Goal: Task Accomplishment & Management: Manage account settings

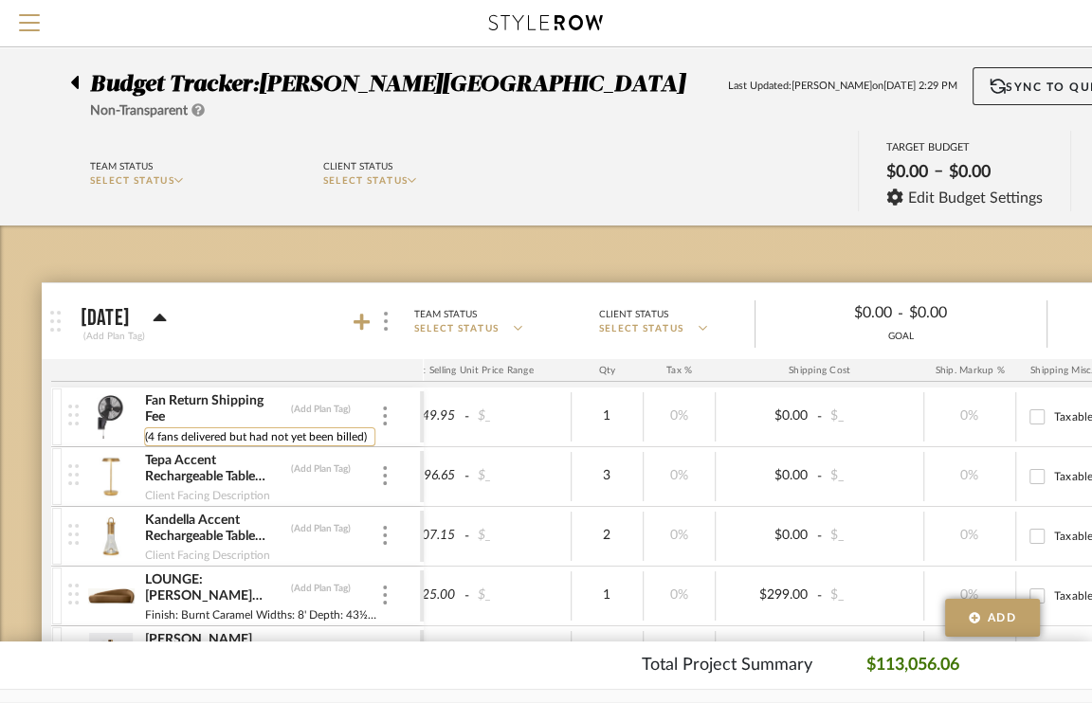
click at [288, 434] on input "(4 fans delivered but had not yet been billed)" at bounding box center [259, 436] width 231 height 19
drag, startPoint x: 228, startPoint y: 436, endPoint x: 361, endPoint y: 434, distance: 132.7
click at [361, 434] on input "(4 fans delivered but had not yet been billed)" at bounding box center [259, 436] width 231 height 19
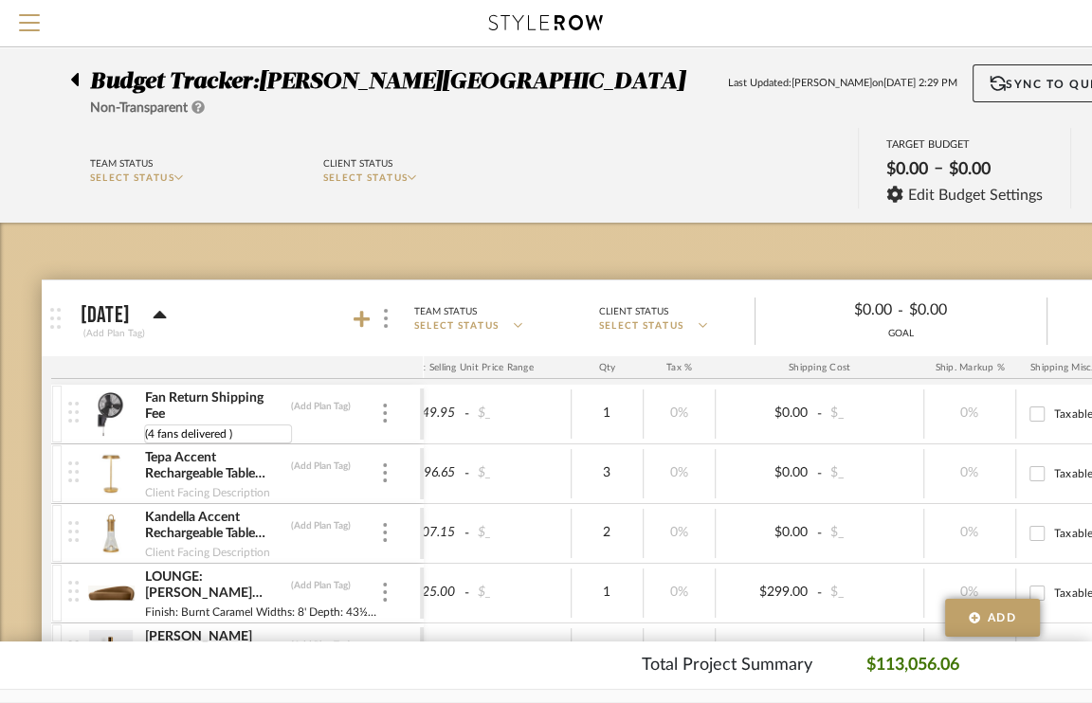
type input "(4 fans delivered )"
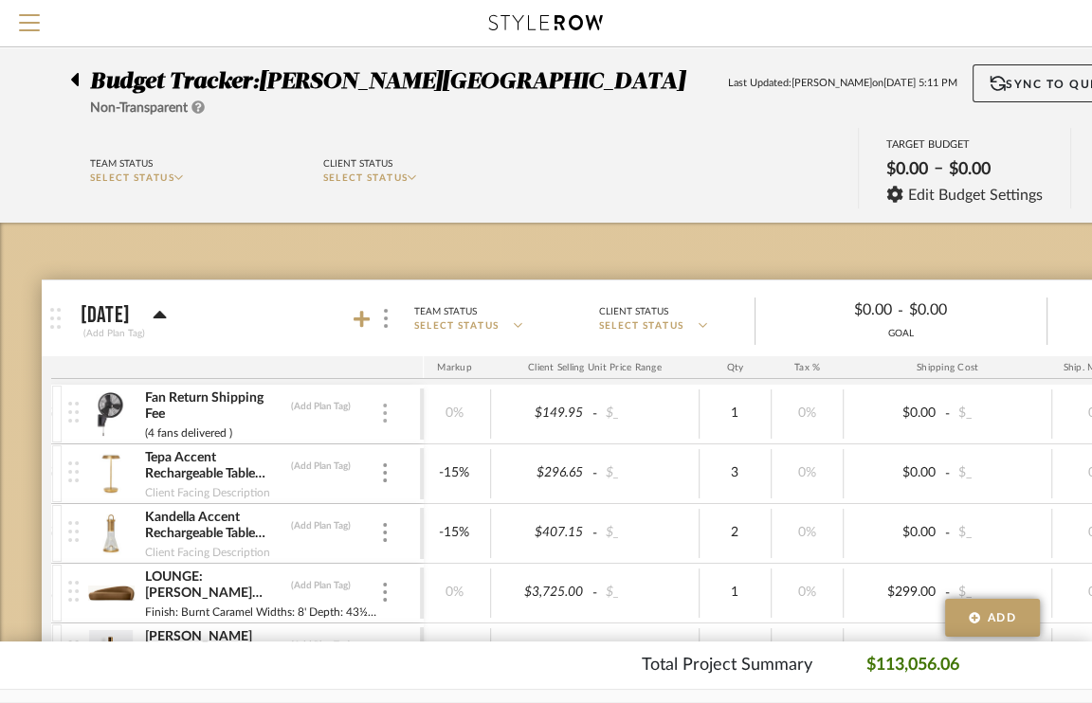
click at [384, 409] on img at bounding box center [385, 413] width 4 height 19
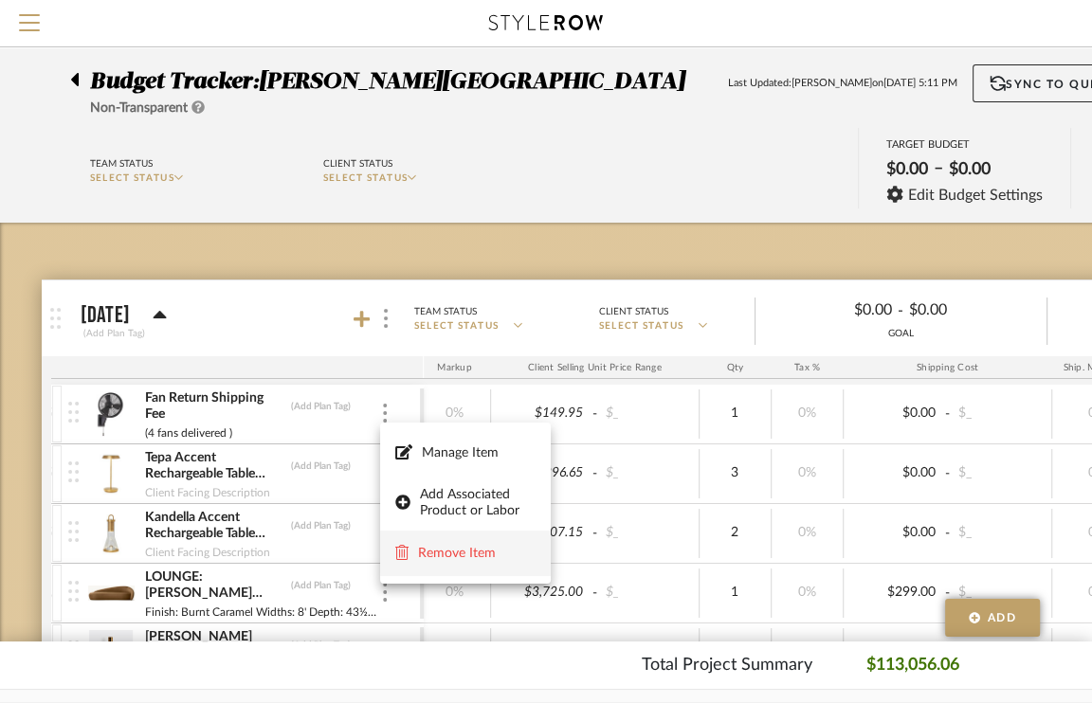
click at [474, 554] on span "Remove Item" at bounding box center [477, 554] width 118 height 16
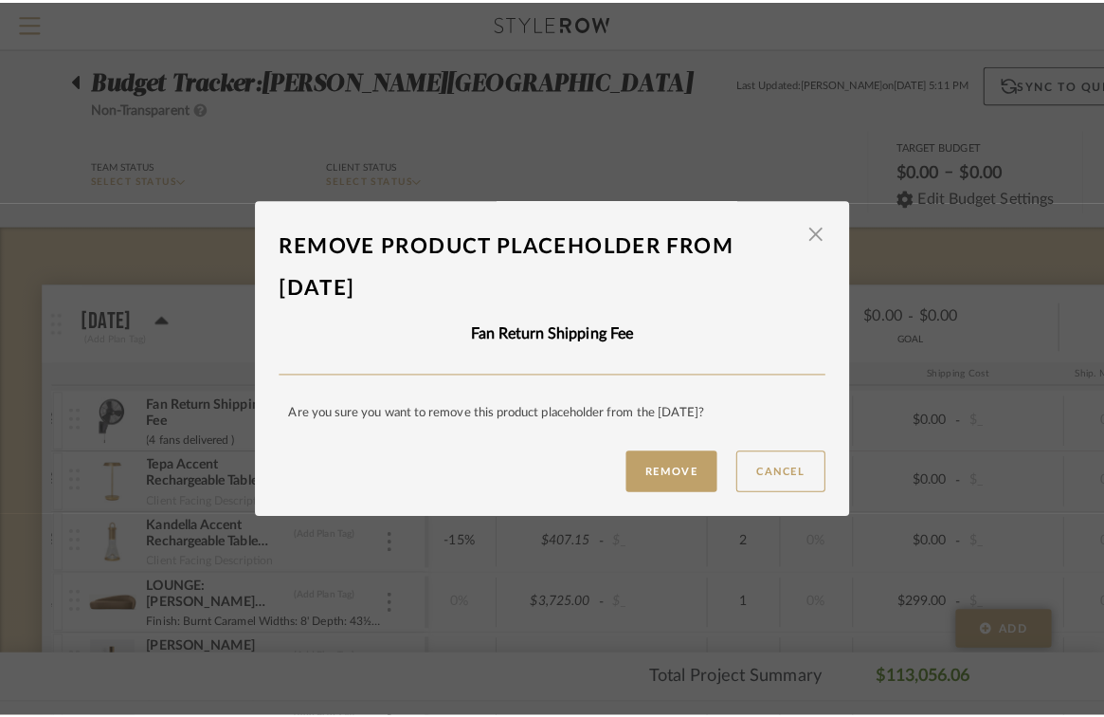
scroll to position [0, 0]
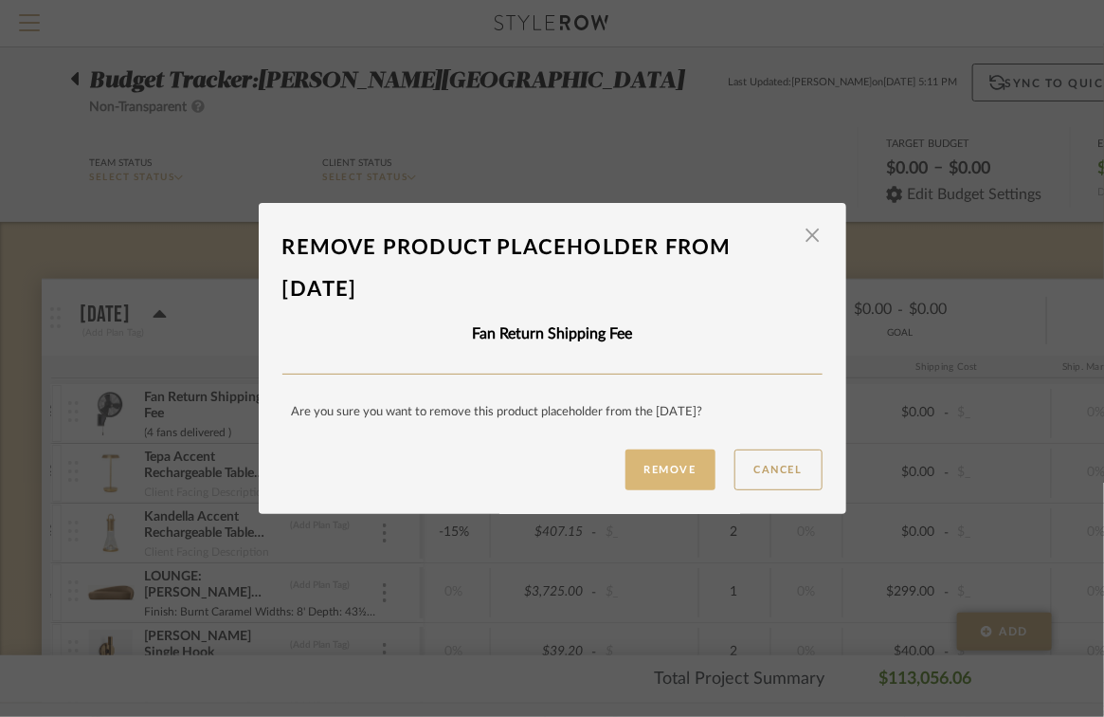
click at [684, 475] on button "Remove" at bounding box center [671, 469] width 90 height 41
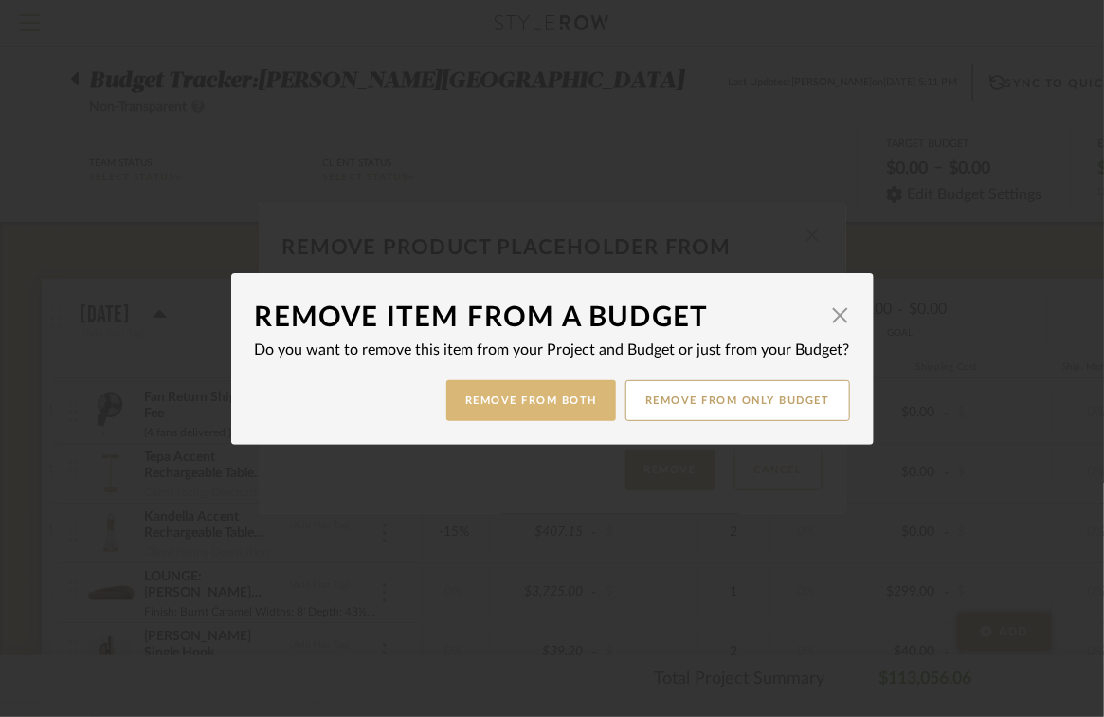
click at [565, 398] on button "Remove from Both" at bounding box center [531, 400] width 170 height 41
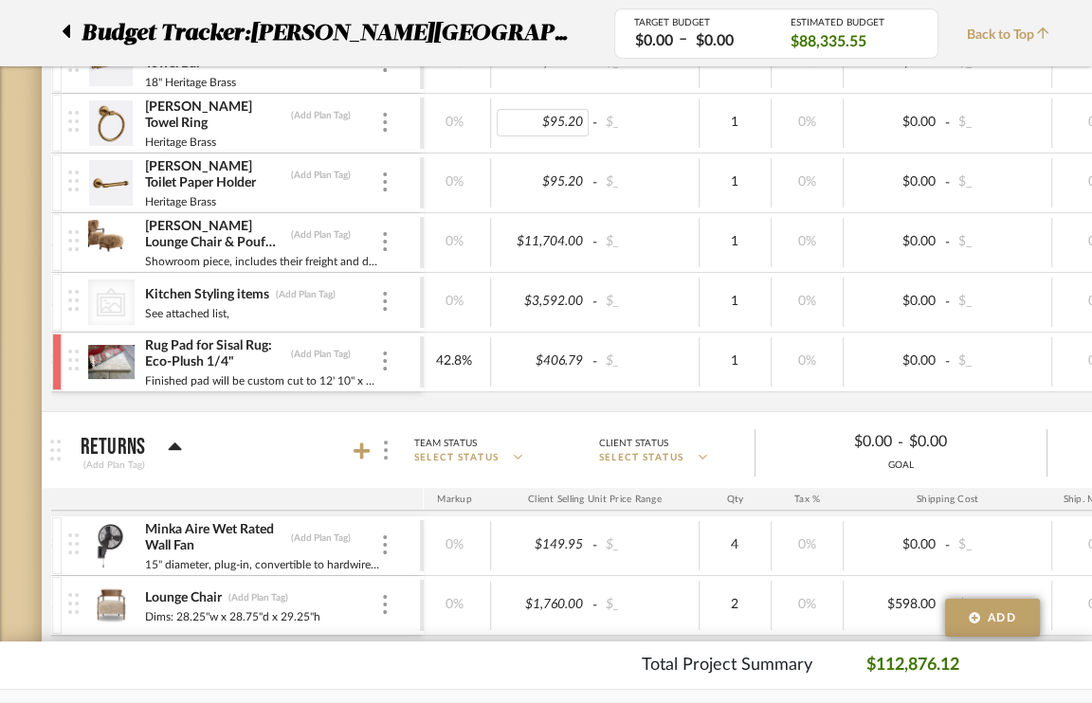
scroll to position [623, 0]
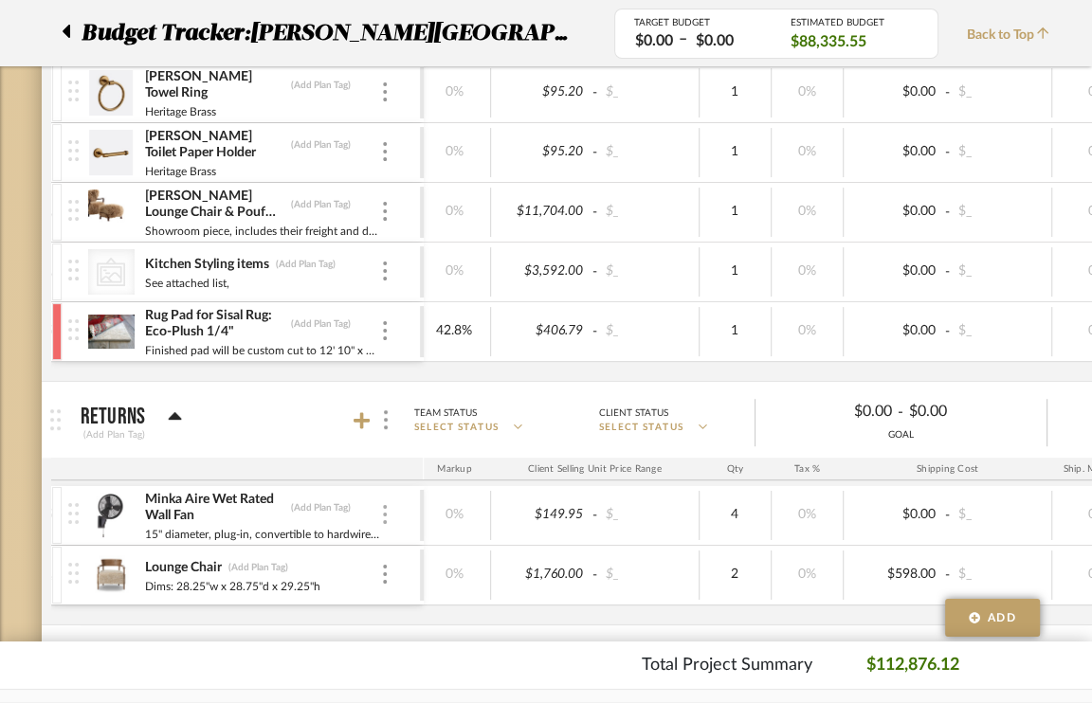
click at [386, 517] on div at bounding box center [384, 515] width 9 height 21
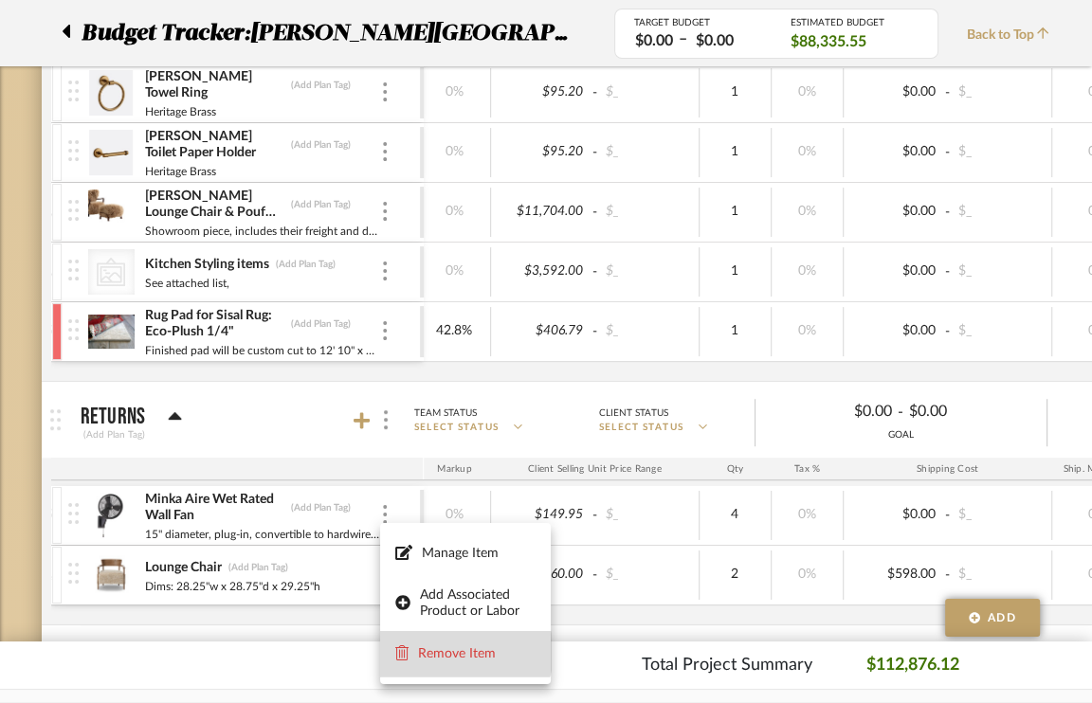
click at [461, 652] on span "Remove Item" at bounding box center [477, 654] width 118 height 16
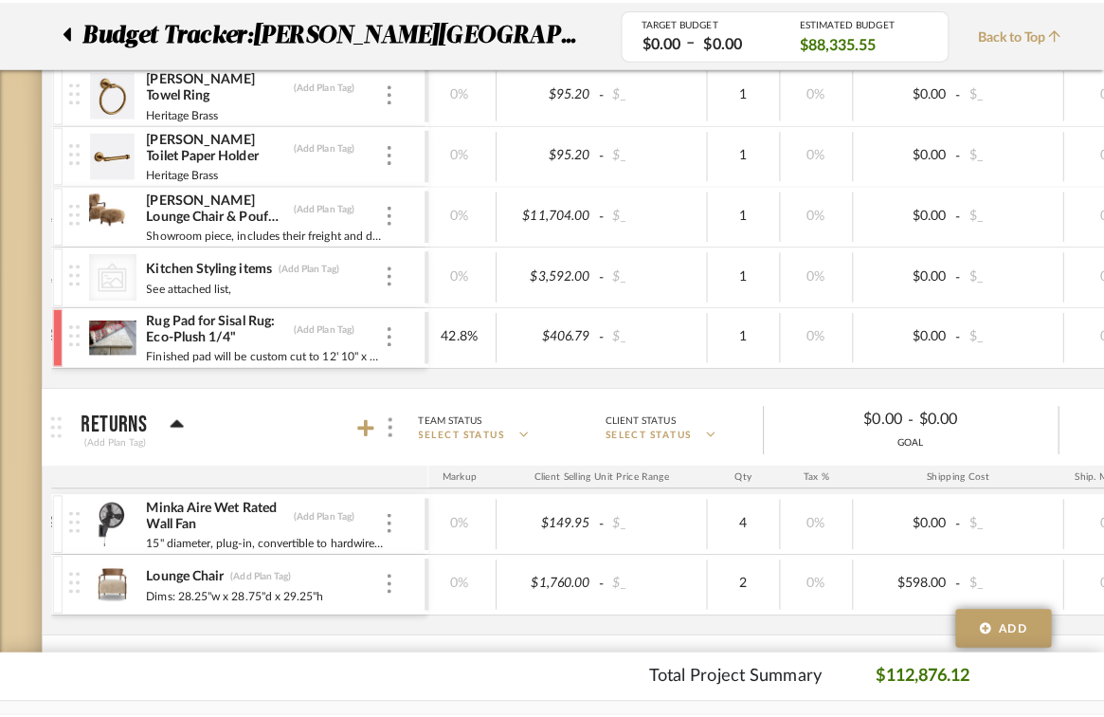
scroll to position [0, 0]
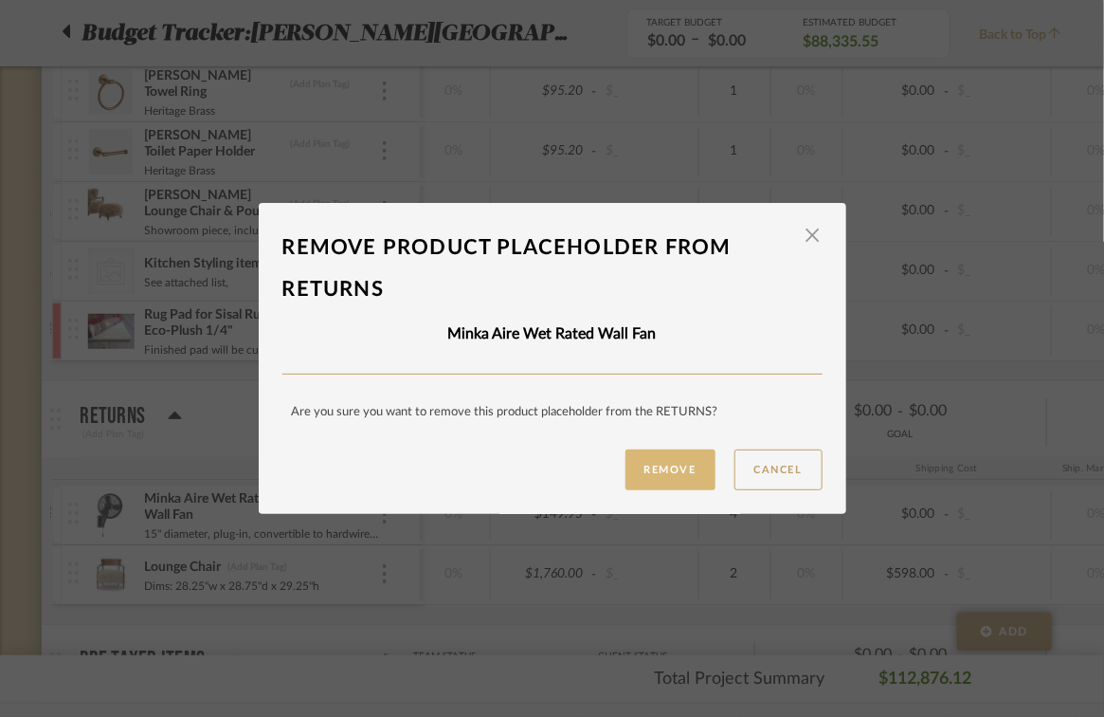
click at [667, 475] on button "Remove" at bounding box center [671, 469] width 90 height 41
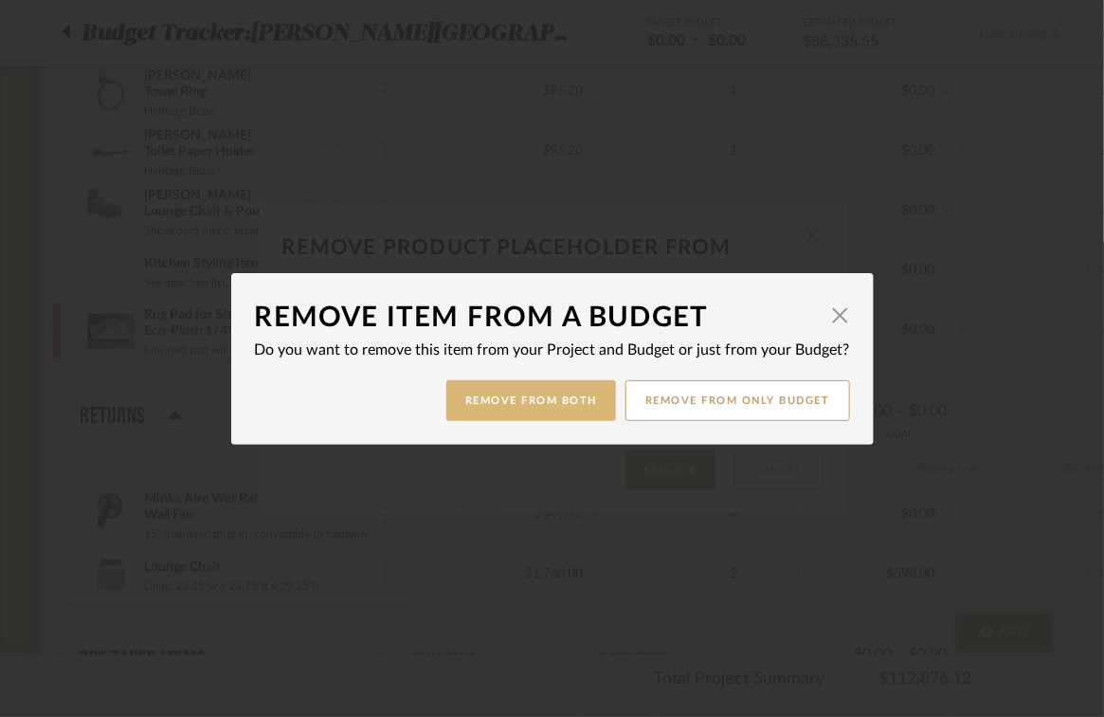
click at [549, 399] on button "Remove from Both" at bounding box center [531, 400] width 170 height 41
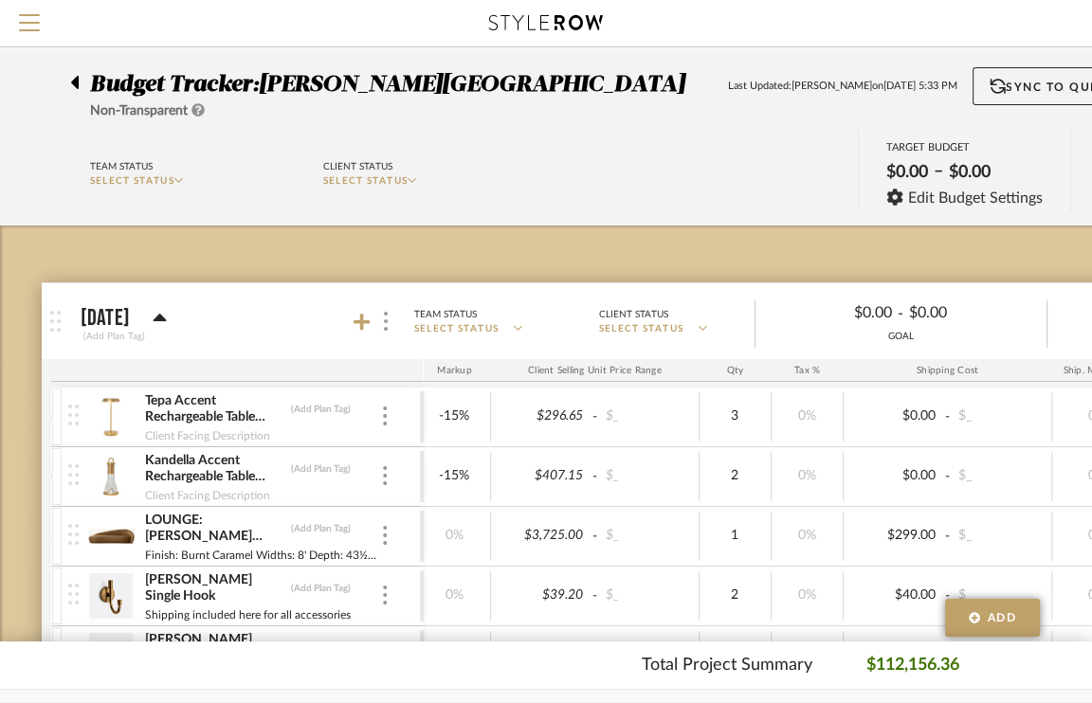
scroll to position [0, 678]
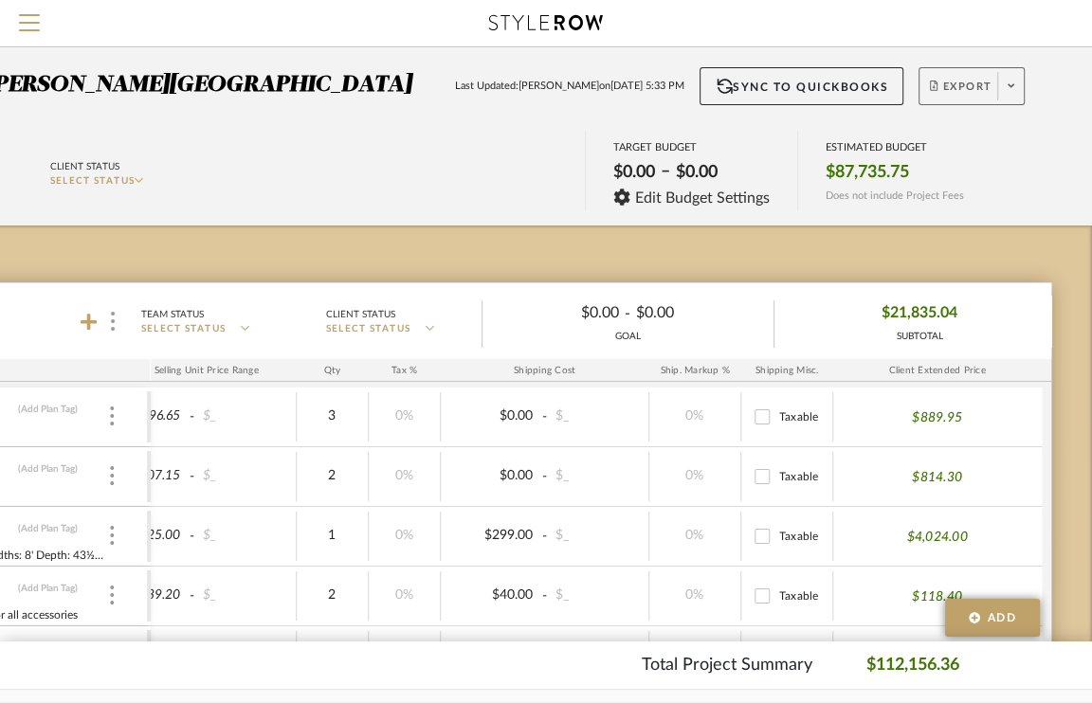
click at [959, 95] on span "Export" at bounding box center [961, 94] width 63 height 28
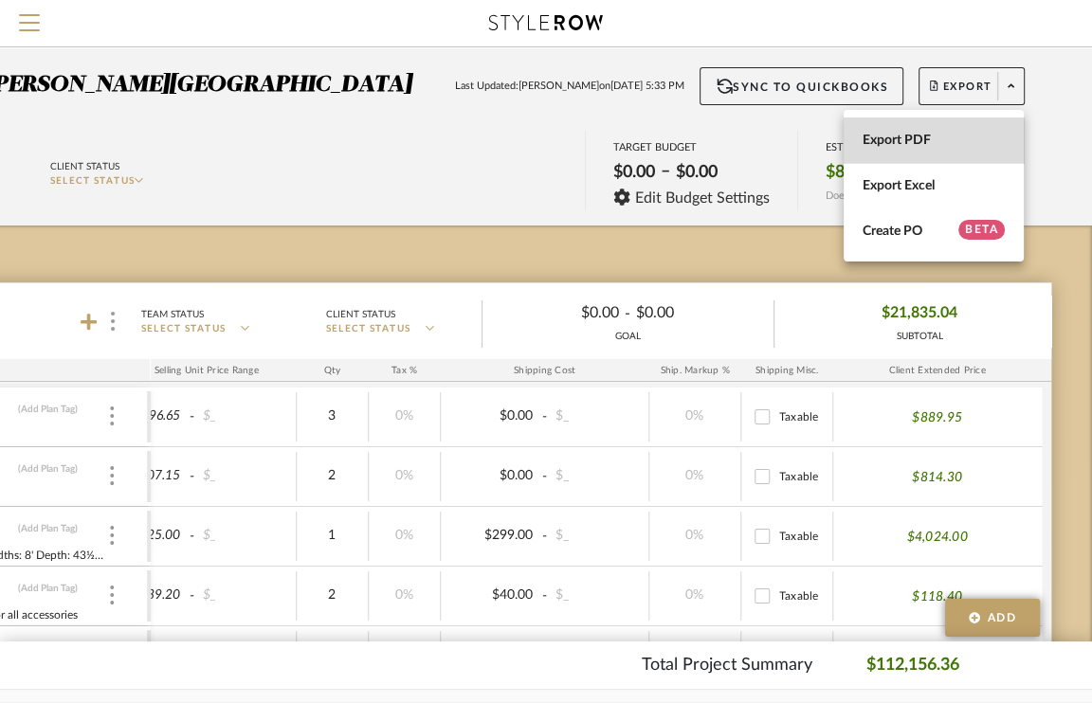
click at [935, 137] on span "Export PDF" at bounding box center [934, 140] width 142 height 16
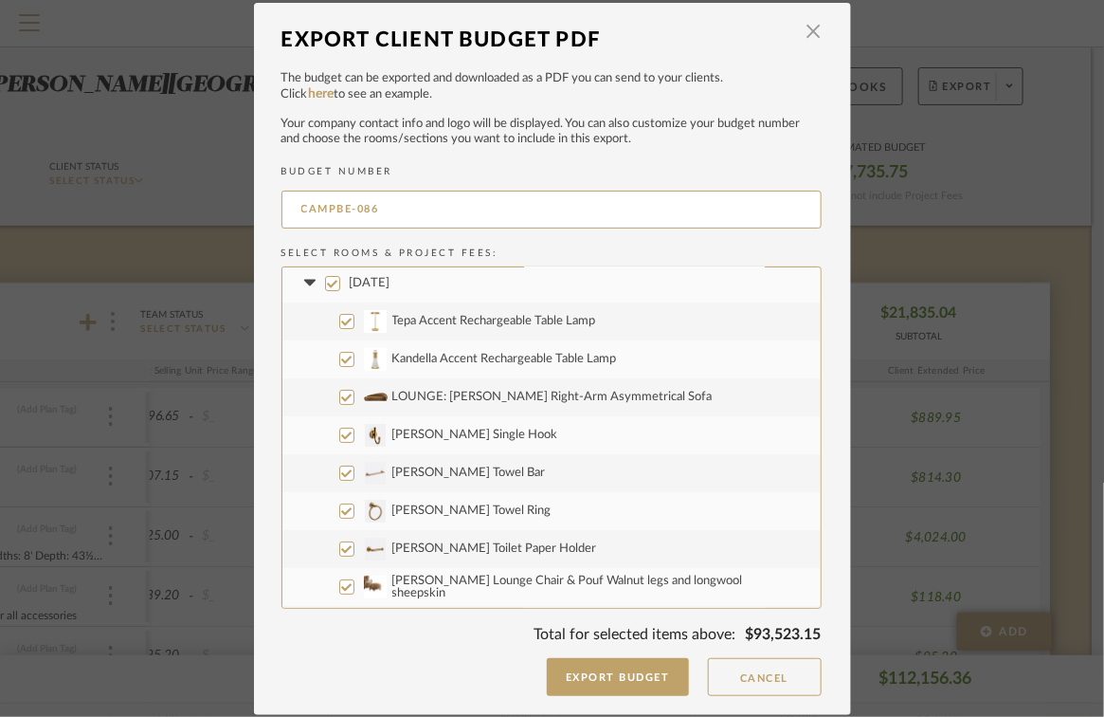
click at [401, 432] on span "[PERSON_NAME] Single Hook" at bounding box center [475, 434] width 166 height 12
click at [354, 432] on input "[PERSON_NAME] Single Hook" at bounding box center [346, 434] width 15 height 15
checkbox input "false"
click at [394, 472] on span "[PERSON_NAME] Towel Bar" at bounding box center [469, 472] width 154 height 12
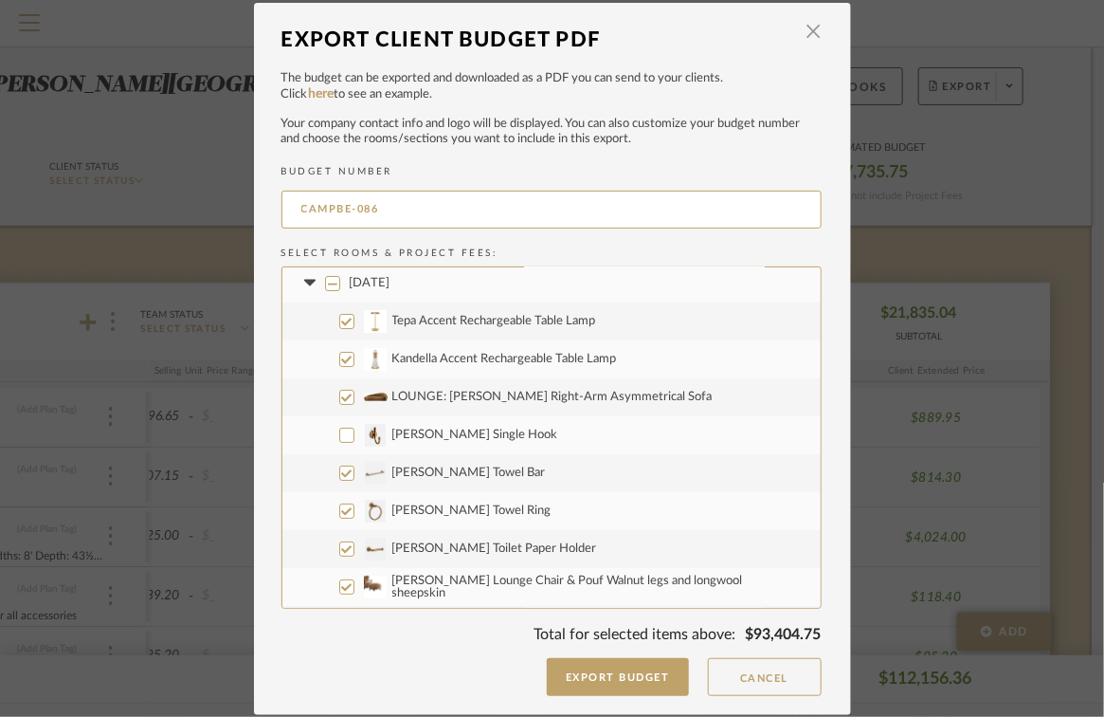
click at [354, 472] on input "[PERSON_NAME] Towel Bar" at bounding box center [346, 472] width 15 height 15
checkbox input "false"
click at [325, 279] on input "[DATE]" at bounding box center [332, 283] width 15 height 15
checkbox input "true"
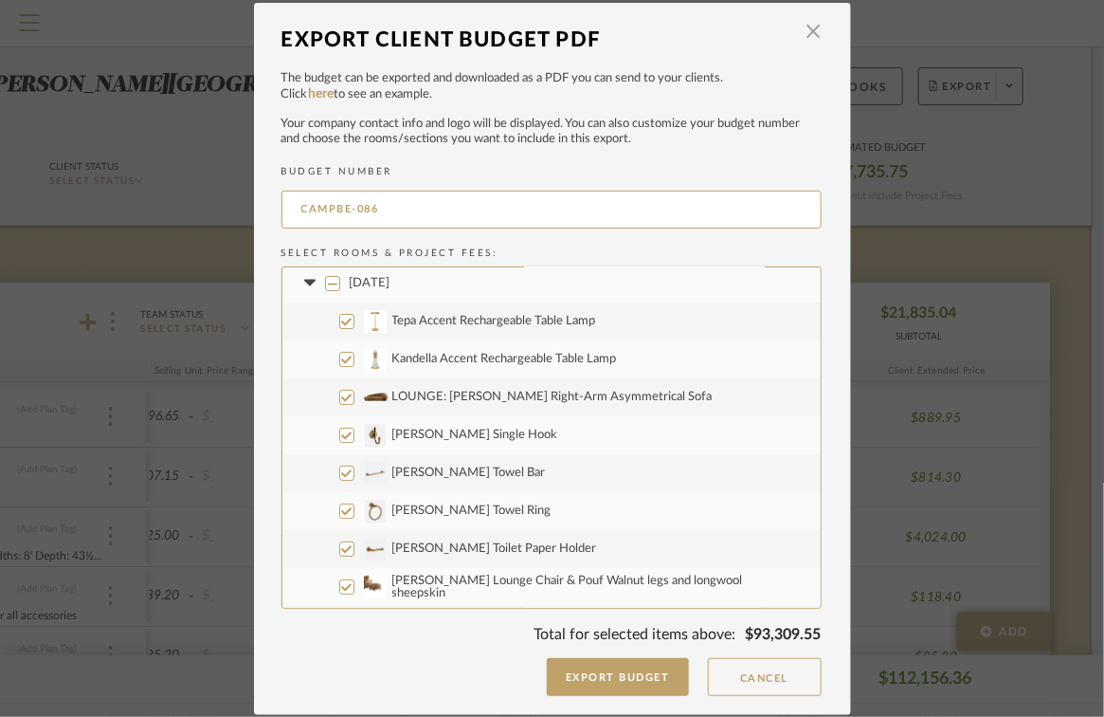
checkbox input "true"
click at [423, 200] on input "CAMPBE-086" at bounding box center [552, 210] width 540 height 38
drag, startPoint x: 391, startPoint y: 209, endPoint x: 366, endPoint y: 212, distance: 24.8
click at [366, 212] on input "CAMPBE-086" at bounding box center [552, 210] width 540 height 38
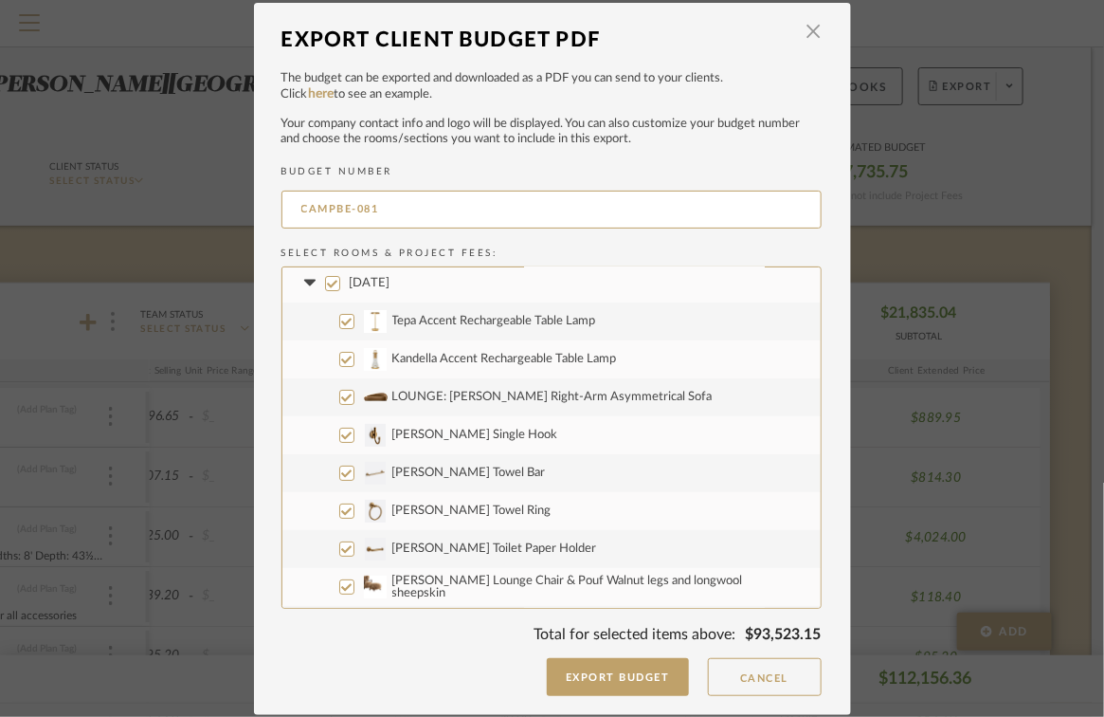
type input "CAMPBE-081"
click at [327, 278] on input "[DATE]" at bounding box center [332, 283] width 15 height 15
checkbox input "false"
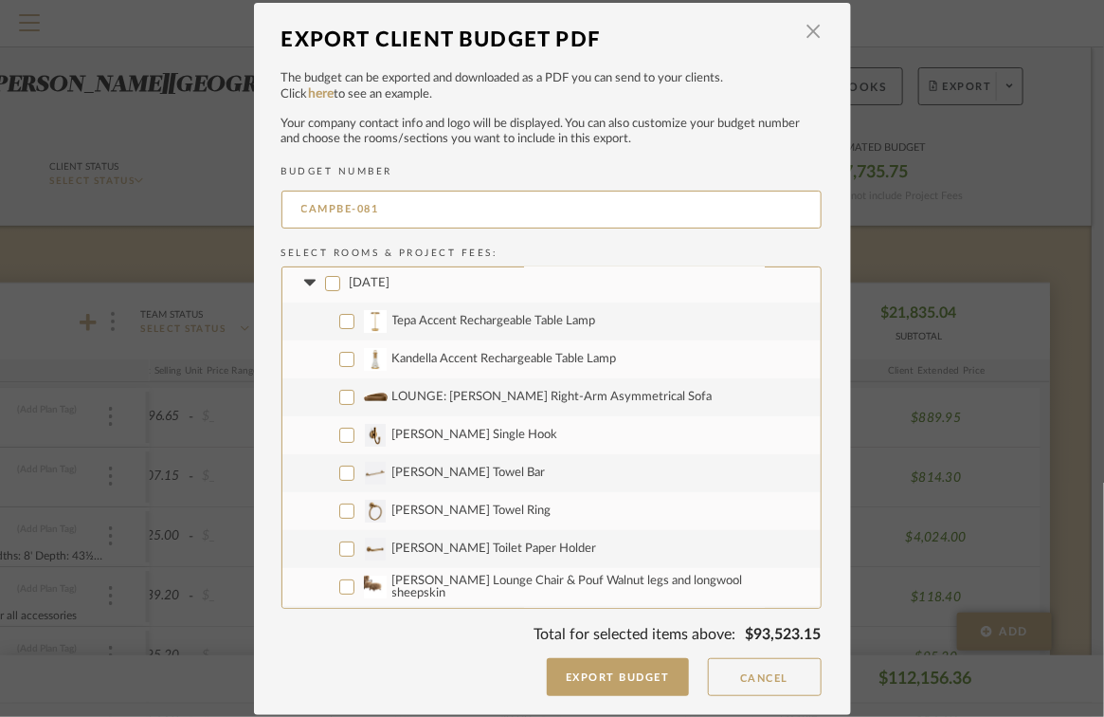
checkbox input "false"
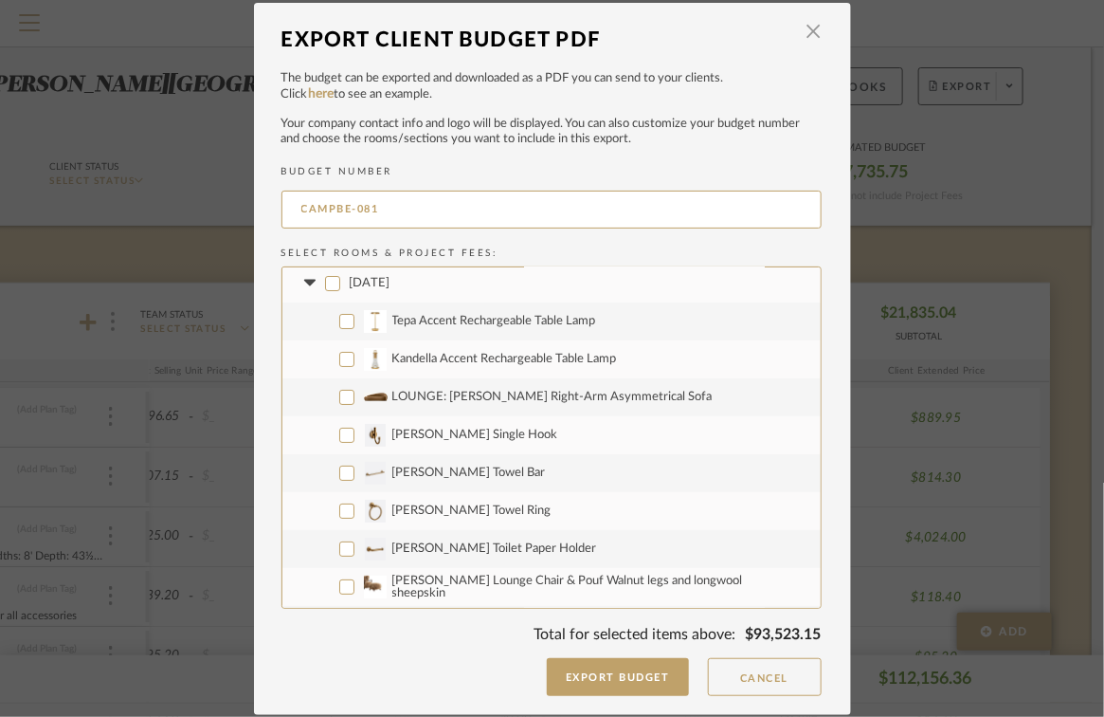
checkbox input "false"
click at [339, 323] on input "Tepa Accent Rechargeable Table Lamp" at bounding box center [346, 321] width 15 height 15
checkbox input "true"
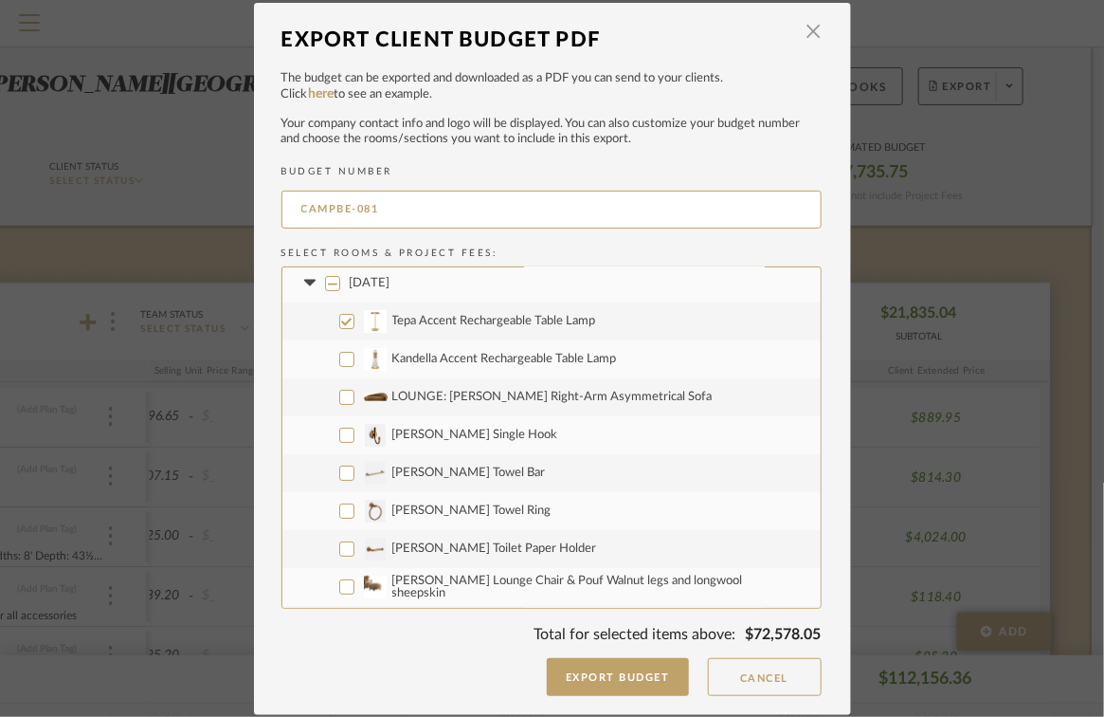
click at [335, 346] on label "Kandella Accent Rechargeable Table Lamp" at bounding box center [551, 359] width 538 height 38
click at [339, 352] on input "Kandella Accent Rechargeable Table Lamp" at bounding box center [346, 359] width 15 height 15
checkbox input "true"
click at [341, 400] on input "LOUNGE: [PERSON_NAME] Right-Arm Asymmetrical Sofa" at bounding box center [346, 397] width 15 height 15
checkbox input "true"
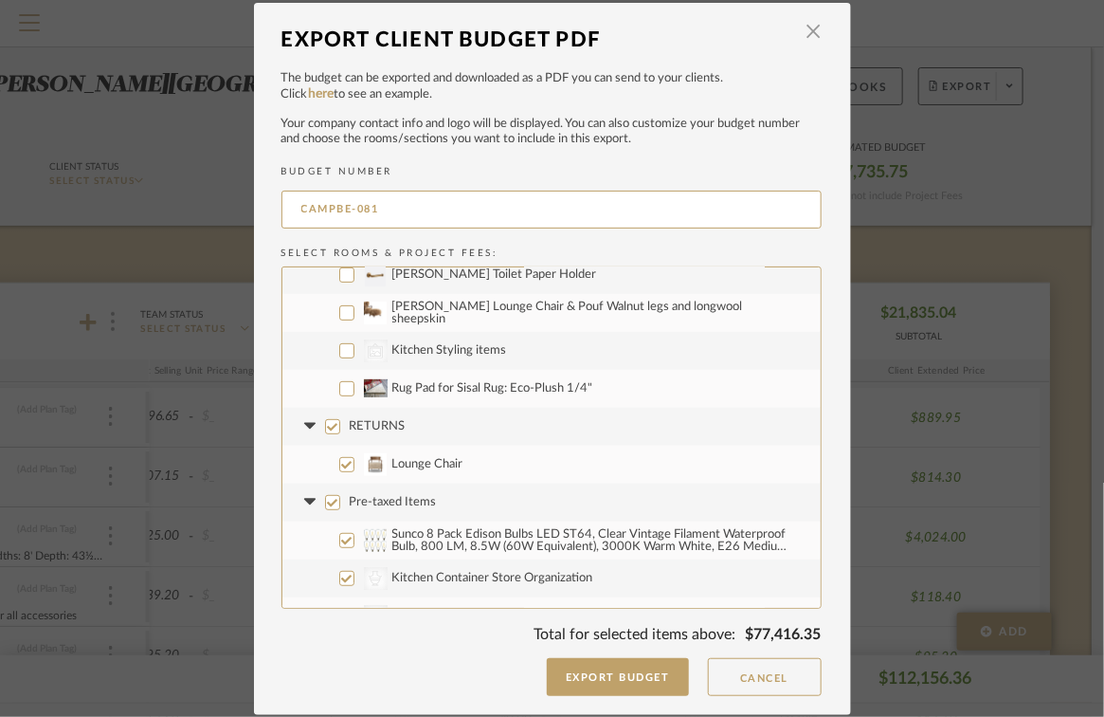
click at [327, 425] on input "RETURNS" at bounding box center [332, 426] width 15 height 15
checkbox input "false"
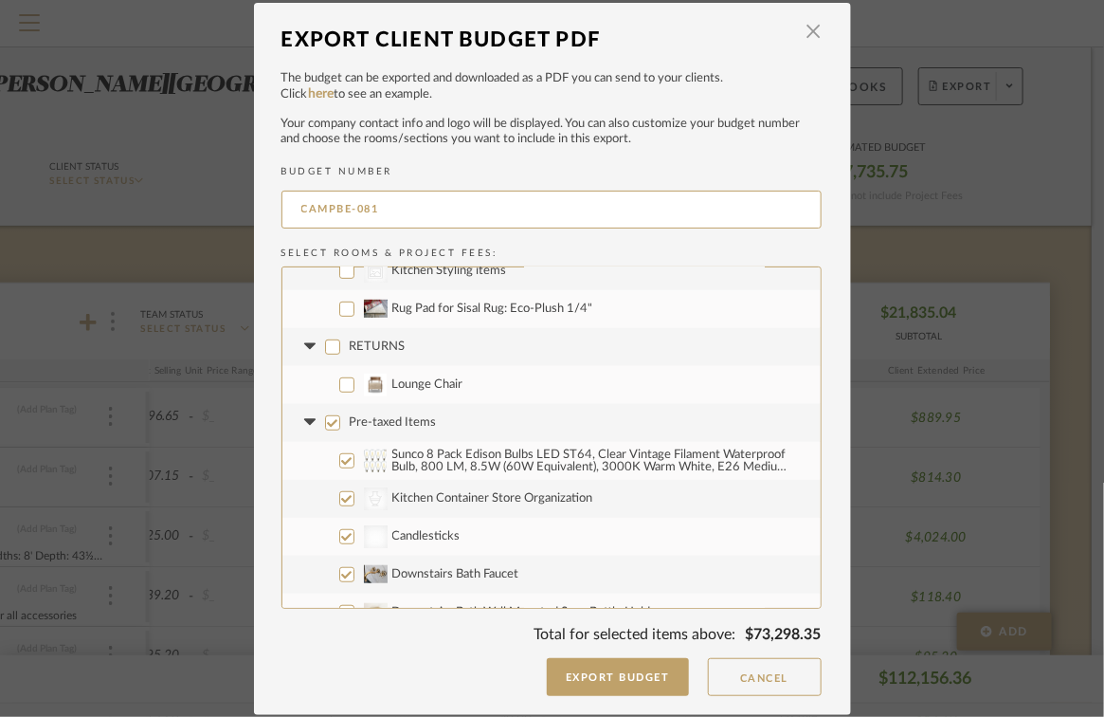
click at [331, 419] on input "Pre-taxed Items" at bounding box center [332, 422] width 15 height 15
checkbox input "false"
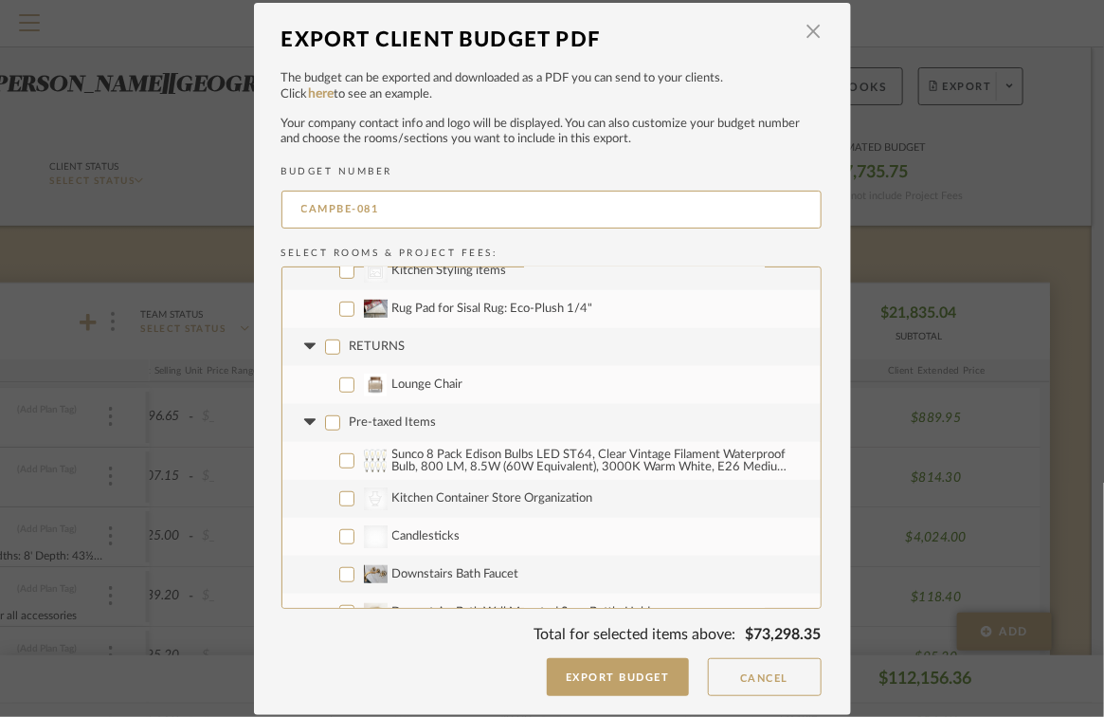
checkbox input "false"
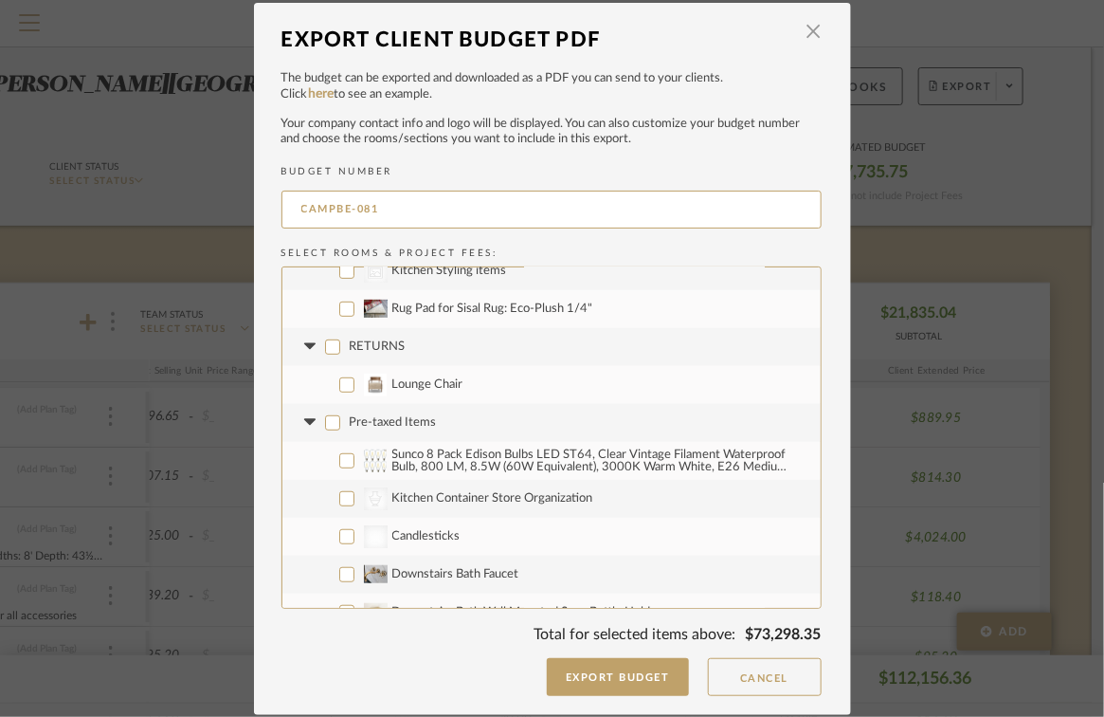
checkbox input "false"
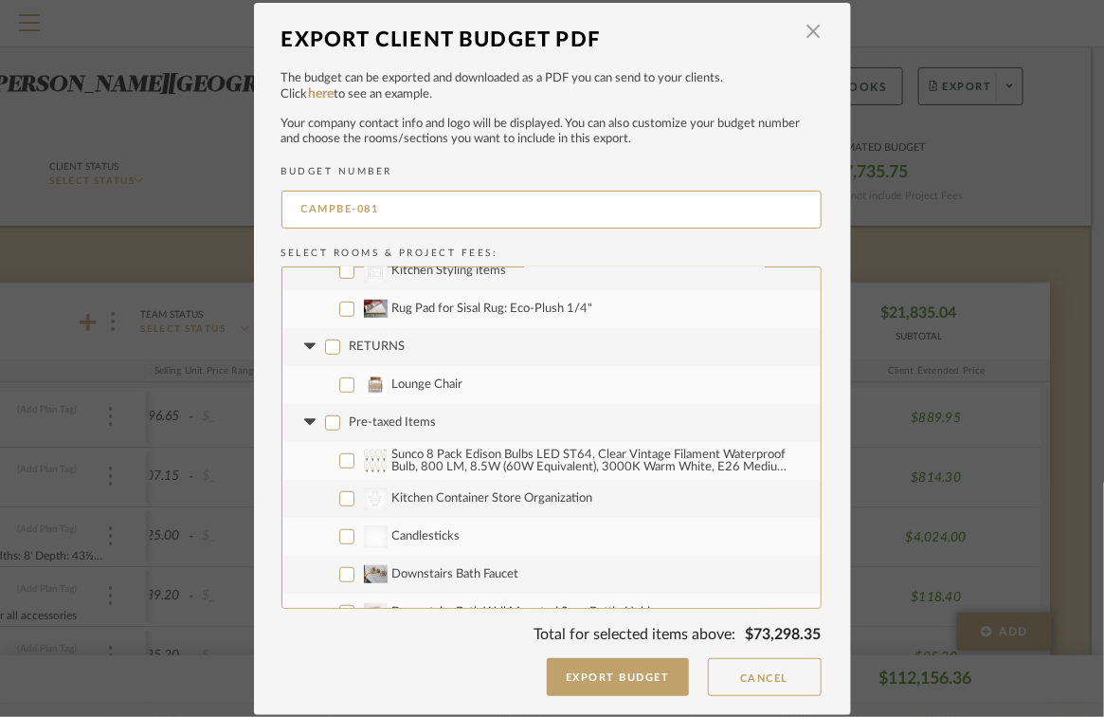
checkbox input "false"
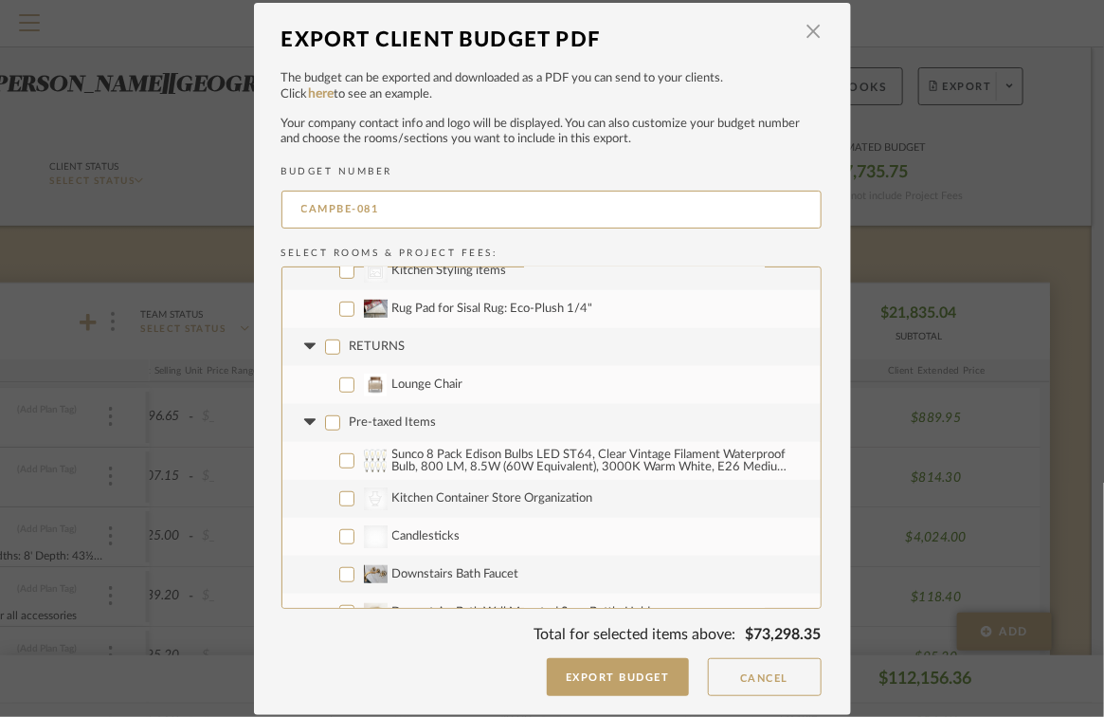
checkbox input "false"
click at [339, 460] on input "Sunco 8 Pack Edison Bulbs LED ST64, Clear Vintage Filament Waterproof Bulb, 800…" at bounding box center [346, 460] width 15 height 15
checkbox input "true"
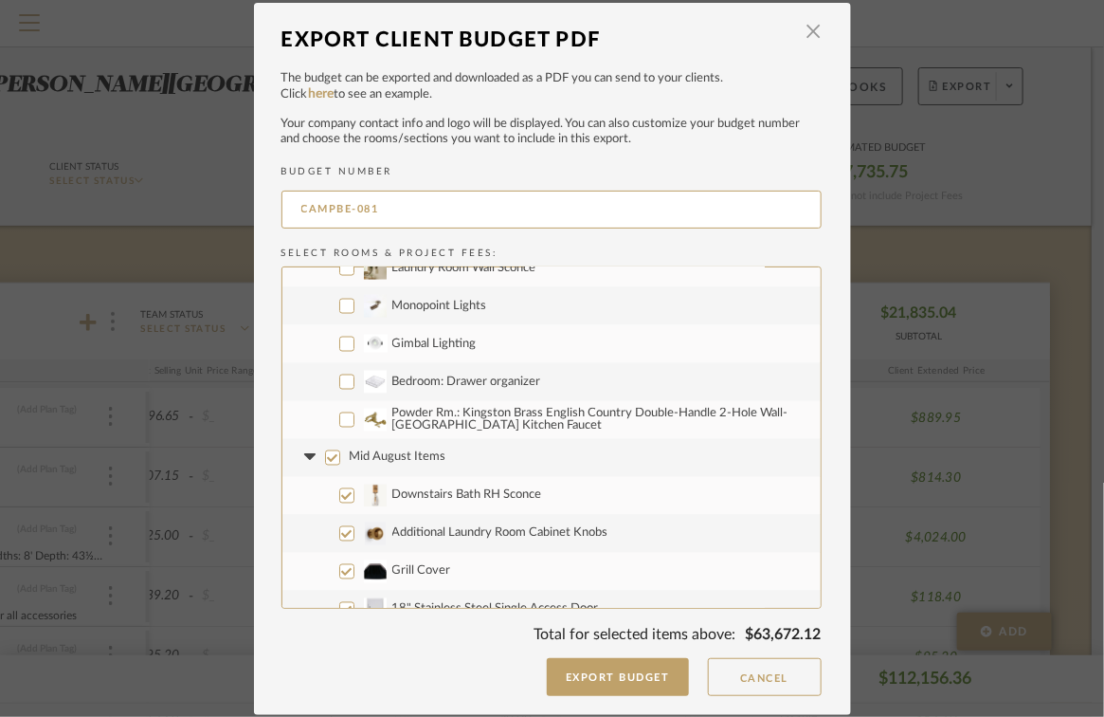
click at [326, 456] on input "Mid August Items" at bounding box center [332, 457] width 15 height 15
checkbox input "false"
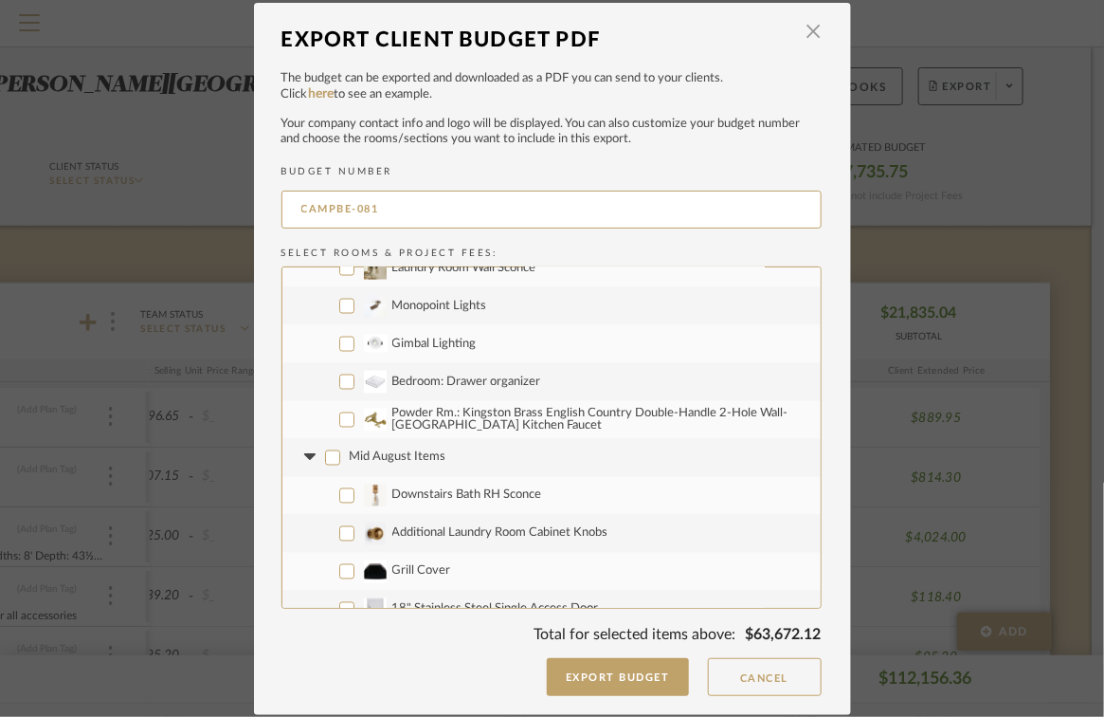
checkbox input "false"
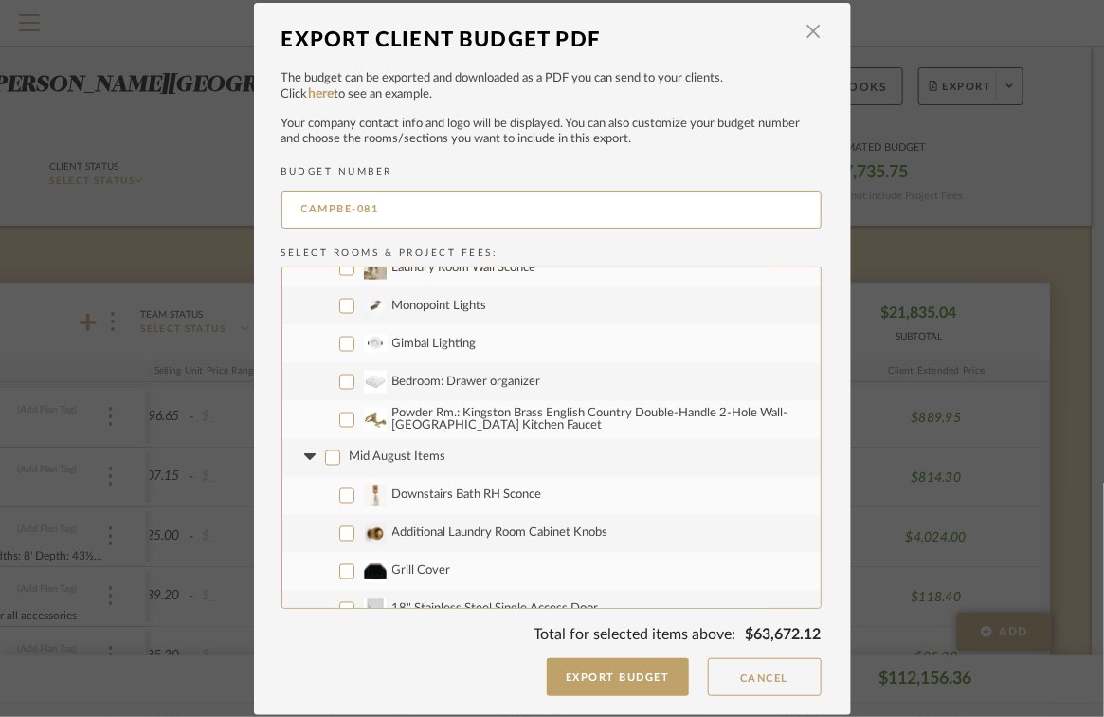
checkbox input "false"
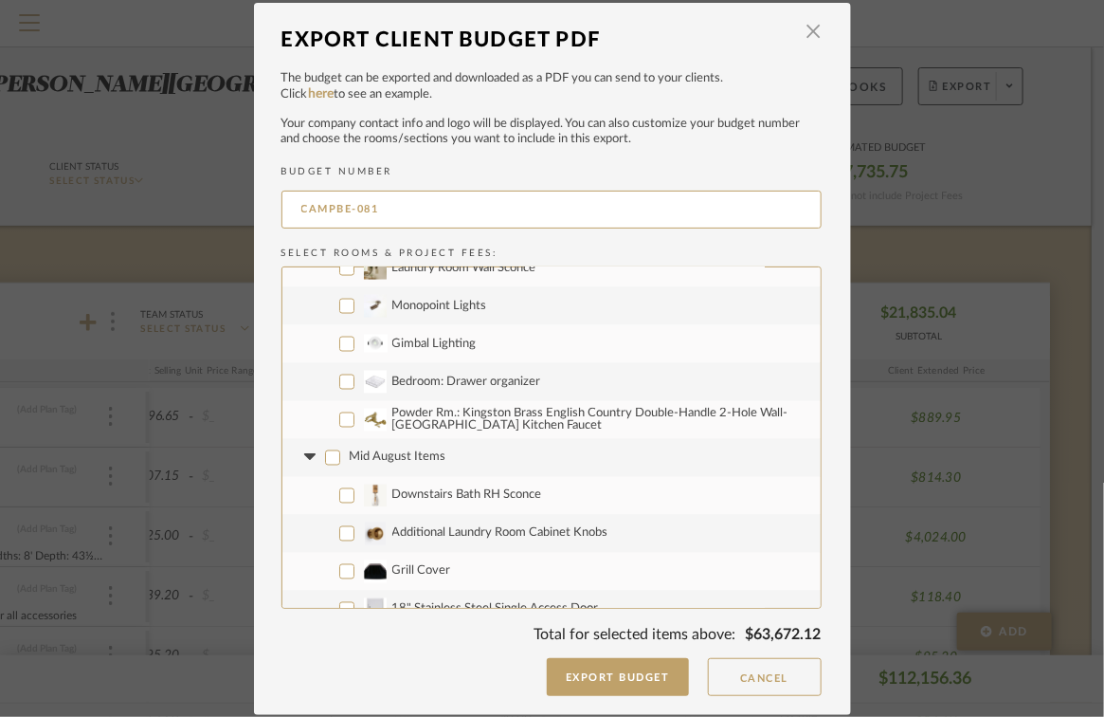
checkbox input "false"
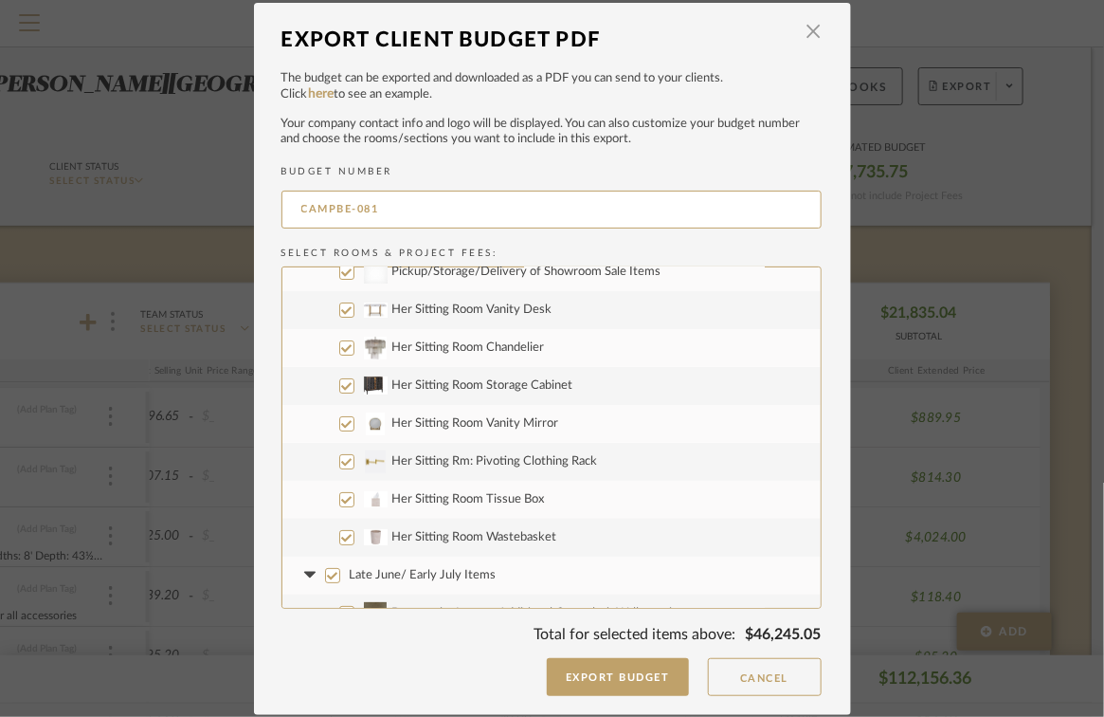
click at [327, 568] on input "Late June/ Early July Items" at bounding box center [332, 575] width 15 height 15
checkbox input "false"
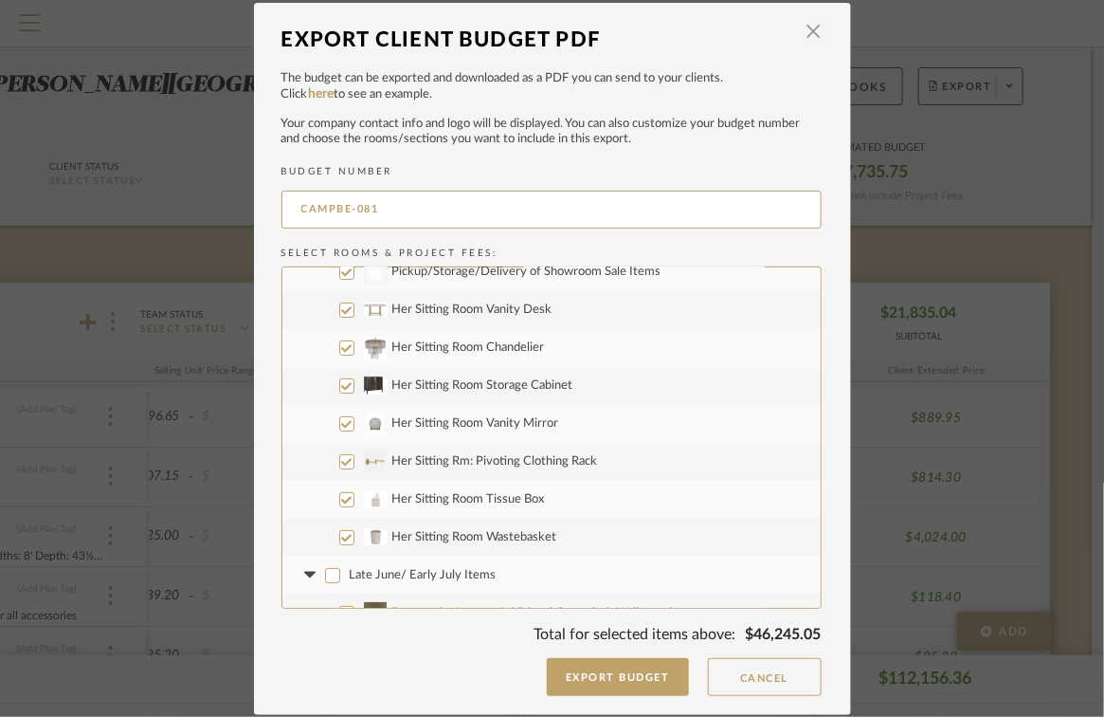
checkbox input "false"
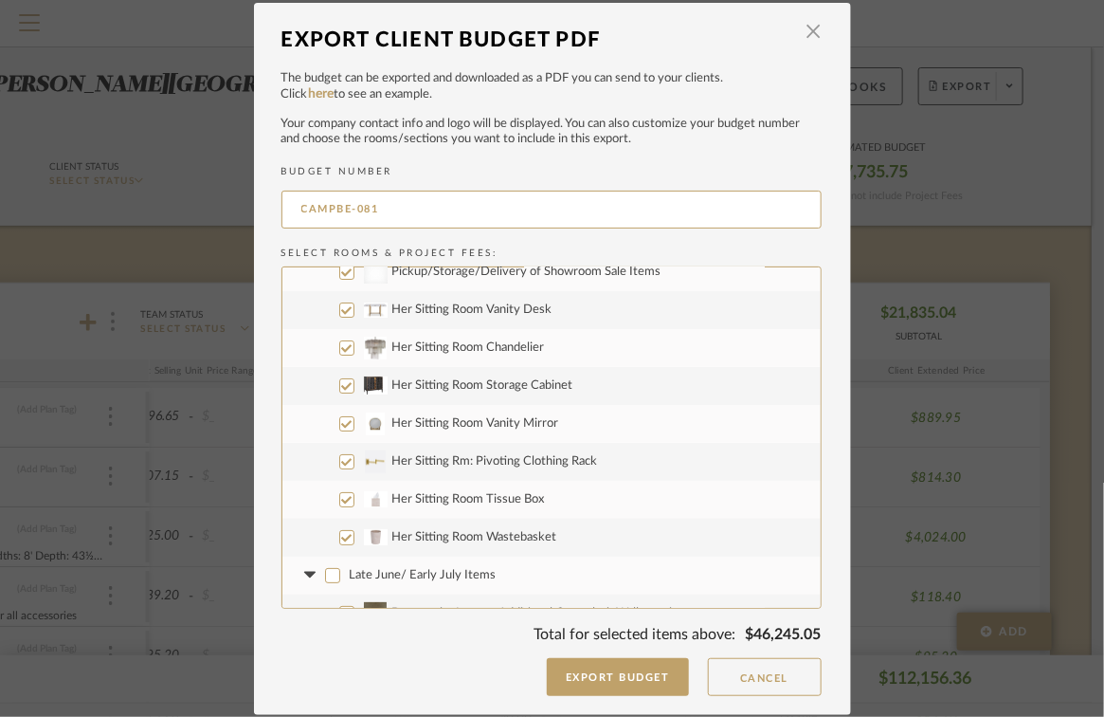
checkbox input "false"
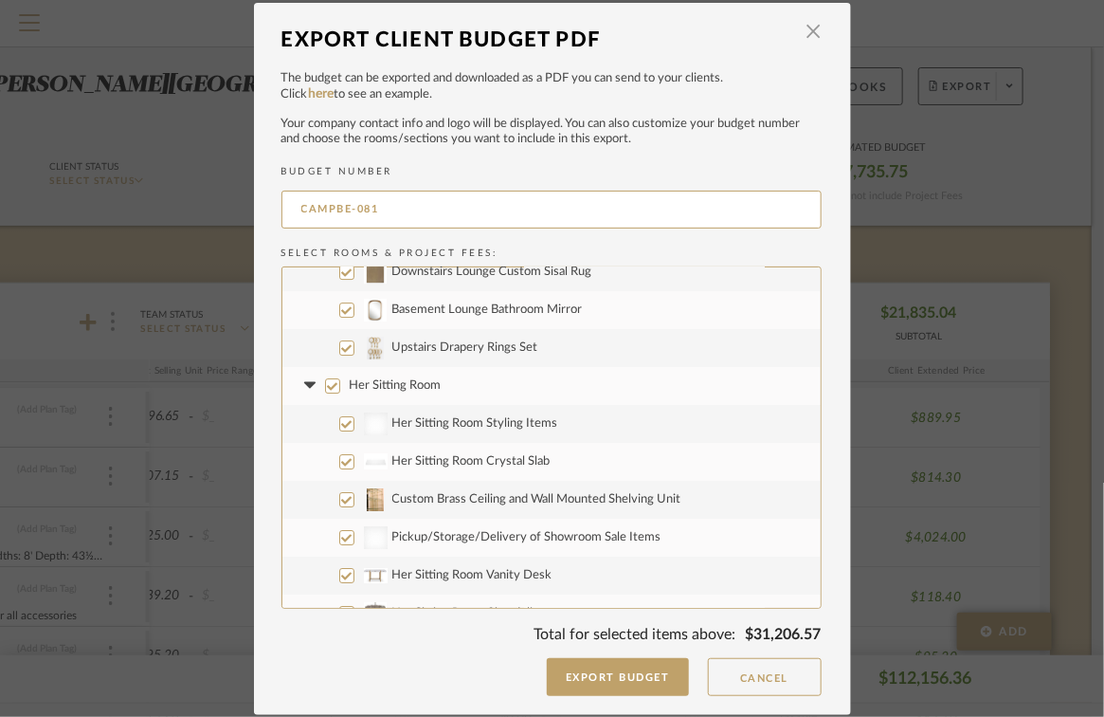
click at [326, 390] on input "Her Sitting Room" at bounding box center [332, 385] width 15 height 15
checkbox input "false"
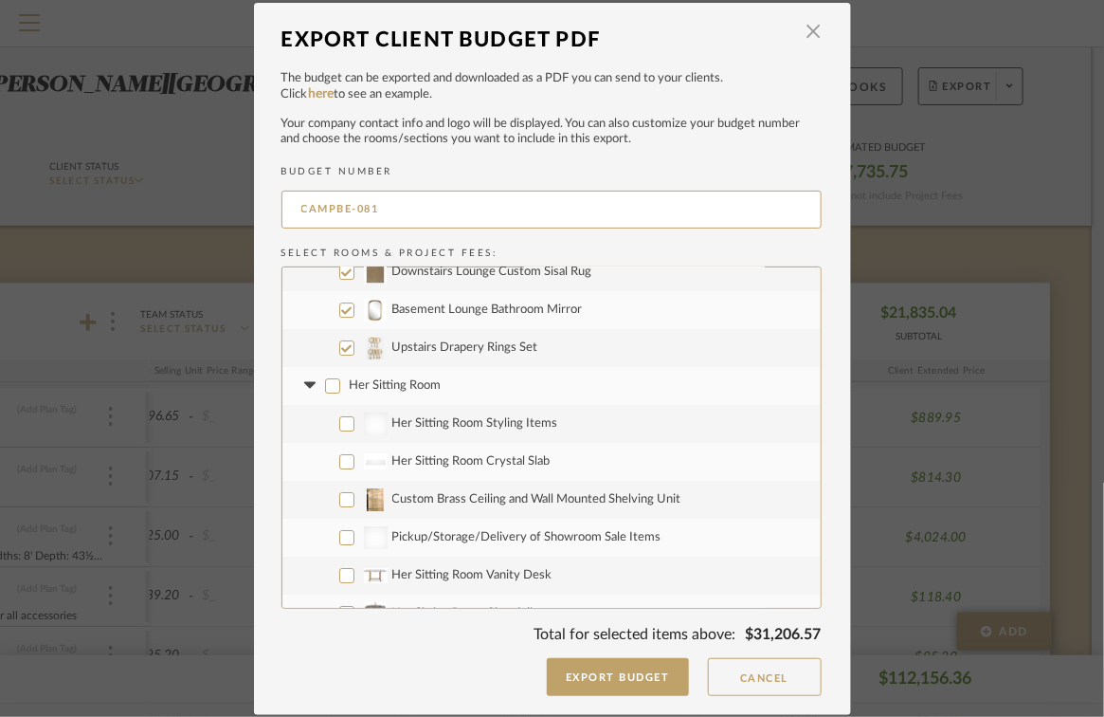
checkbox input "false"
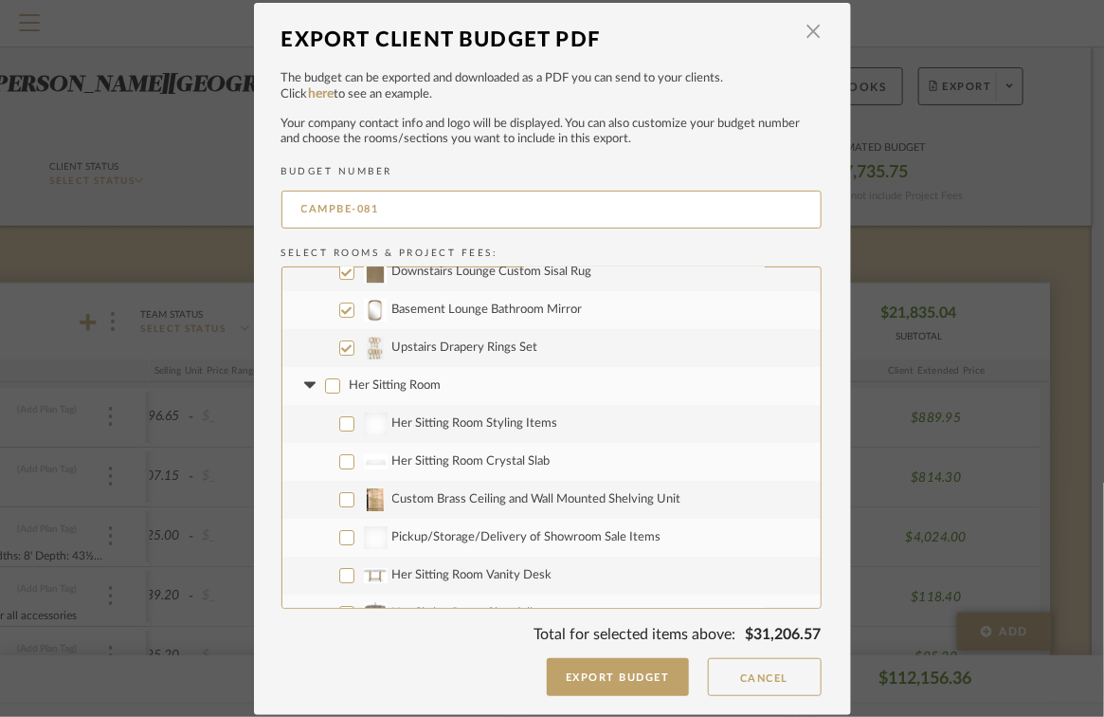
checkbox input "false"
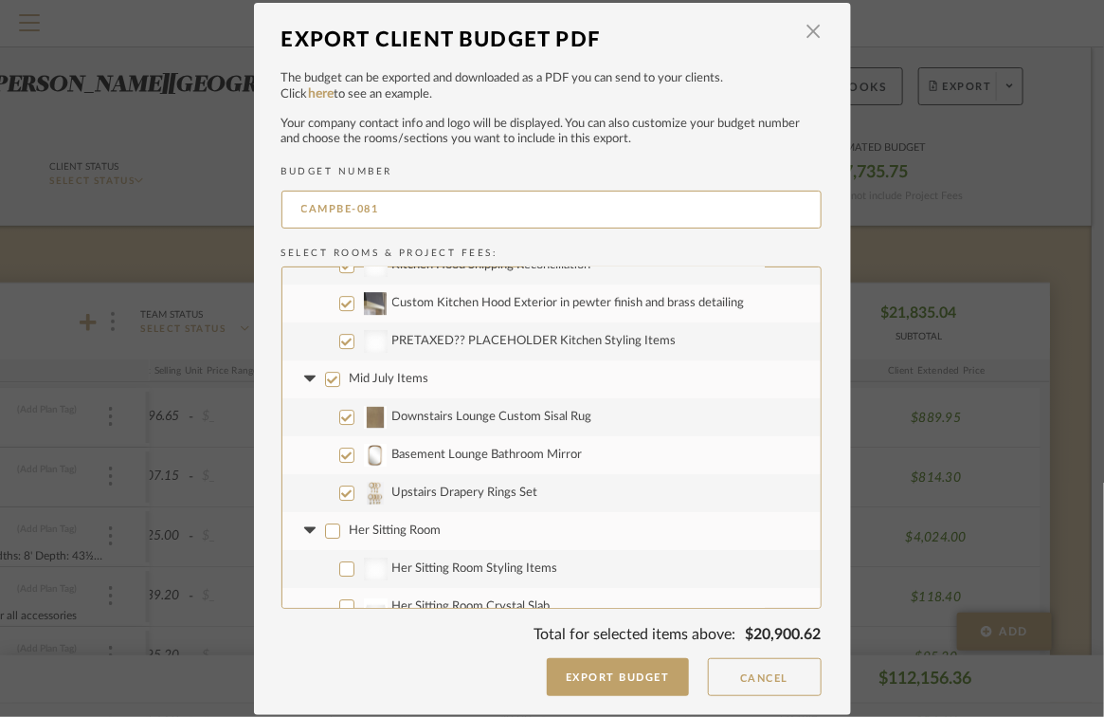
click at [333, 380] on label "Mid July Items" at bounding box center [551, 379] width 538 height 38
click at [333, 380] on input "Mid July Items" at bounding box center [332, 379] width 15 height 15
checkbox input "false"
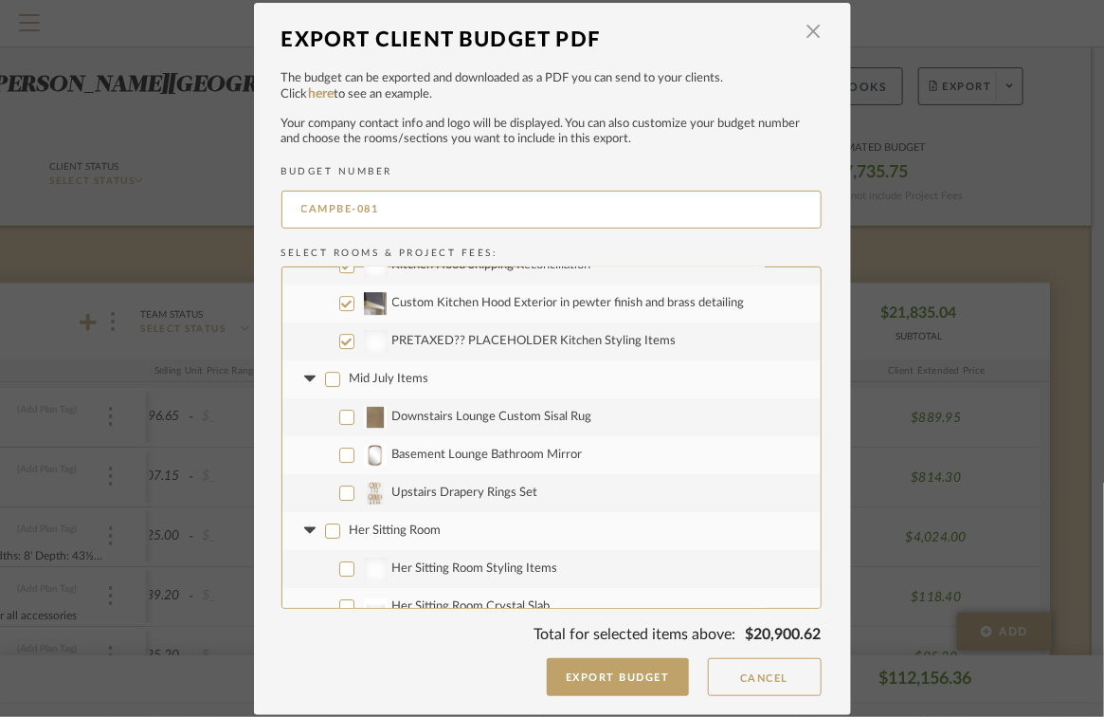
checkbox input "false"
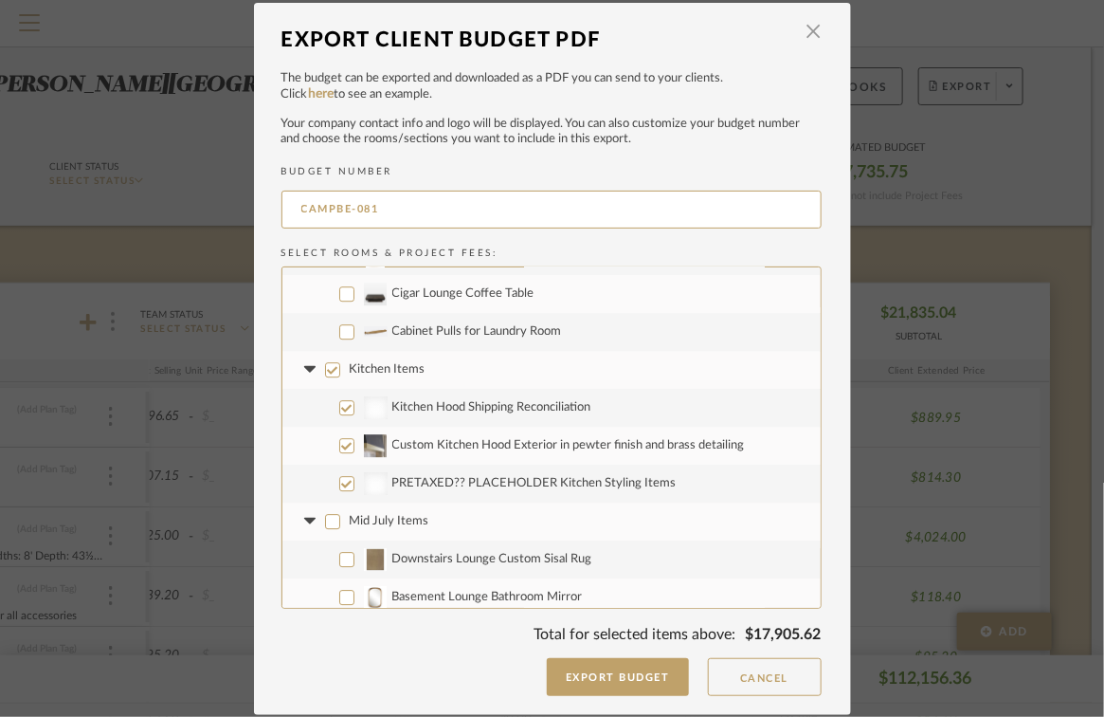
click at [326, 372] on input "Kitchen Items" at bounding box center [332, 369] width 15 height 15
checkbox input "false"
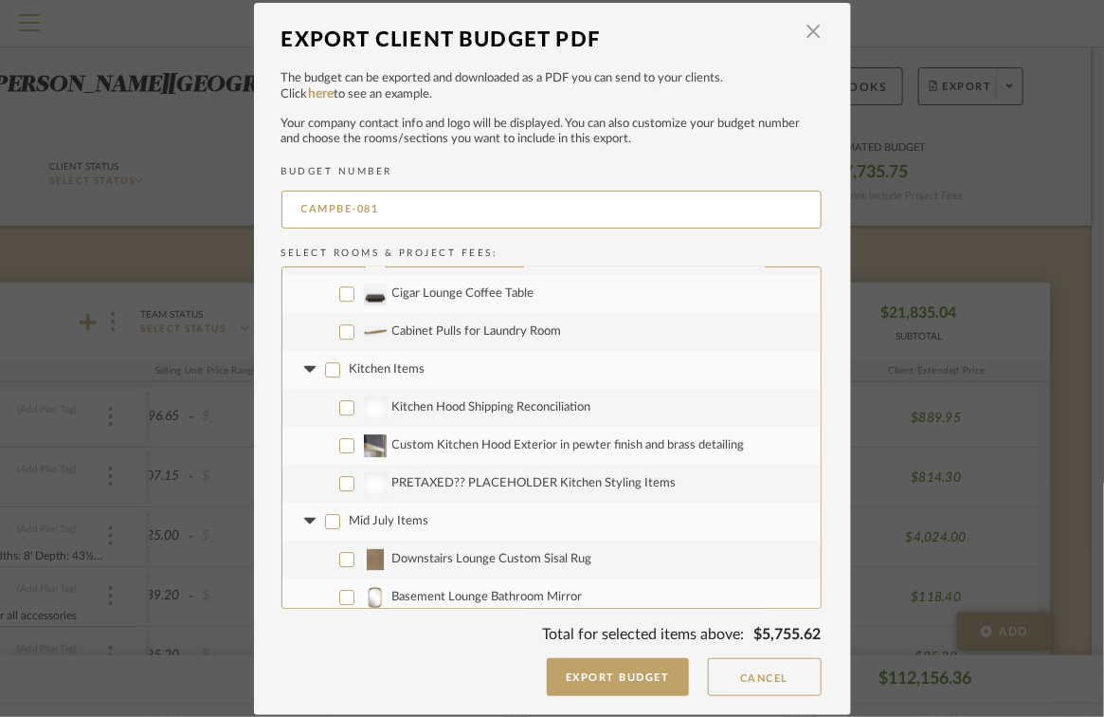
click at [292, 370] on label "Kitchen Items" at bounding box center [551, 370] width 538 height 38
click at [325, 370] on input "Kitchen Items" at bounding box center [332, 369] width 15 height 15
checkbox input "true"
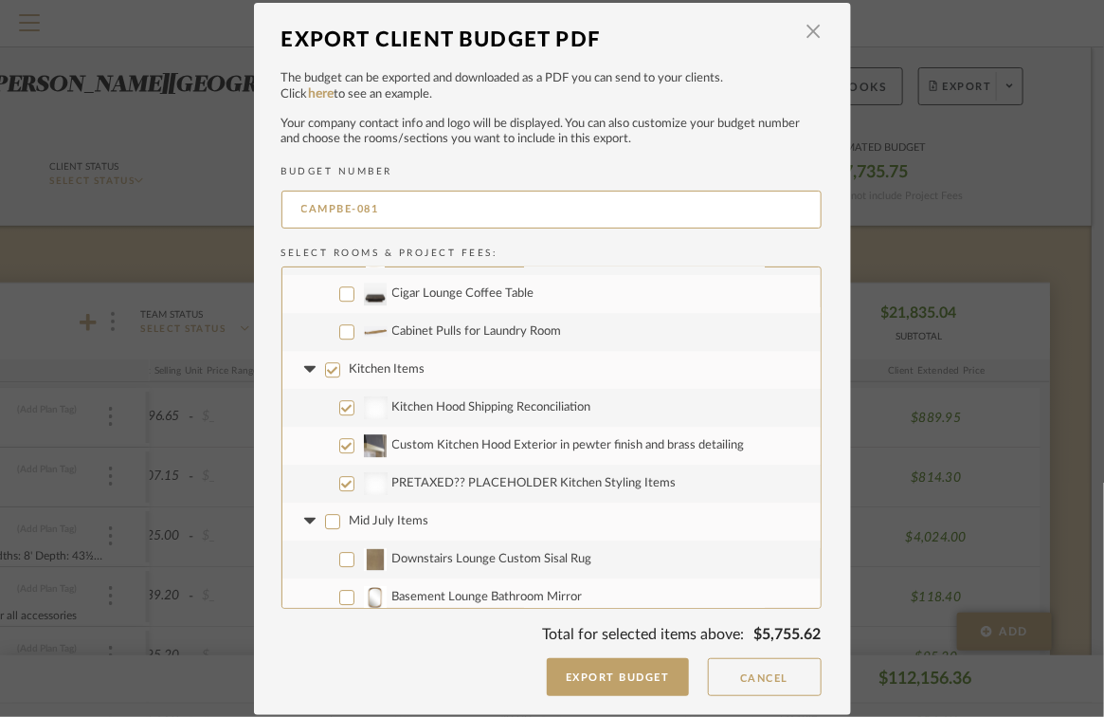
checkbox input "true"
click at [325, 369] on input "Kitchen Items" at bounding box center [332, 369] width 15 height 15
checkbox input "false"
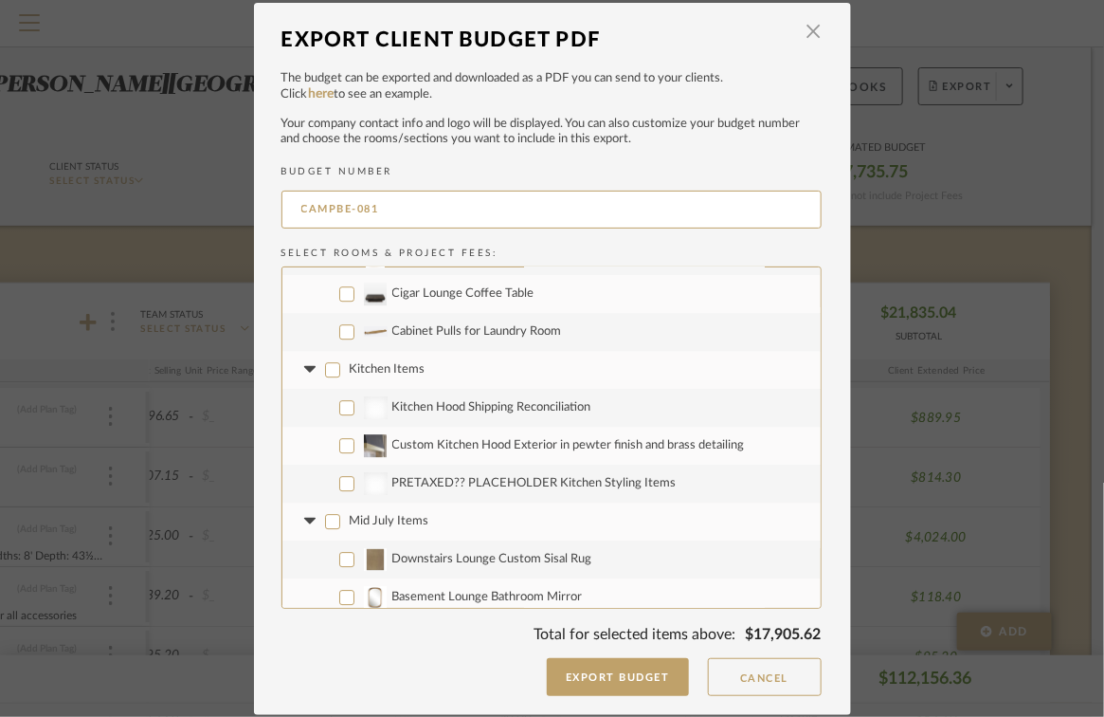
checkbox input "false"
click at [308, 369] on icon at bounding box center [310, 370] width 20 height 8
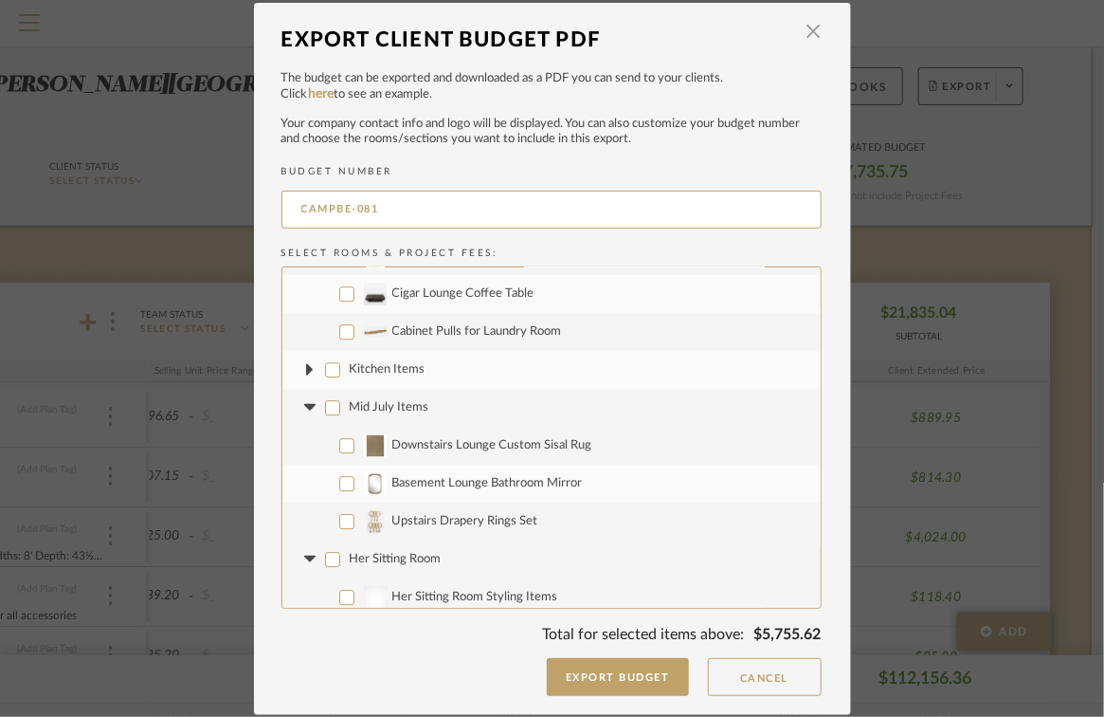
click at [304, 405] on icon at bounding box center [309, 407] width 11 height 7
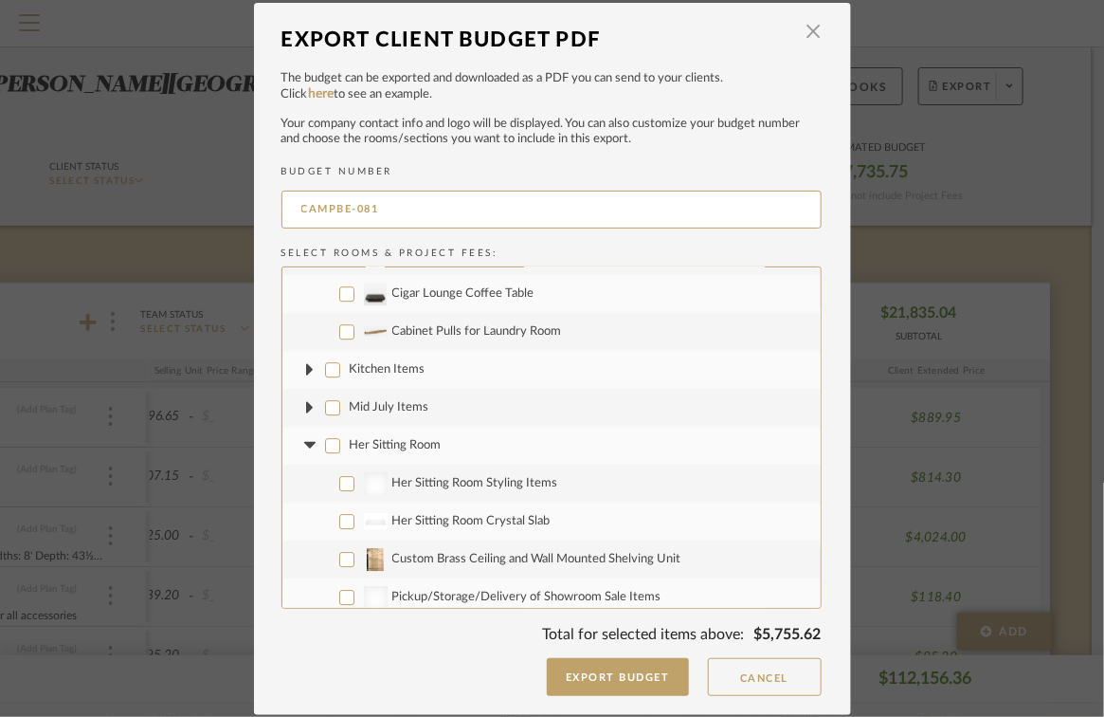
click at [304, 444] on icon at bounding box center [309, 445] width 11 height 7
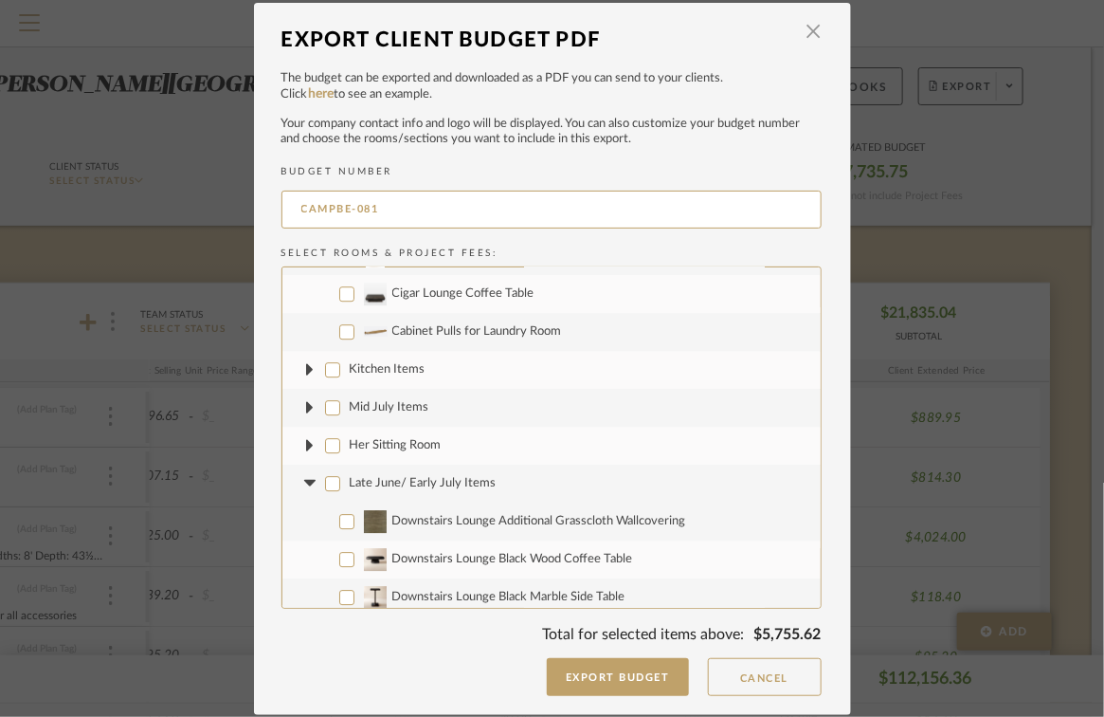
click at [305, 481] on icon at bounding box center [309, 483] width 11 height 7
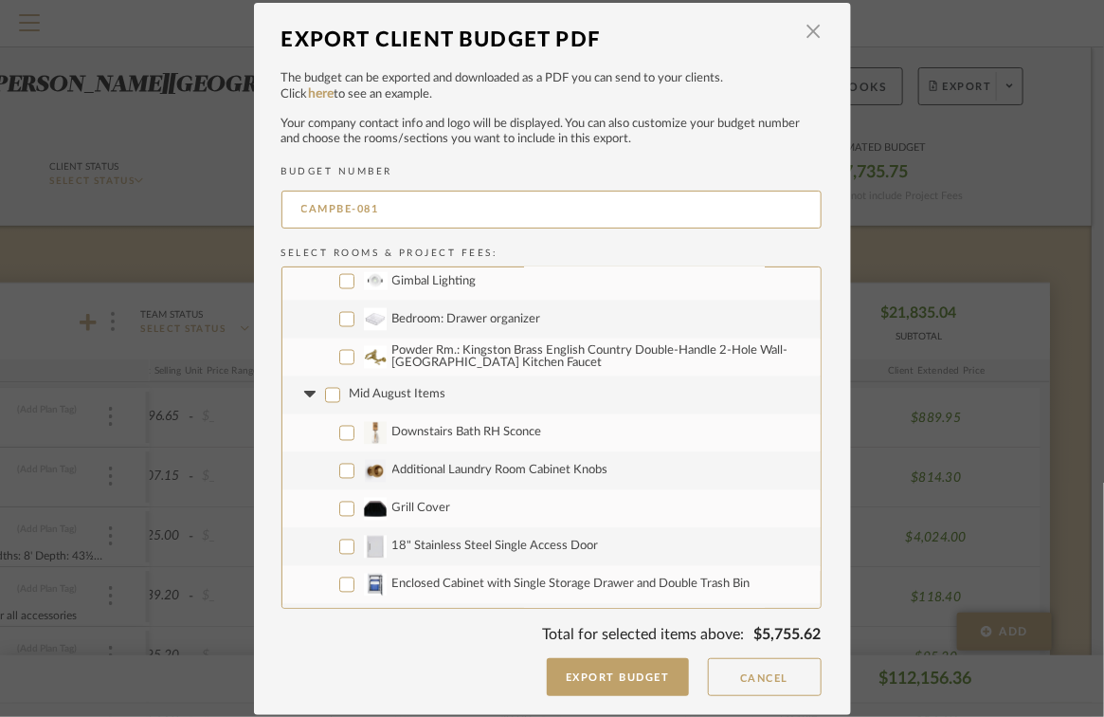
scroll to position [1075, 0]
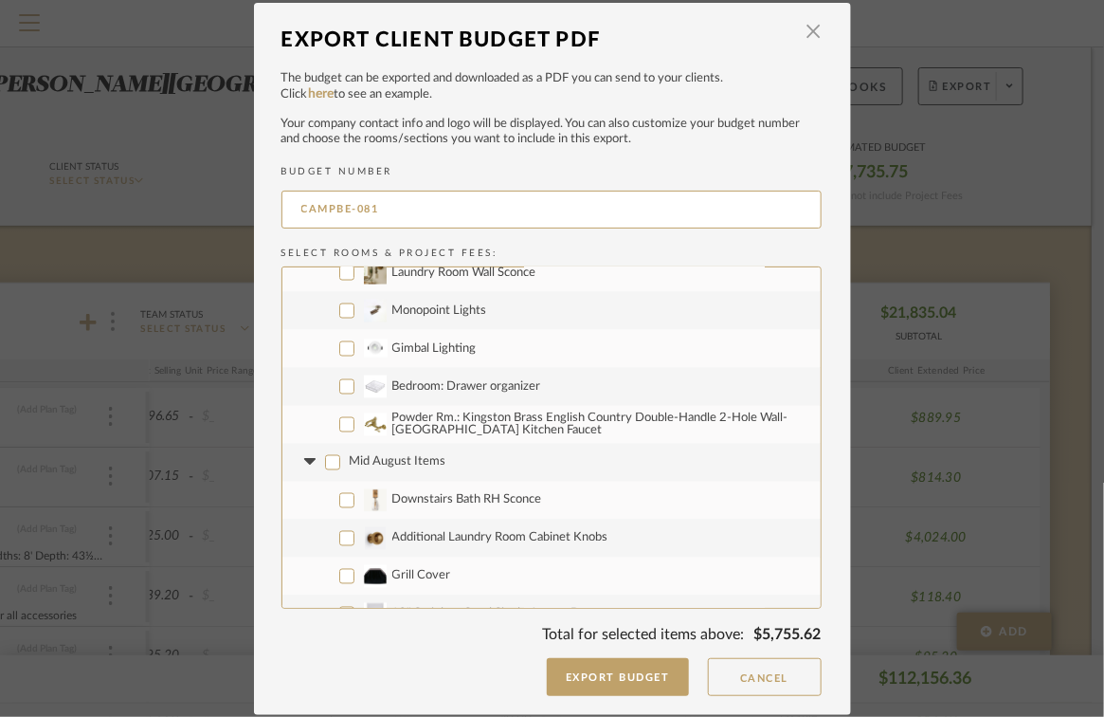
click at [303, 457] on fa-icon at bounding box center [310, 462] width 20 height 20
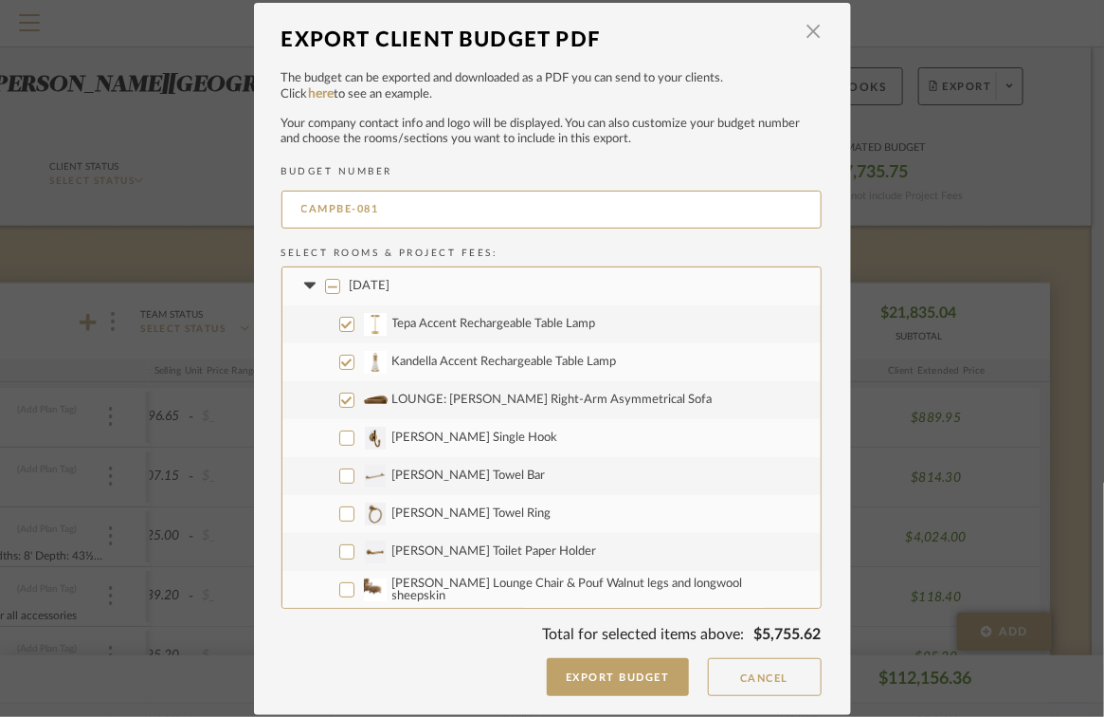
scroll to position [0, 0]
click at [606, 674] on button "Export Budget" at bounding box center [618, 677] width 142 height 38
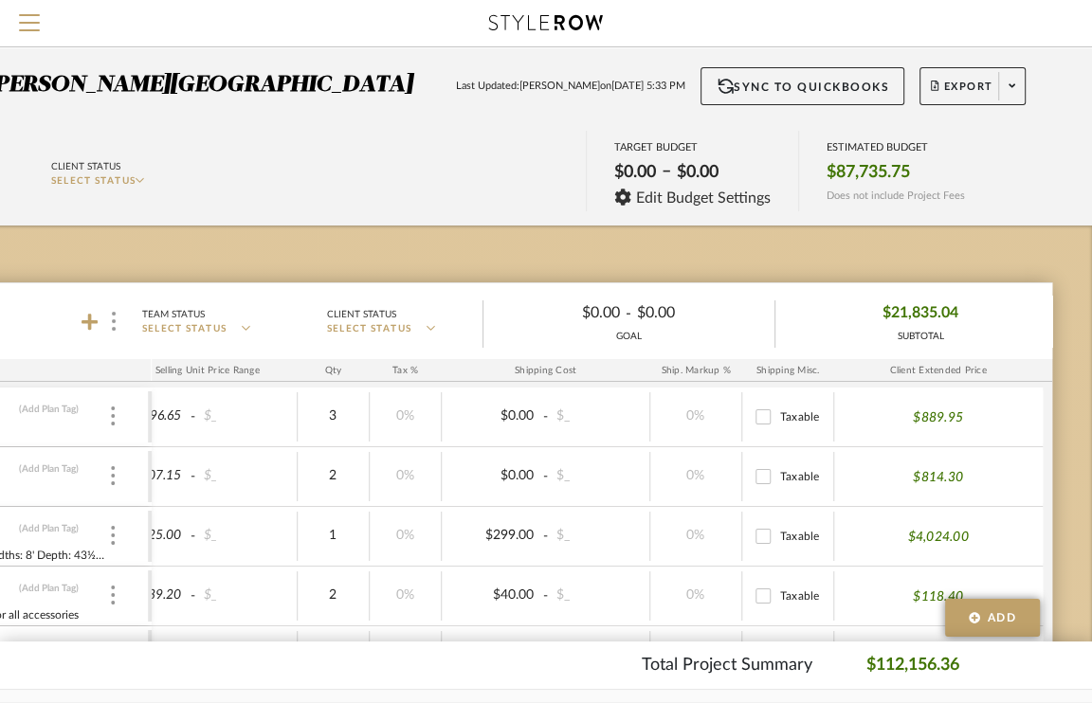
scroll to position [0, 260]
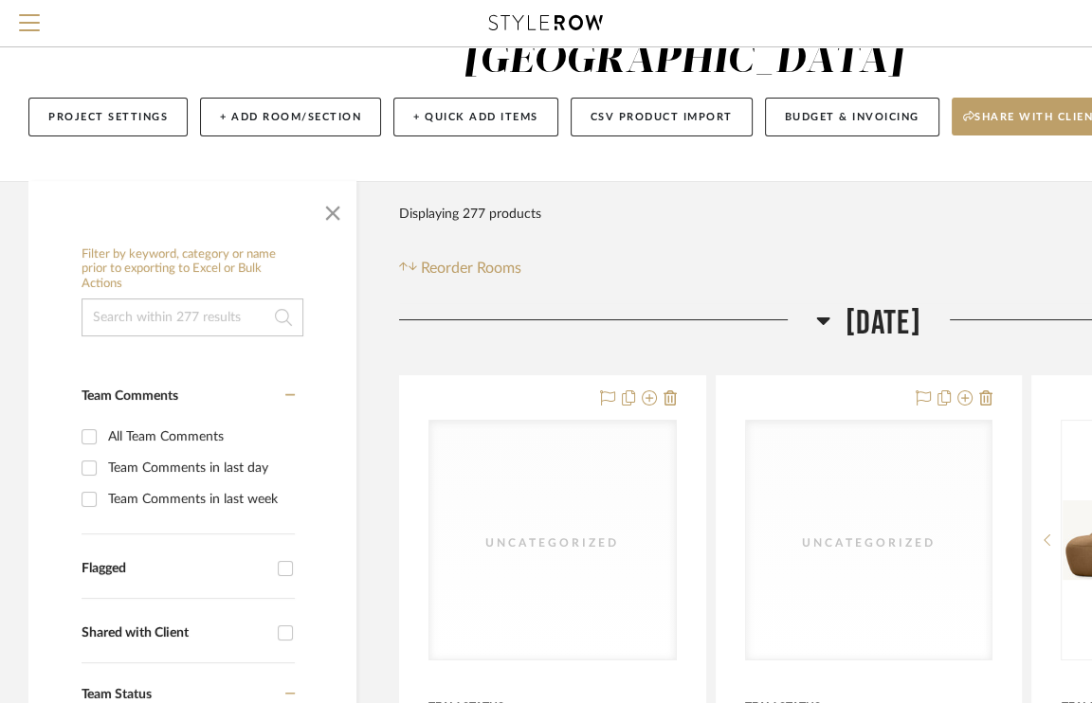
scroll to position [141, 0]
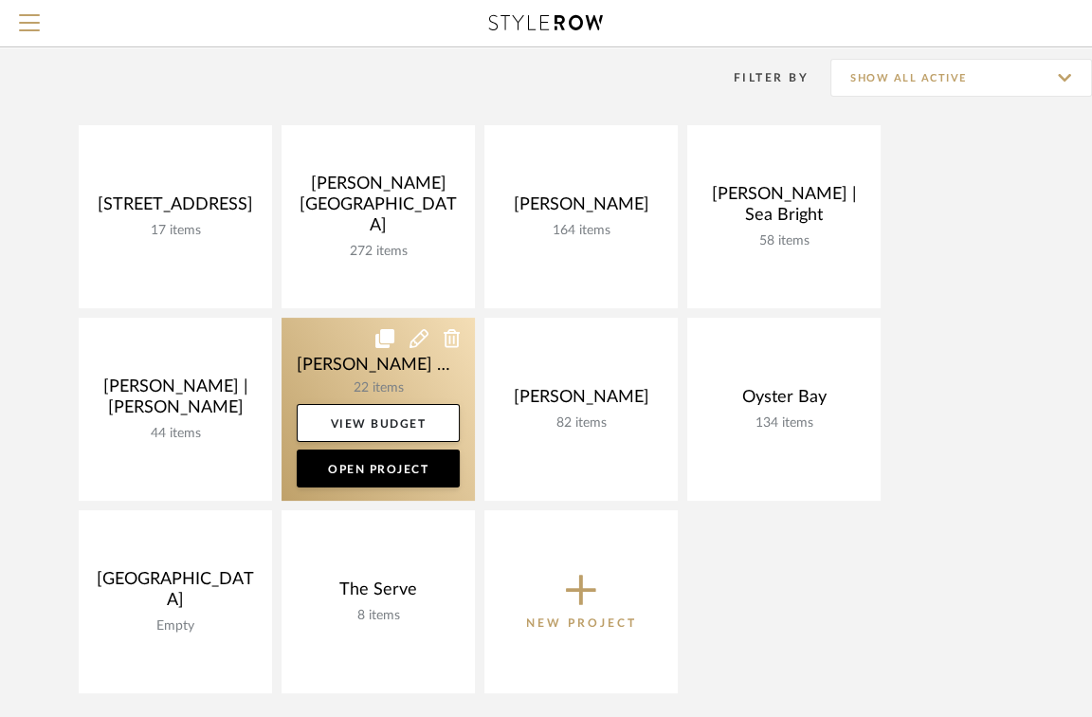
scroll to position [200, 0]
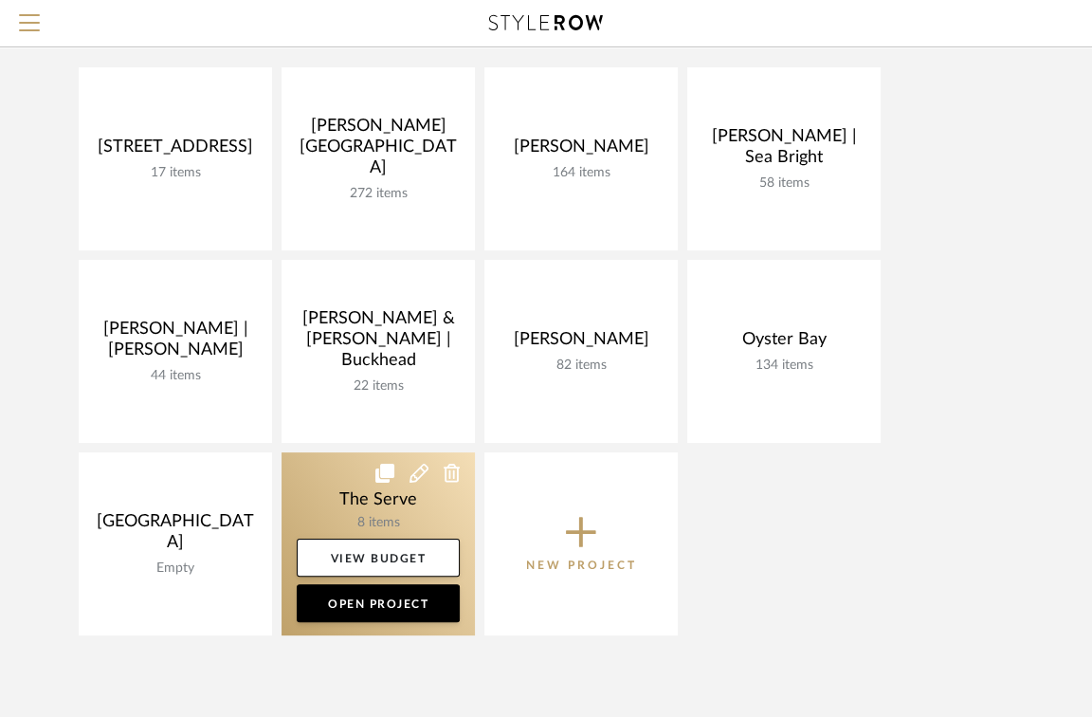
click at [362, 510] on link at bounding box center [378, 543] width 193 height 183
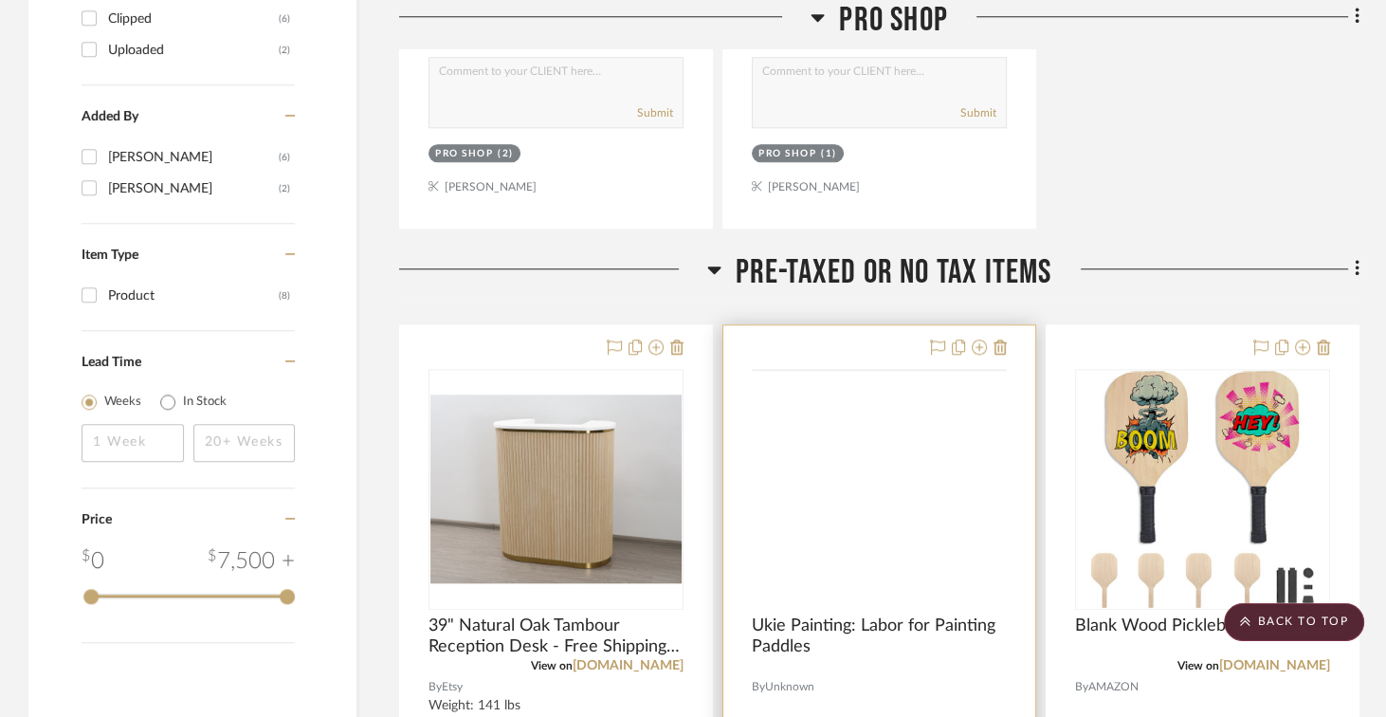
scroll to position [1962, 0]
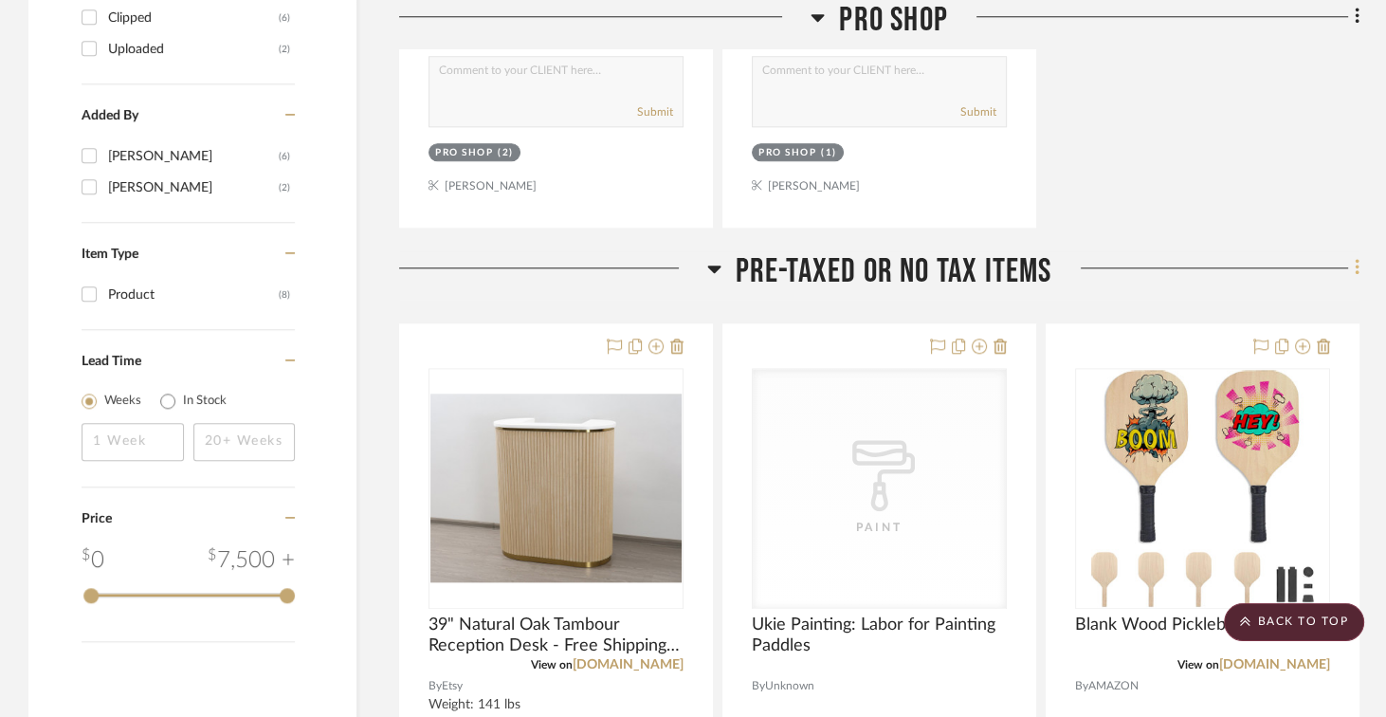
click at [1091, 268] on icon at bounding box center [1356, 268] width 4 height 16
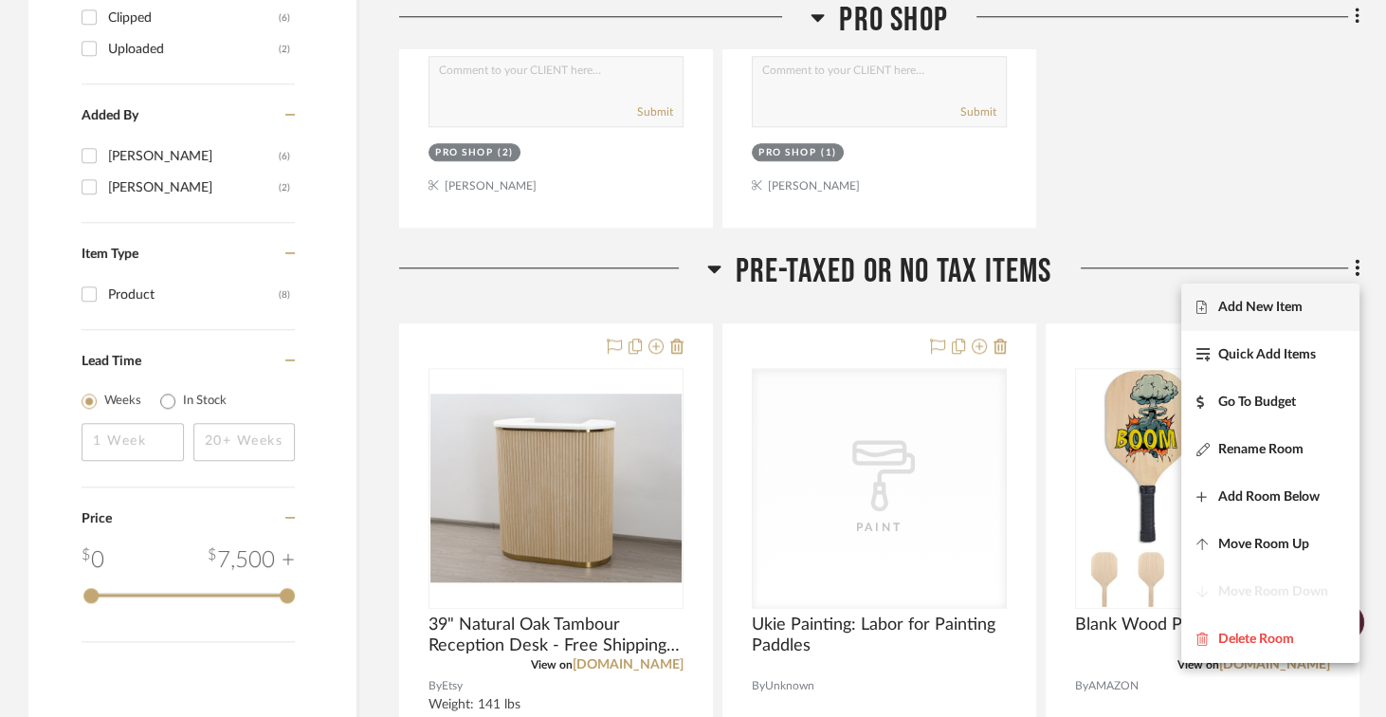
click at [1091, 318] on button "Add New Item" at bounding box center [1270, 306] width 178 height 47
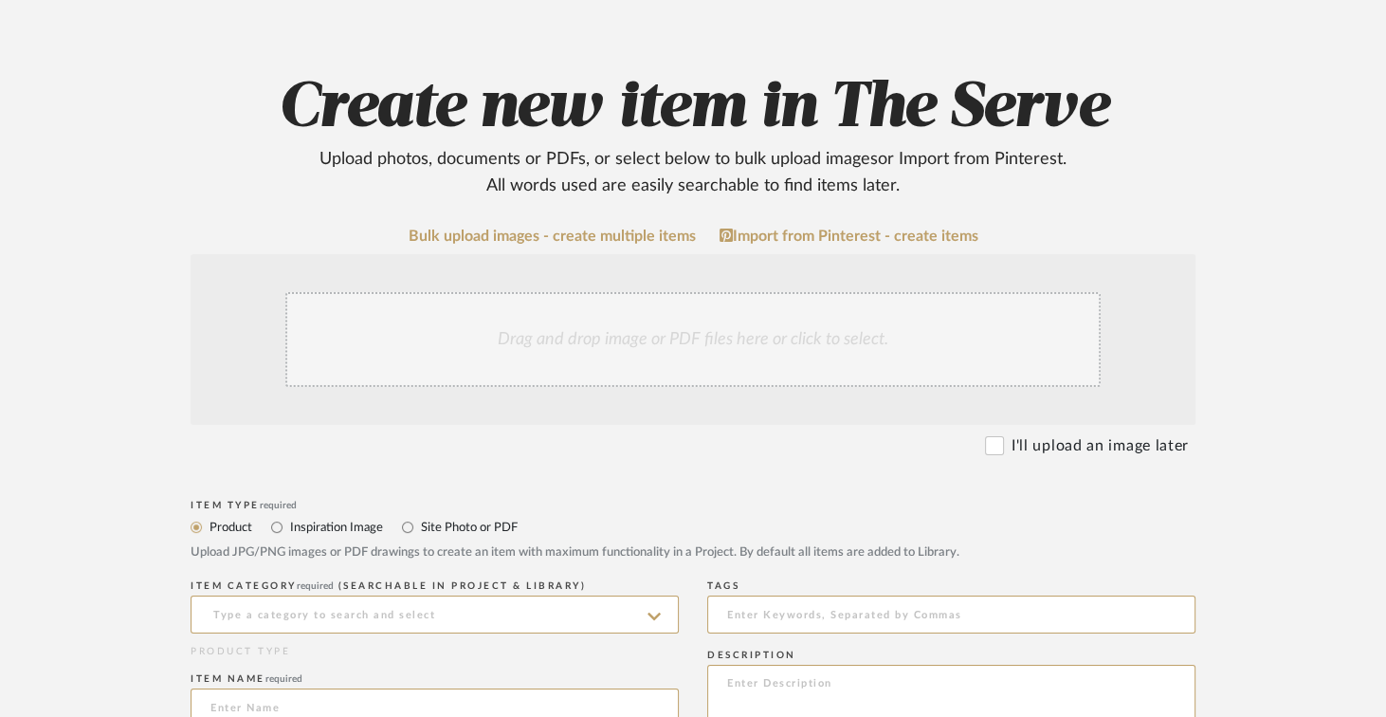
scroll to position [306, 0]
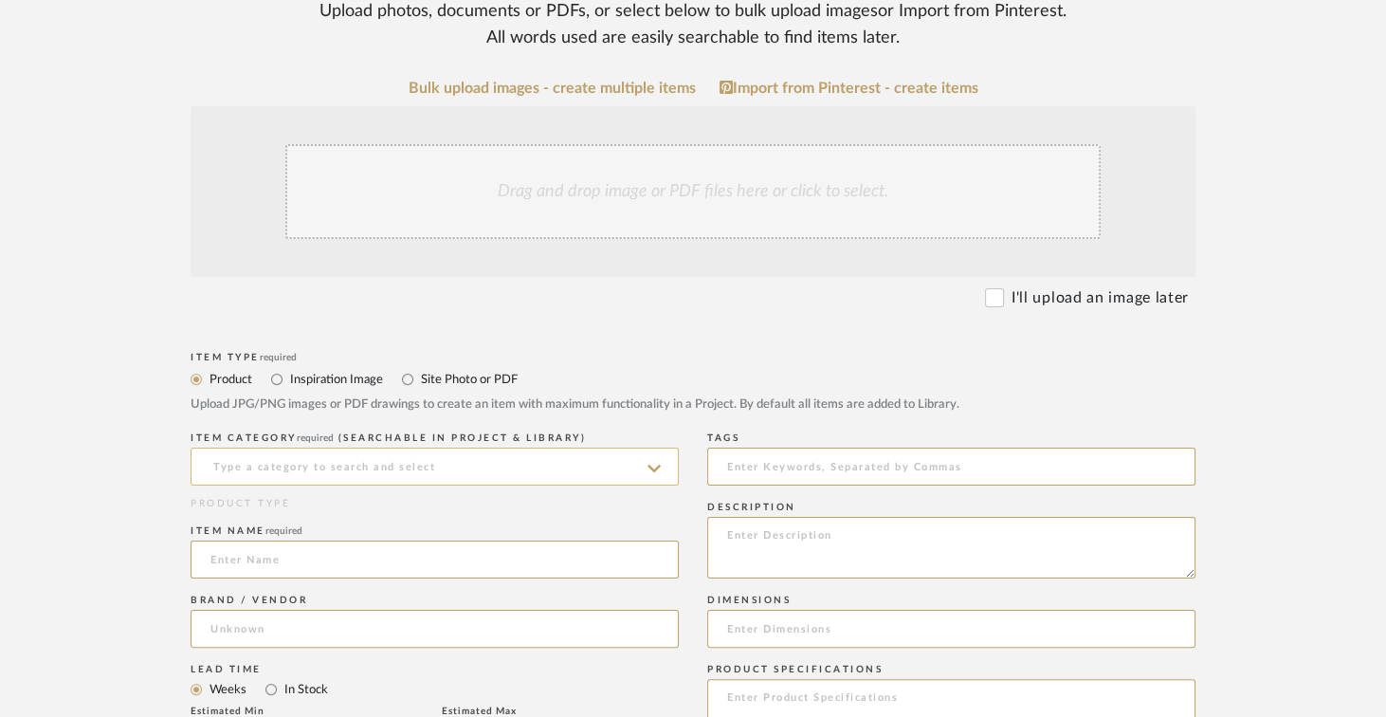
click at [345, 471] on input at bounding box center [435, 466] width 488 height 38
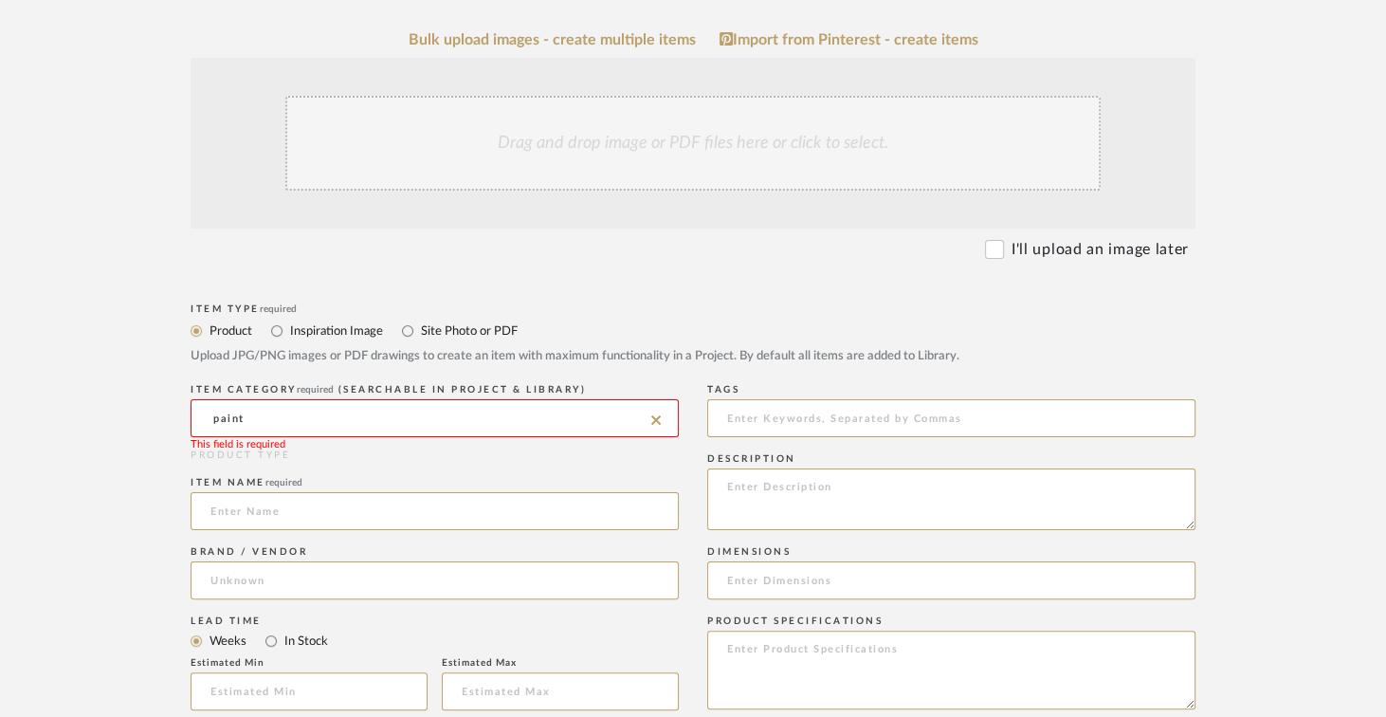
scroll to position [355, 0]
click at [318, 416] on input "paint" at bounding box center [435, 417] width 488 height 38
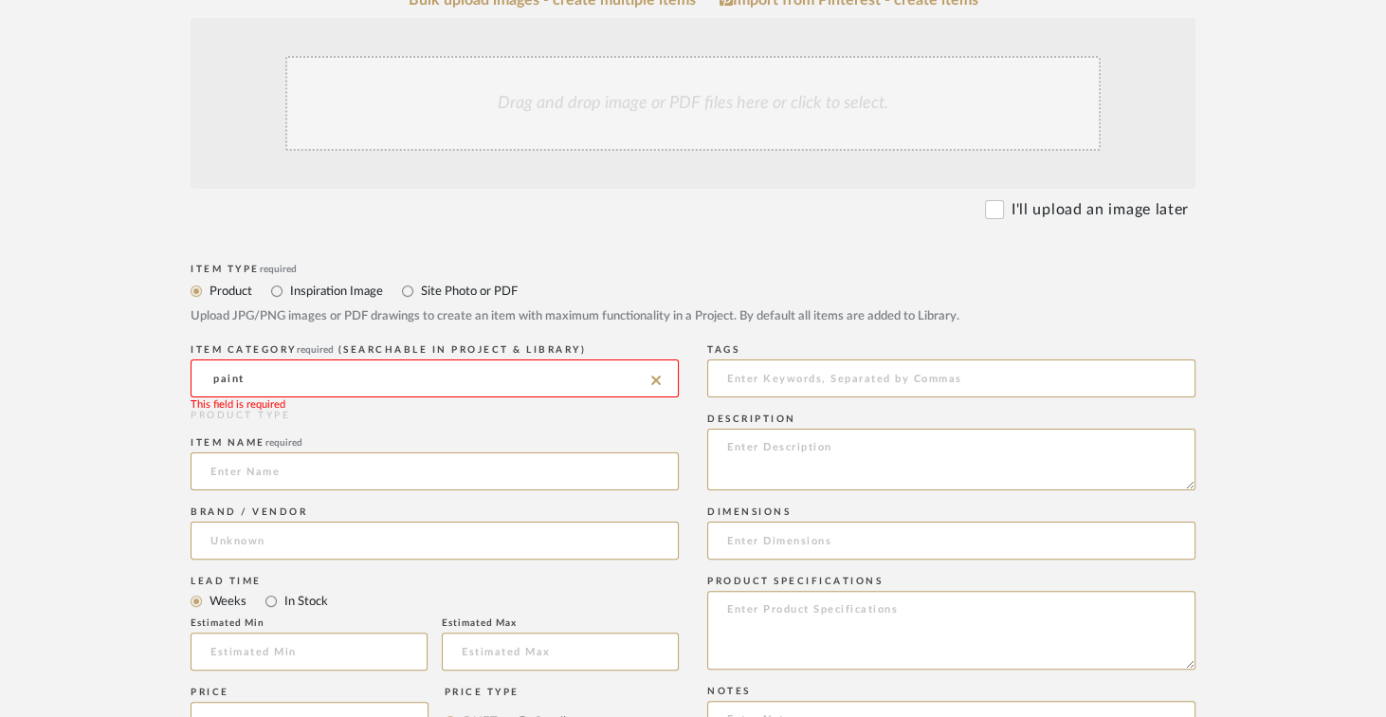
scroll to position [413, 0]
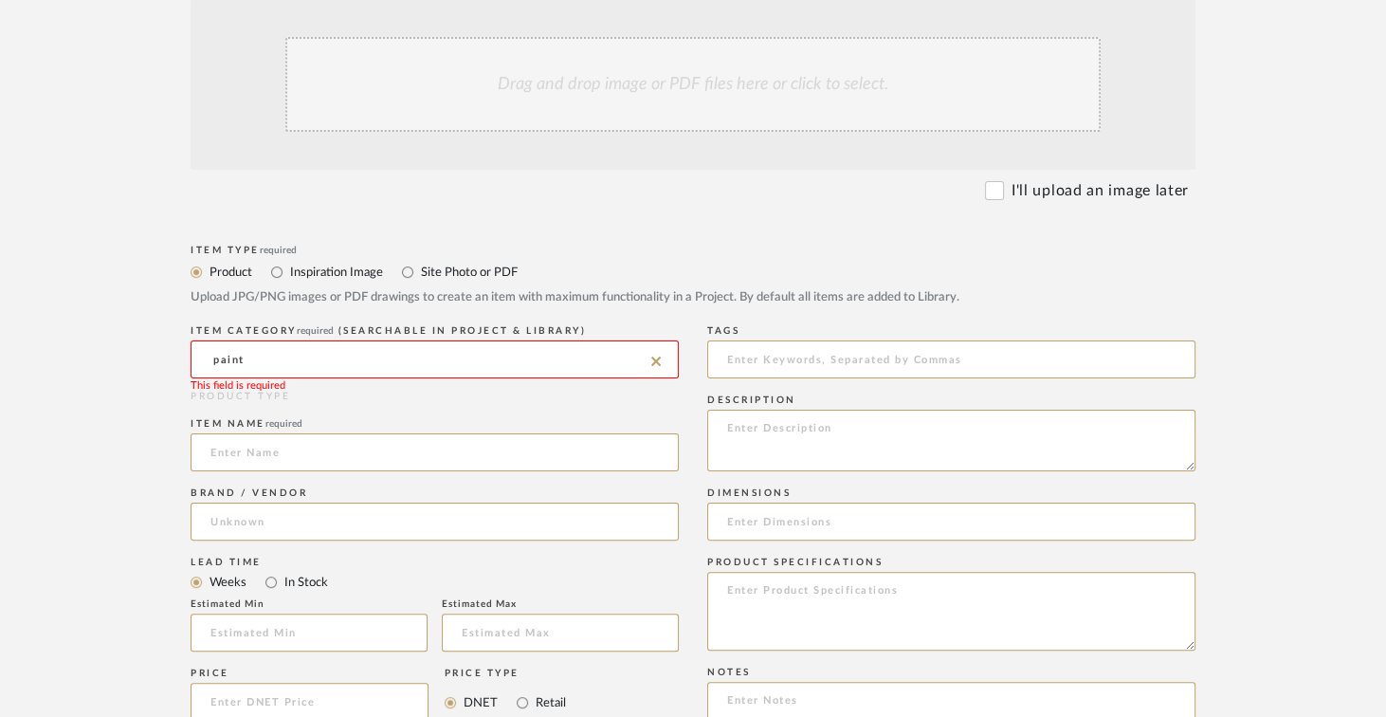
click at [282, 358] on input "paint" at bounding box center [435, 359] width 488 height 38
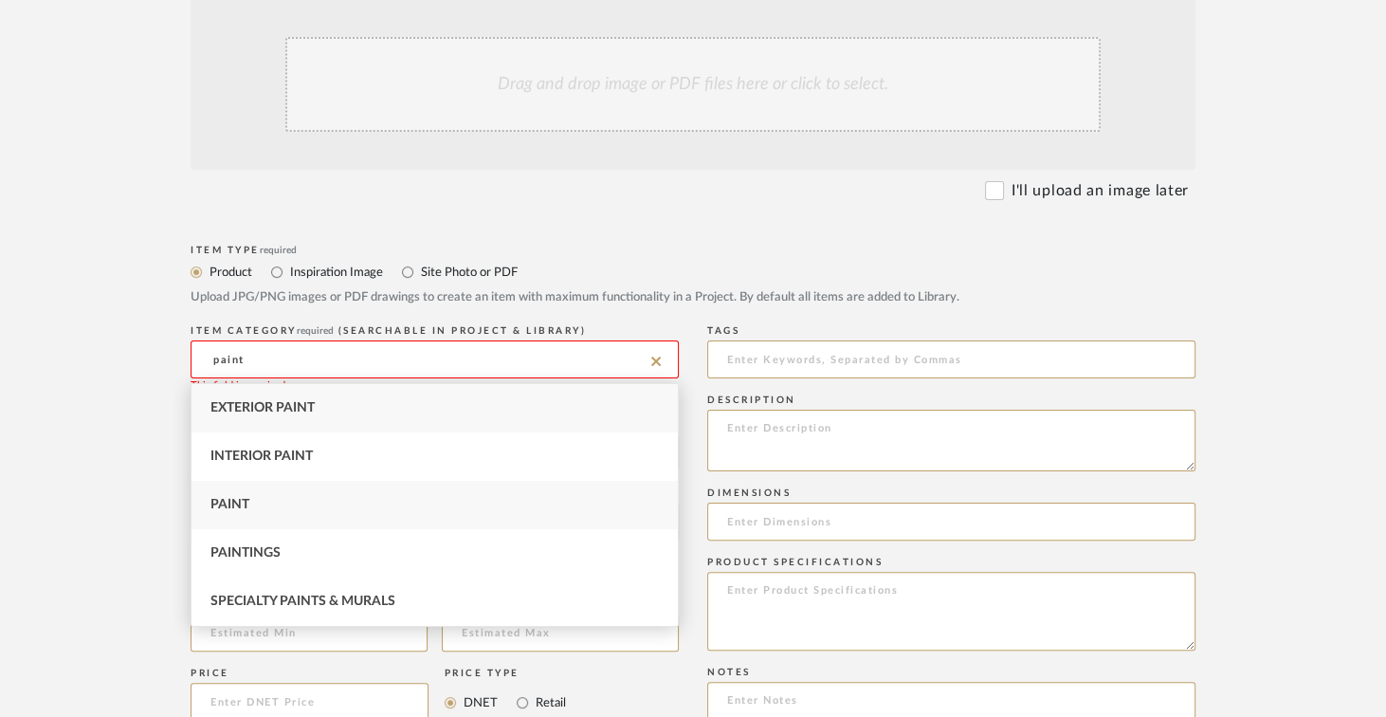
click at [237, 504] on span "Paint" at bounding box center [229, 504] width 39 height 13
type input "Paint"
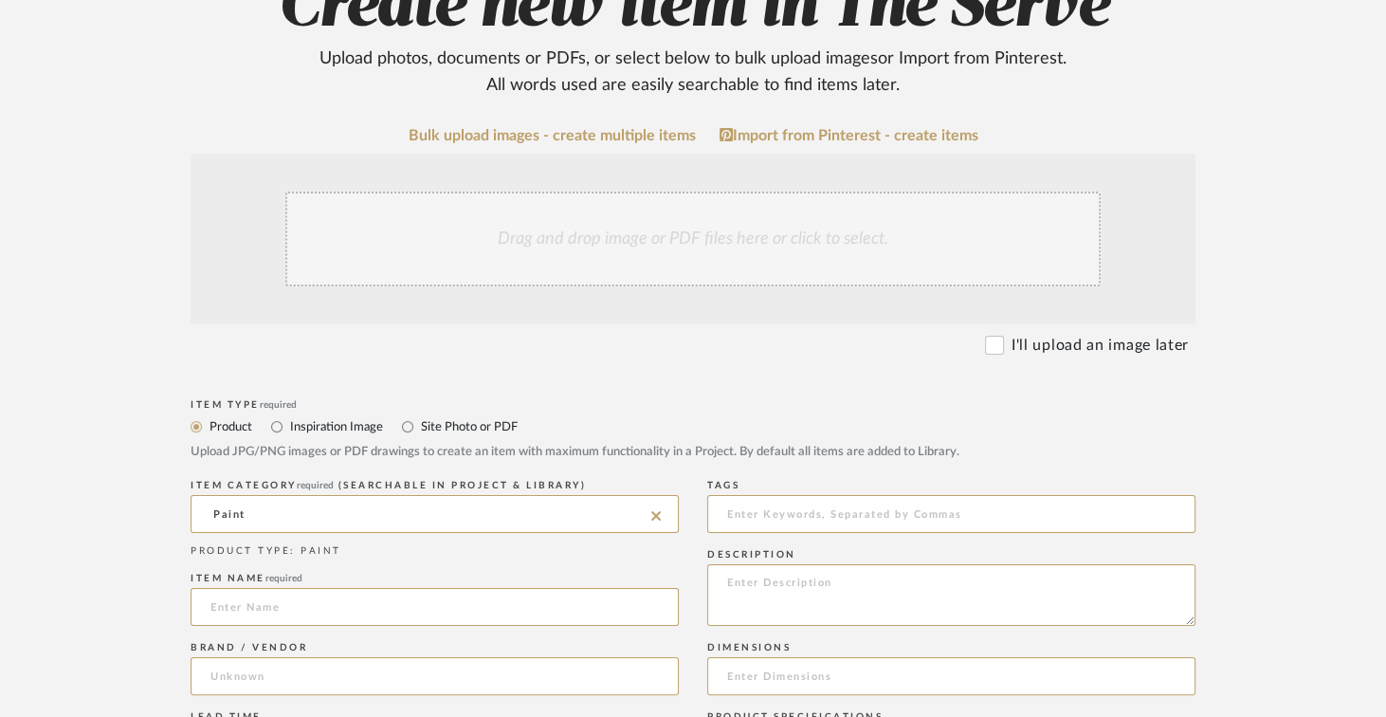
scroll to position [192, 0]
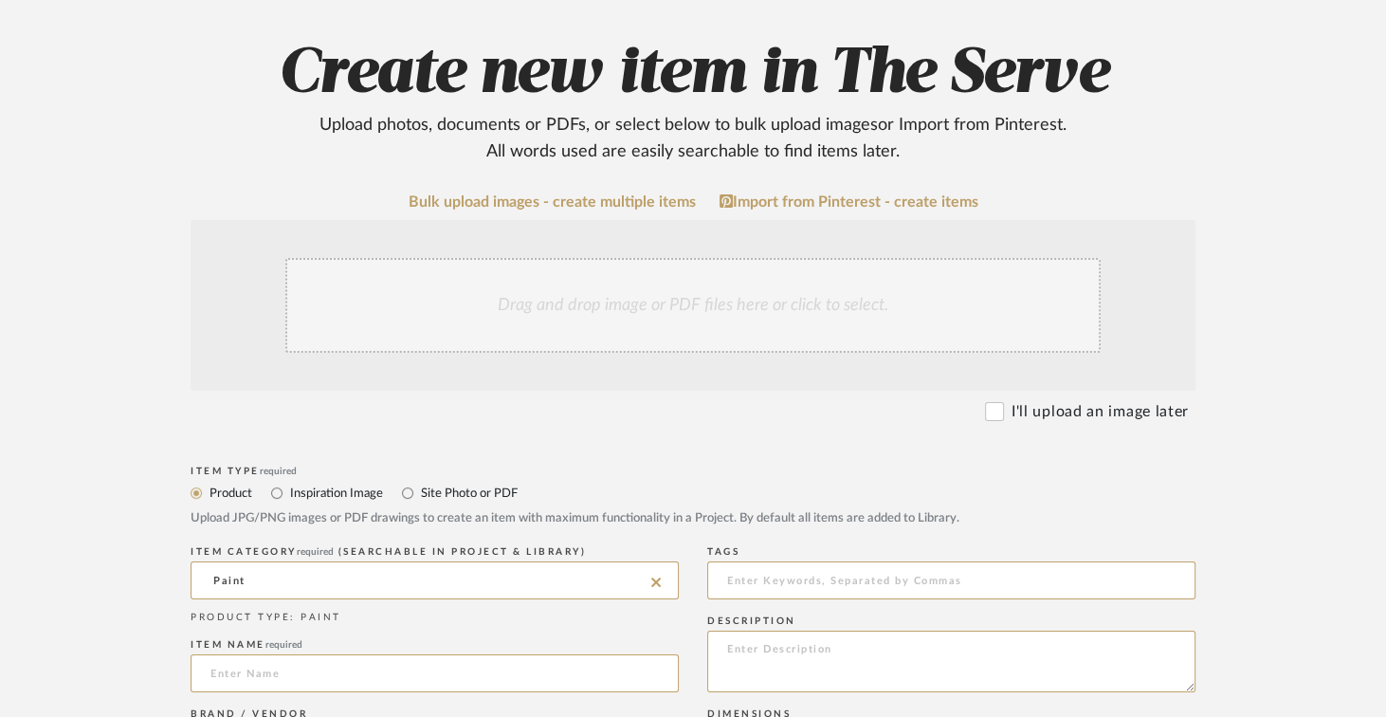
click at [1015, 421] on label "I'll upload an image later" at bounding box center [1099, 411] width 177 height 23
click at [1004, 421] on input "I'll upload an image later" at bounding box center [994, 411] width 19 height 19
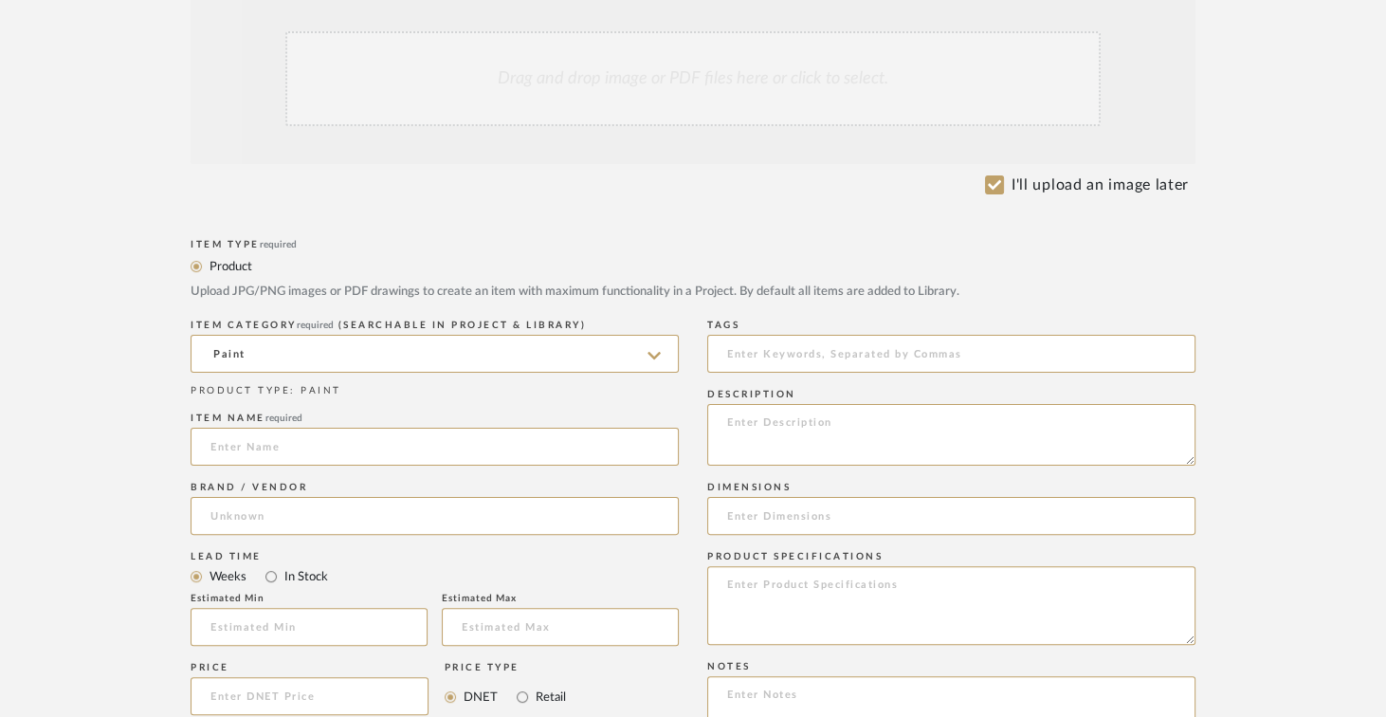
scroll to position [450, 0]
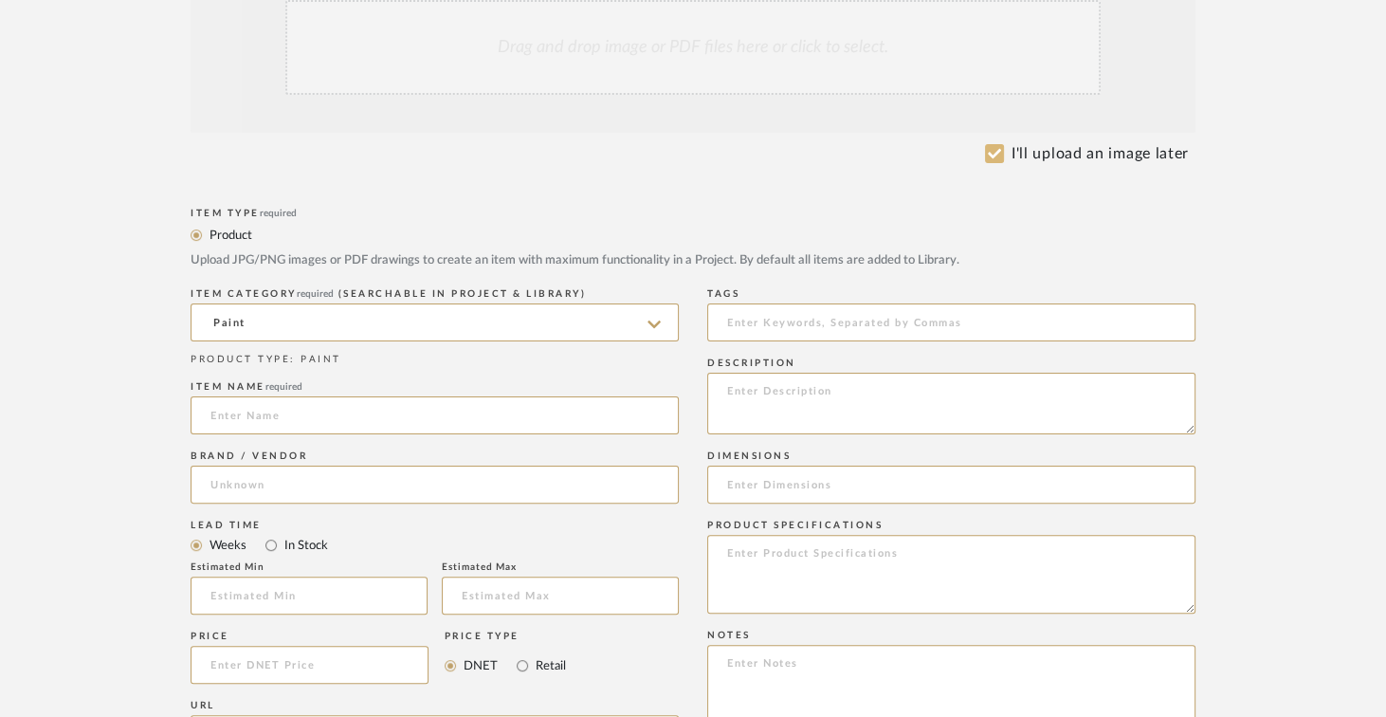
click at [1000, 154] on input "I'll upload an image later" at bounding box center [994, 153] width 19 height 19
checkbox input "false"
click at [308, 409] on input at bounding box center [435, 415] width 488 height 38
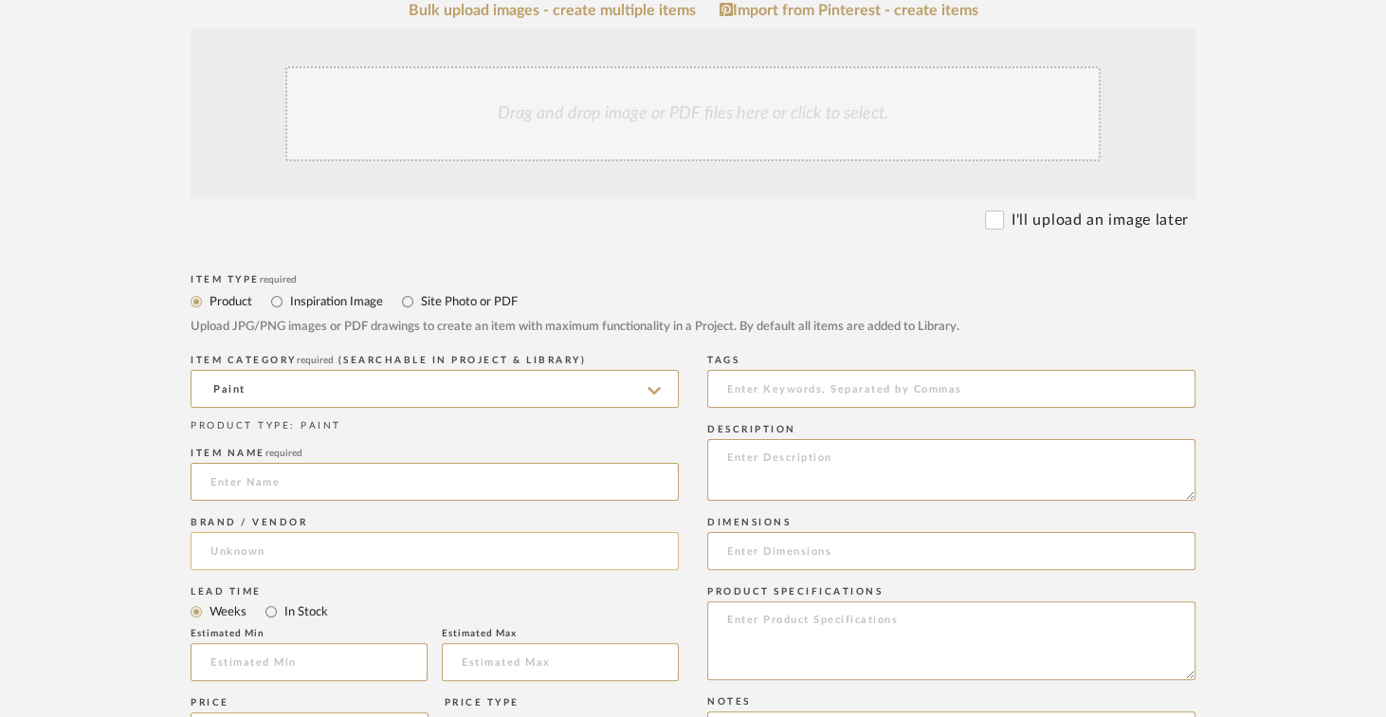
scroll to position [385, 0]
type input "{"
type input "P"
type input "Stain/Supplies for Paddle racks"
click at [331, 562] on input at bounding box center [435, 550] width 488 height 38
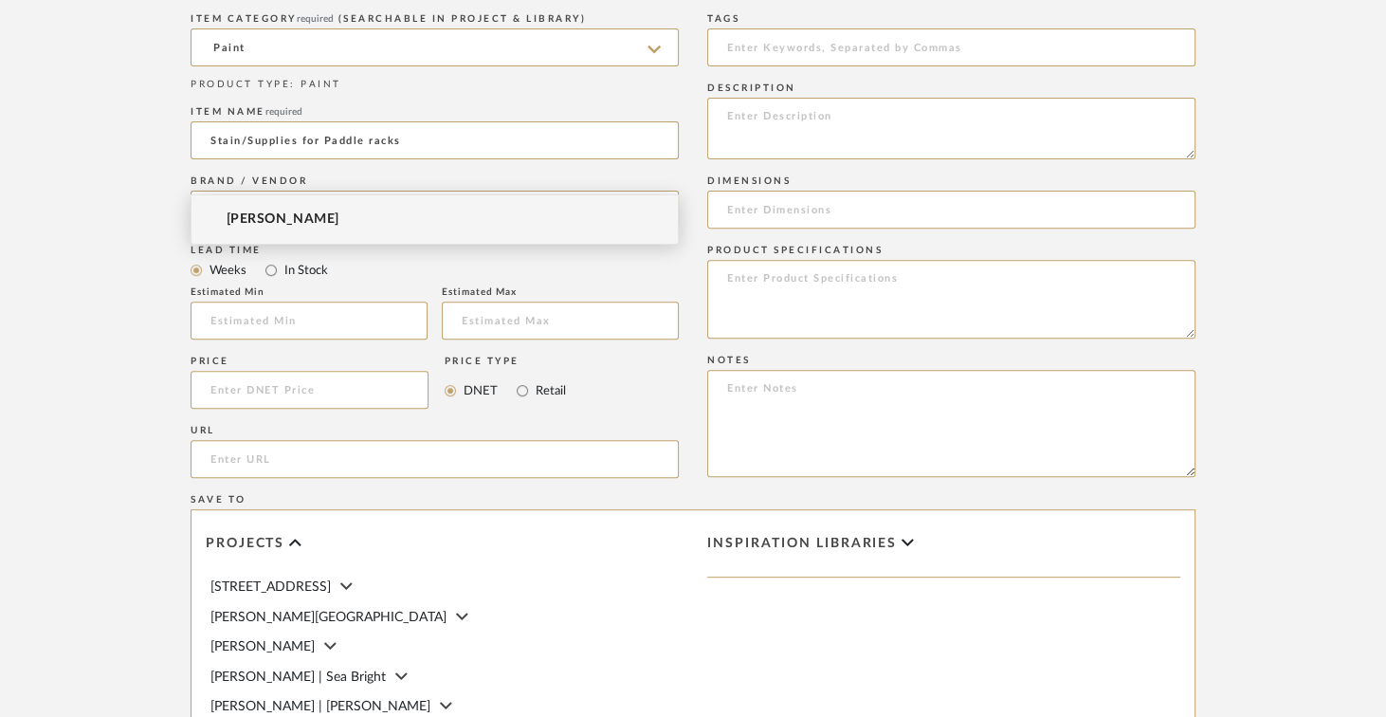
scroll to position [836, 0]
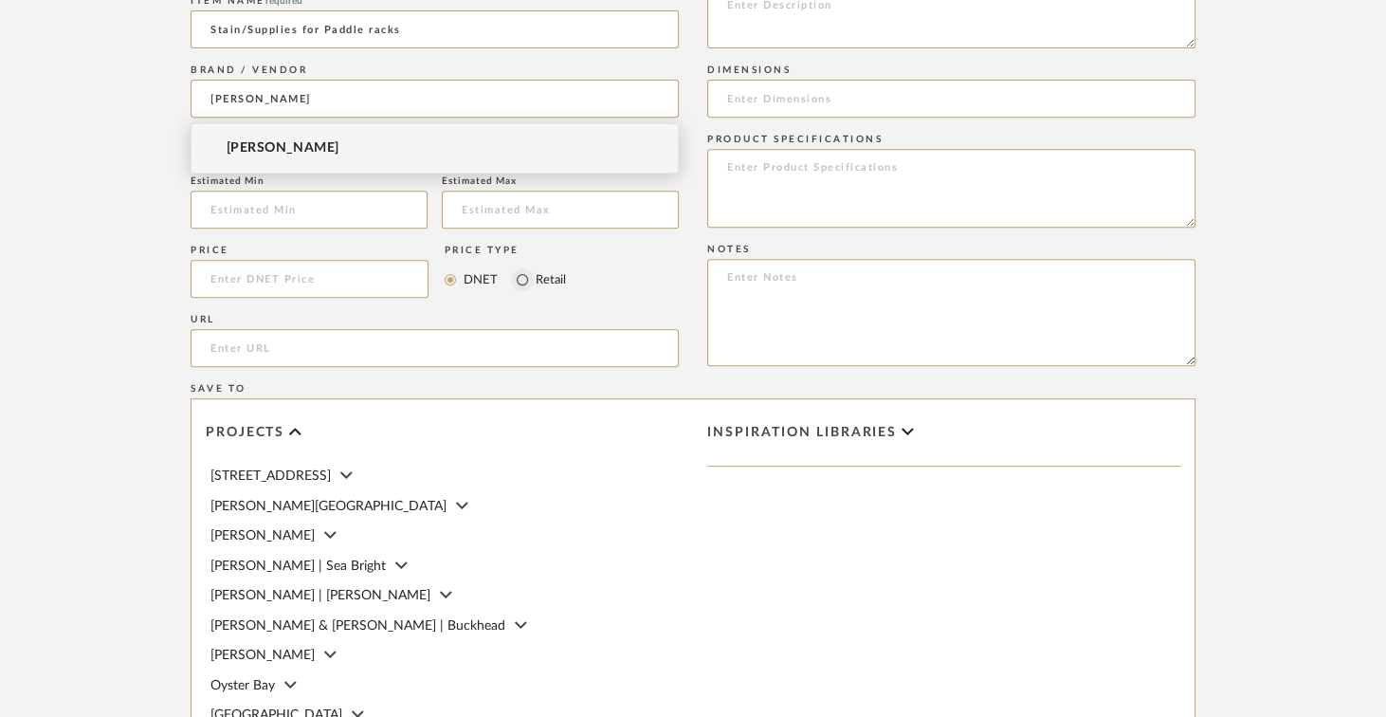
type input "[PERSON_NAME]"
click at [522, 282] on input "Retail" at bounding box center [522, 279] width 23 height 23
radio input "true"
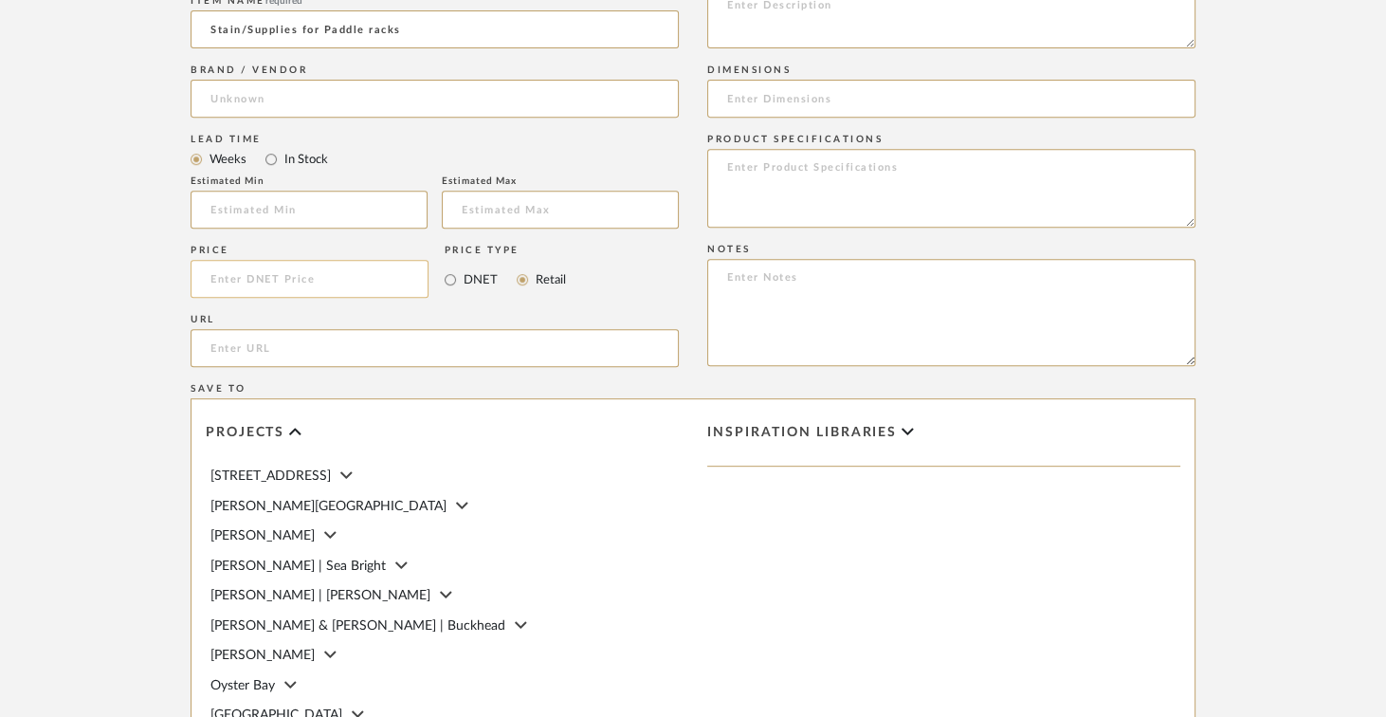
click at [371, 282] on input at bounding box center [310, 279] width 238 height 38
type input "$56.99"
click at [148, 345] on form "Bulk upload images - create multiple items Import from Pinterest - create items…" at bounding box center [693, 237] width 1208 height 1374
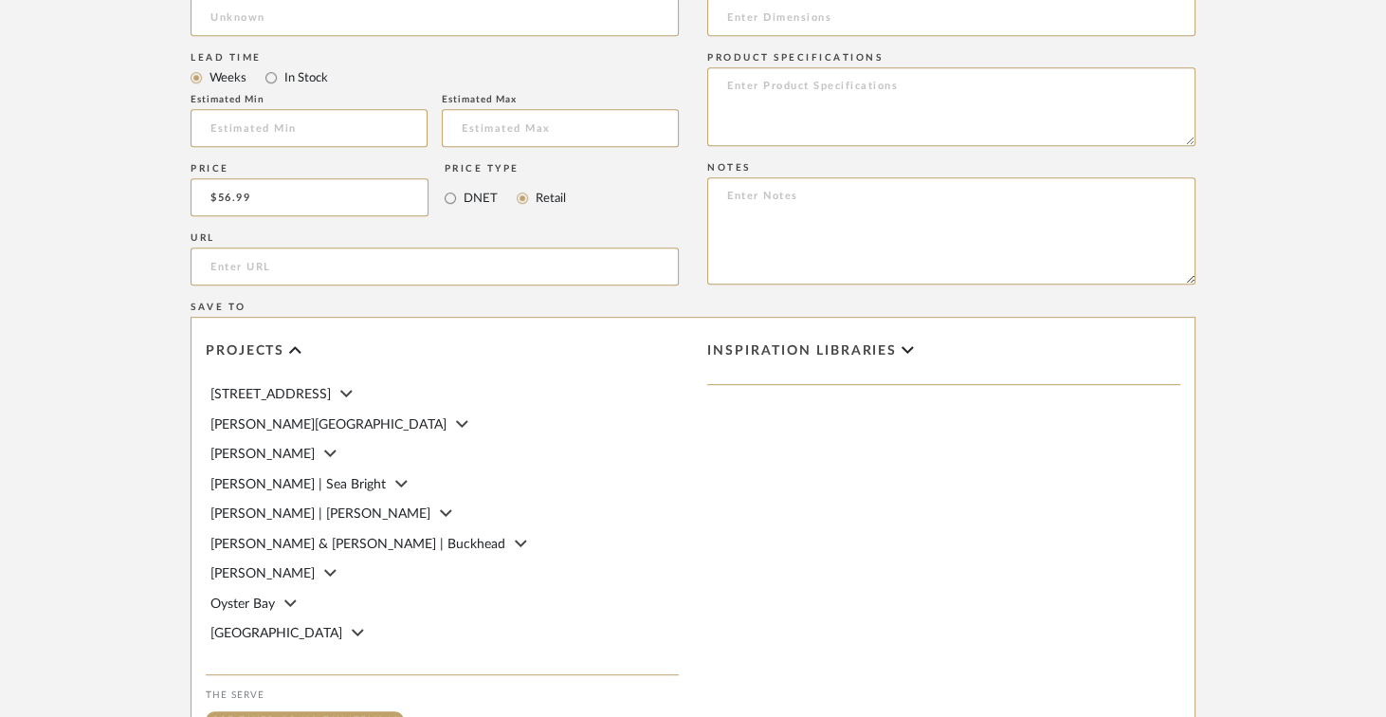
scroll to position [955, 0]
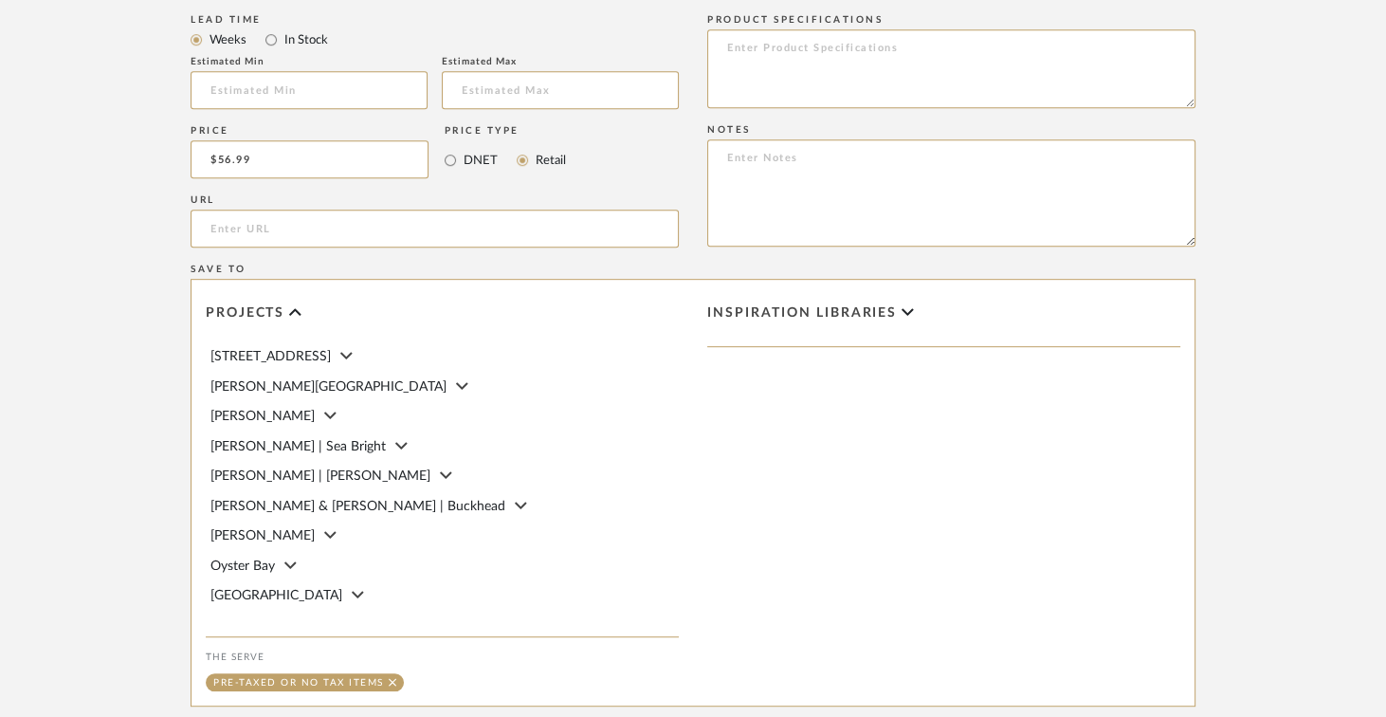
click at [253, 623] on div "Projects [STREET_ADDRESS][PERSON_NAME] [PERSON_NAME] [PERSON_NAME] | Sea [PERSO…" at bounding box center [442, 495] width 473 height 392
click at [255, 619] on span "The Serve" at bounding box center [239, 625] width 58 height 13
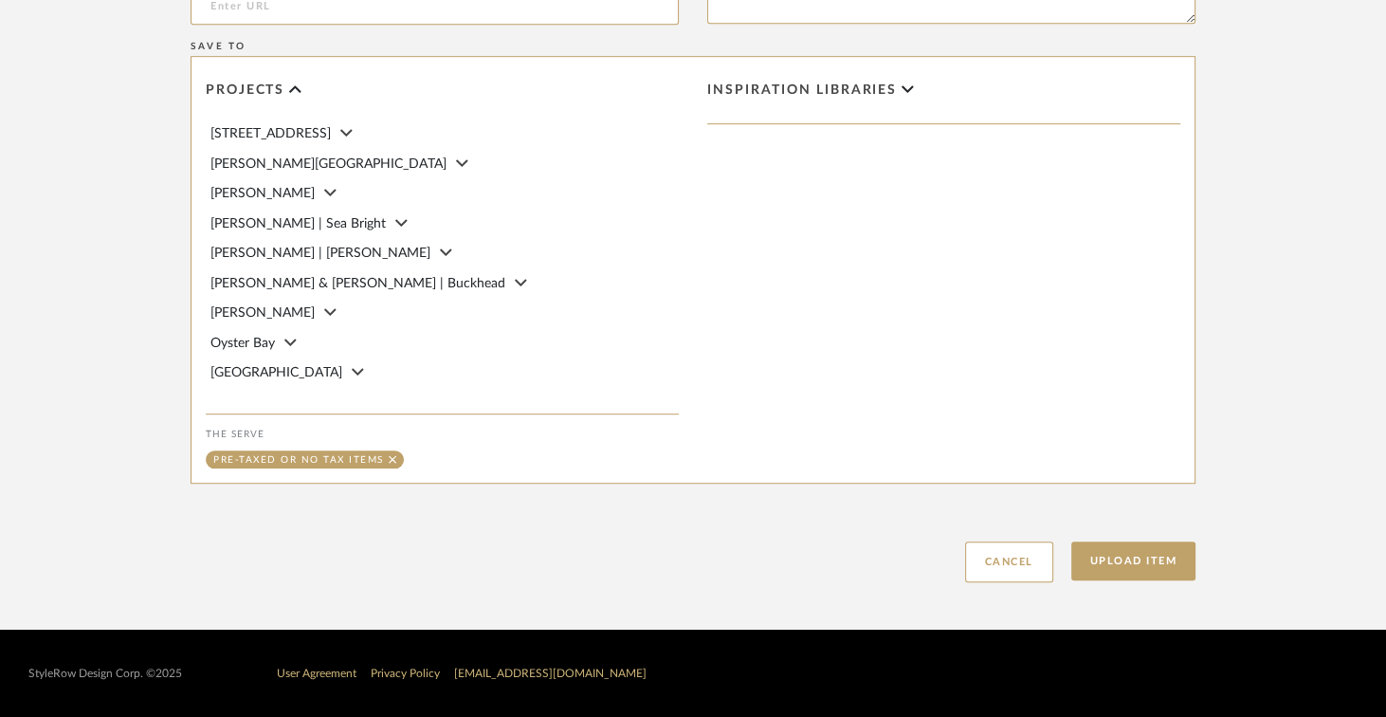
scroll to position [5, 0]
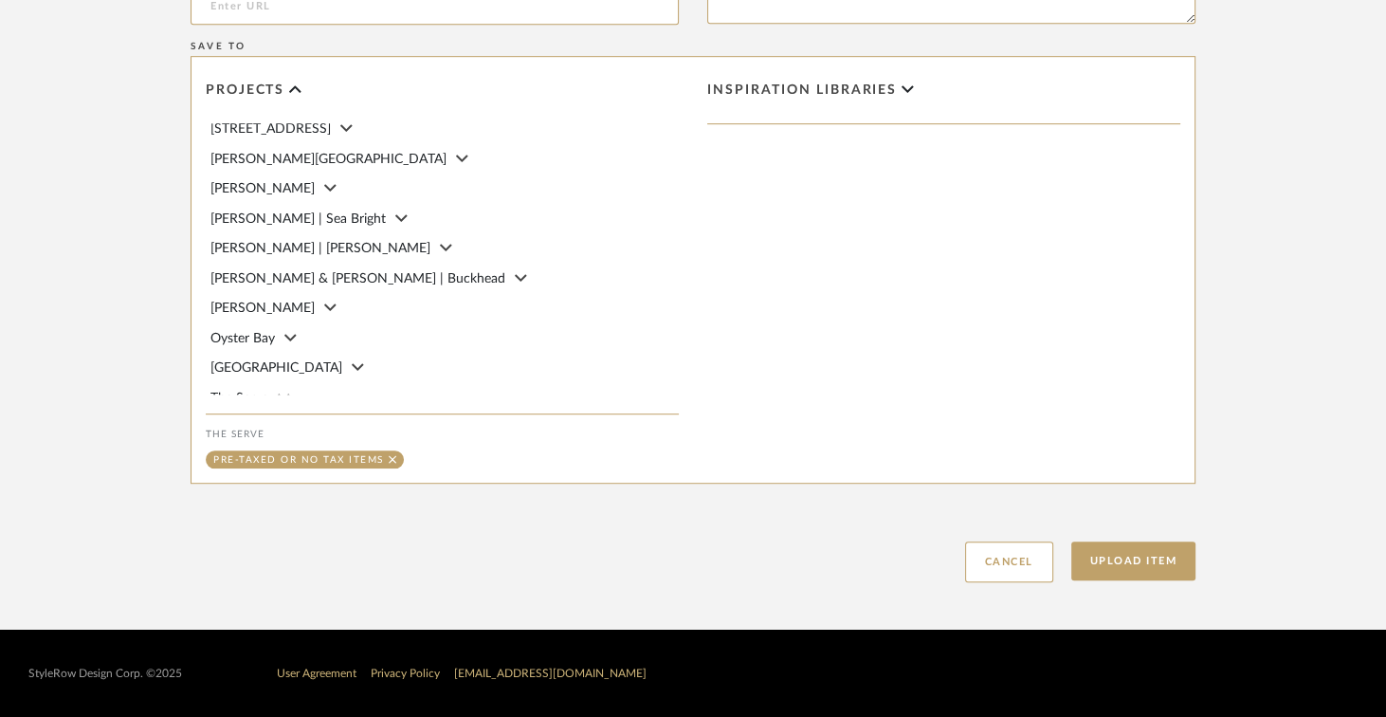
click at [283, 388] on icon at bounding box center [284, 397] width 12 height 19
click at [254, 392] on span "The Serve" at bounding box center [239, 397] width 58 height 13
click at [1091, 568] on button "Upload Item" at bounding box center [1133, 560] width 125 height 39
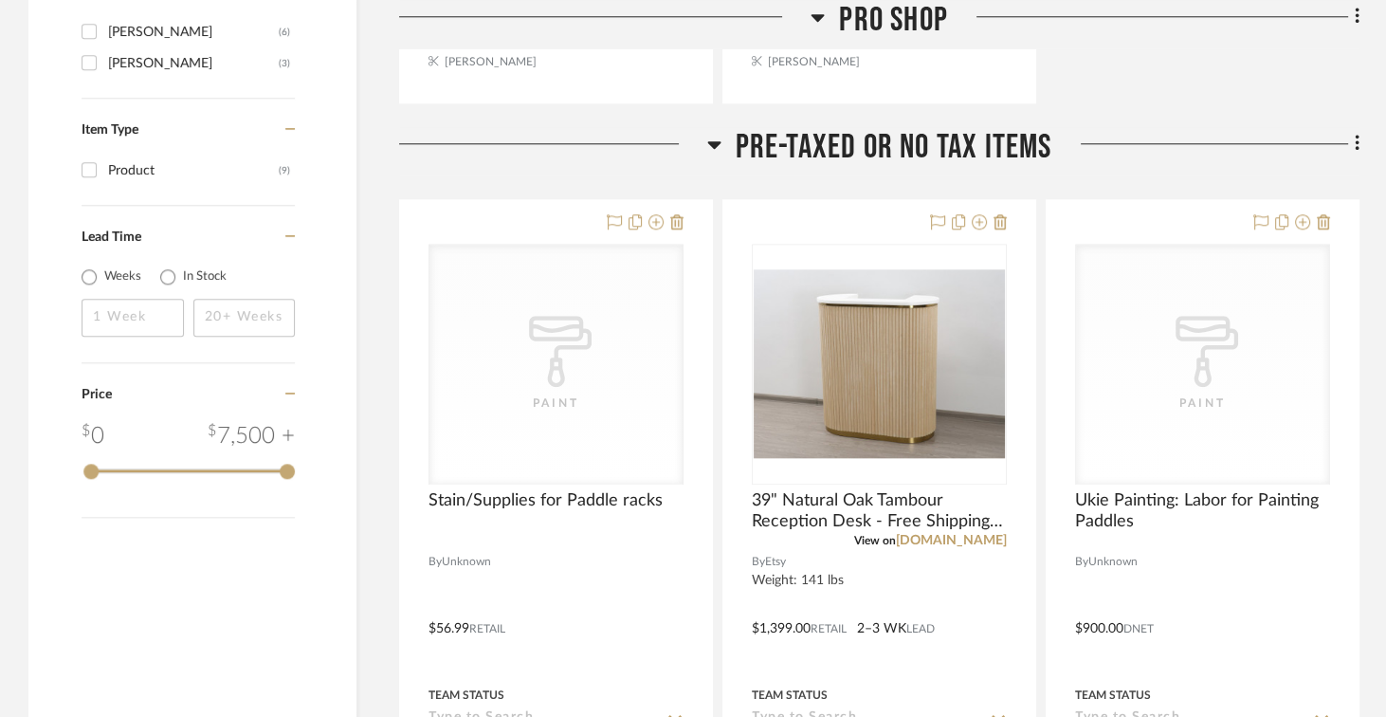
scroll to position [2210, 0]
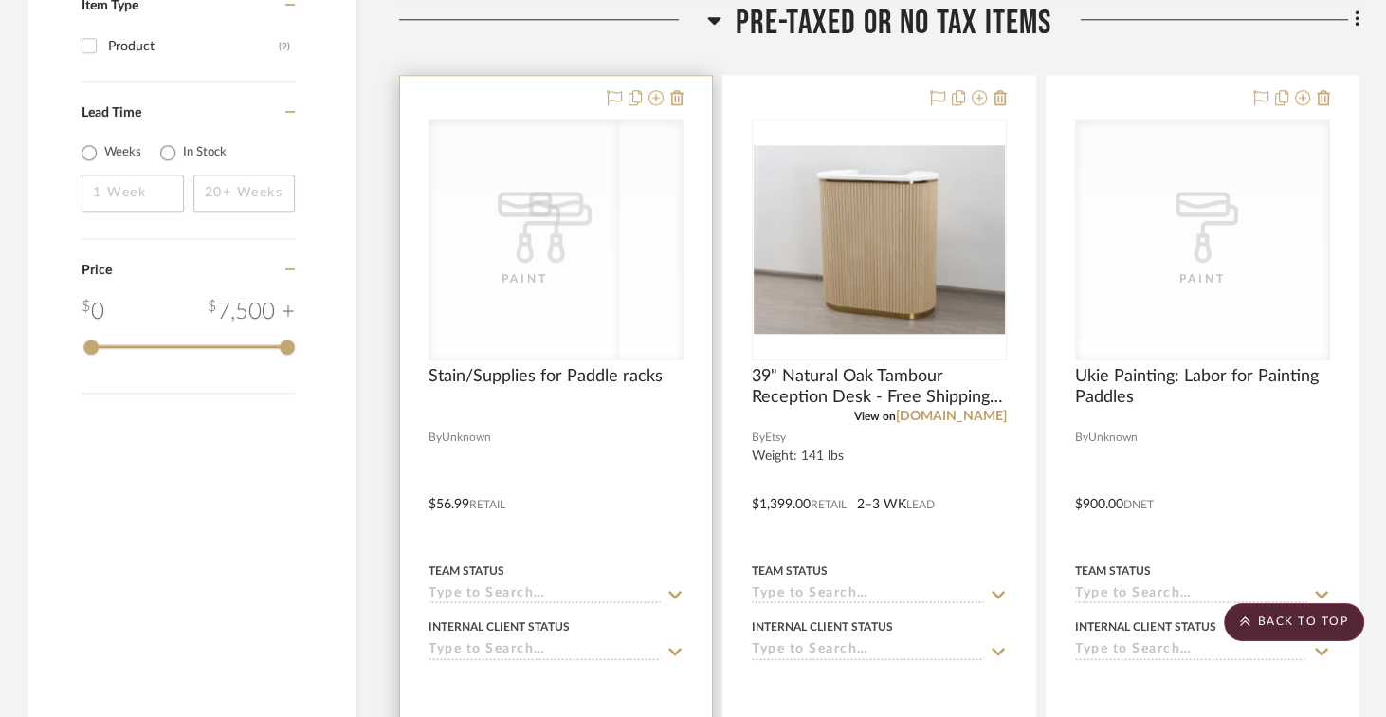
click at [514, 290] on div "CategoryIconPaint Created with Sketch. Paint" at bounding box center [555, 239] width 253 height 239
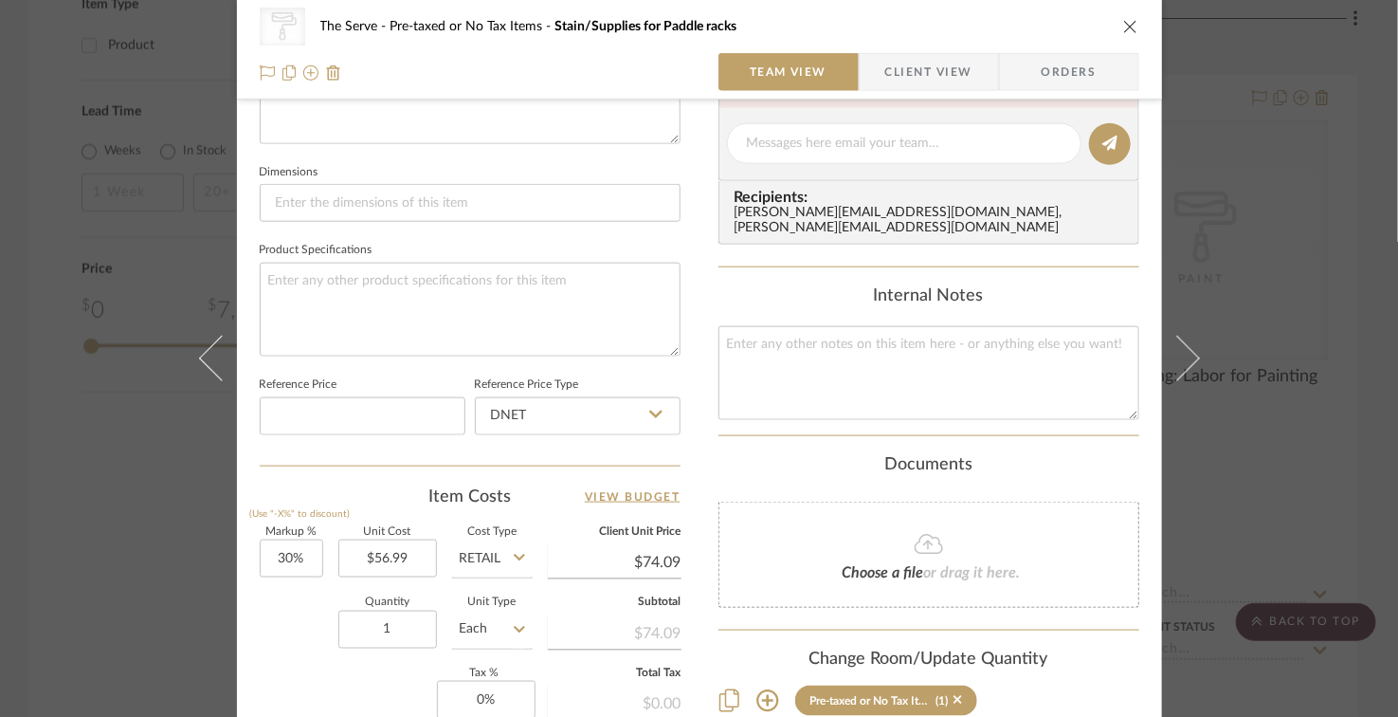
scroll to position [797, 0]
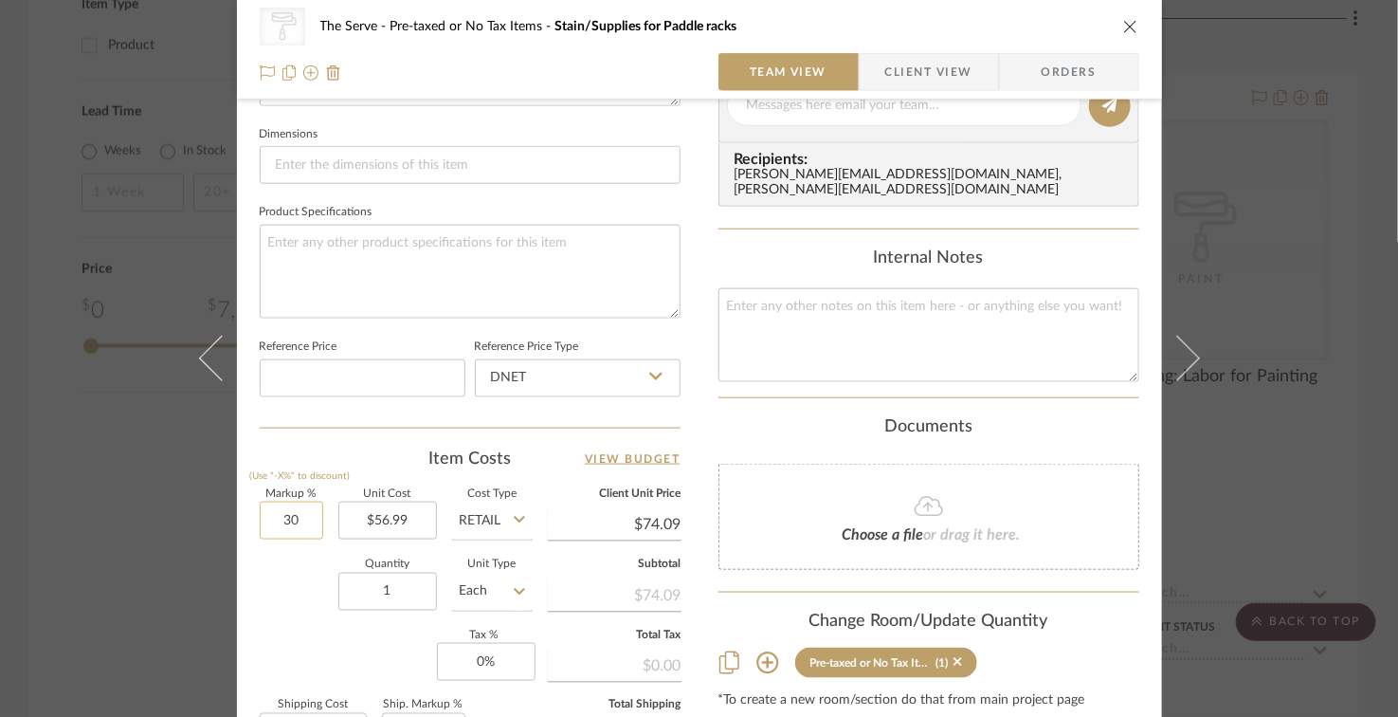
click at [305, 528] on input "30" at bounding box center [292, 520] width 64 height 38
type input "0%"
click at [274, 595] on div "Quantity 1 Unit Type Each" at bounding box center [396, 592] width 273 height 67
type input "$56.99"
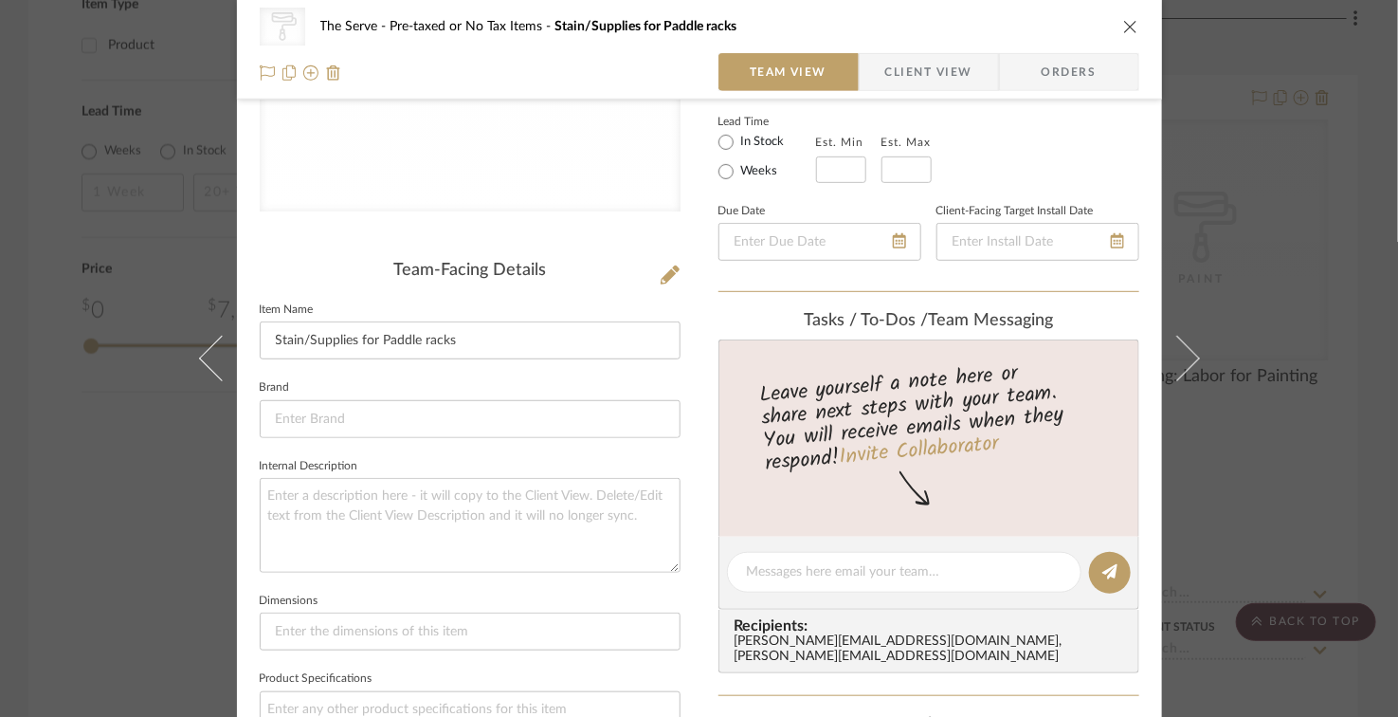
scroll to position [0, 0]
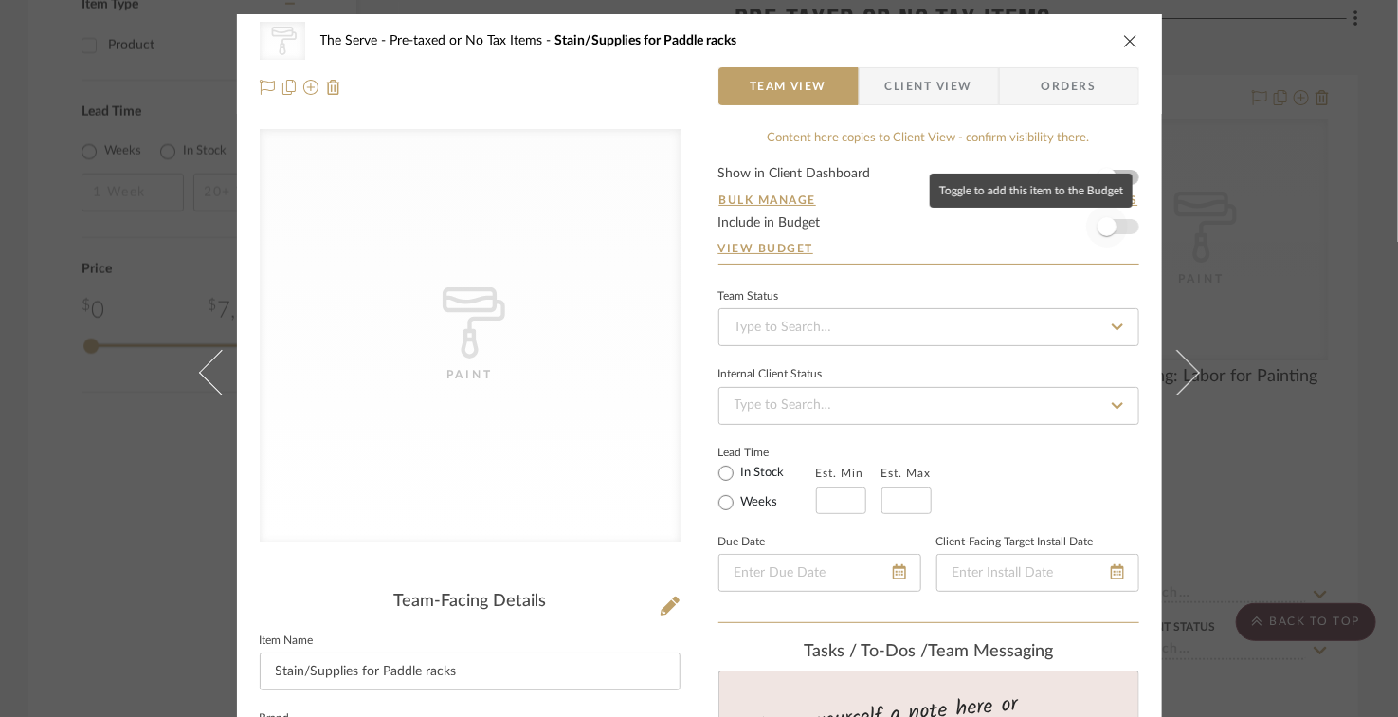
click at [1091, 228] on span "button" at bounding box center [1107, 226] width 19 height 19
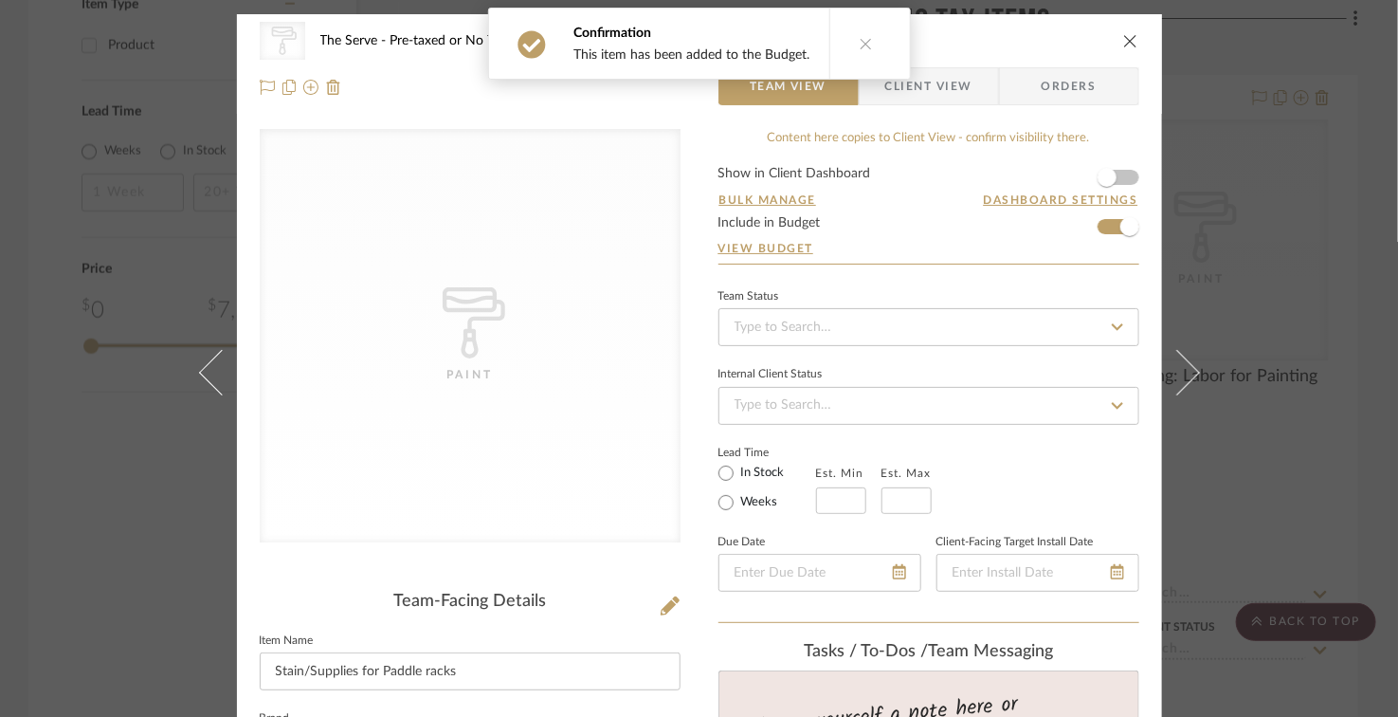
click at [969, 87] on span "Client View" at bounding box center [929, 86] width 138 height 38
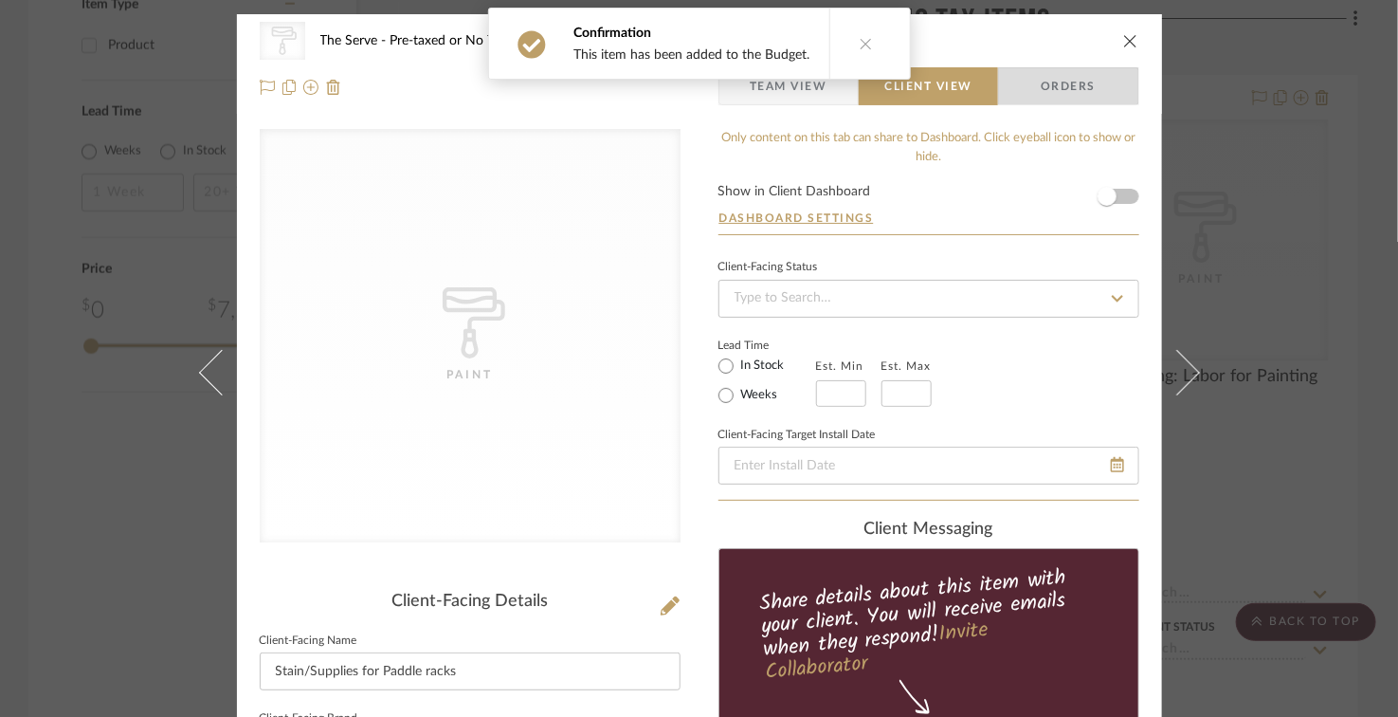
click at [1048, 85] on span "Orders" at bounding box center [1068, 86] width 97 height 38
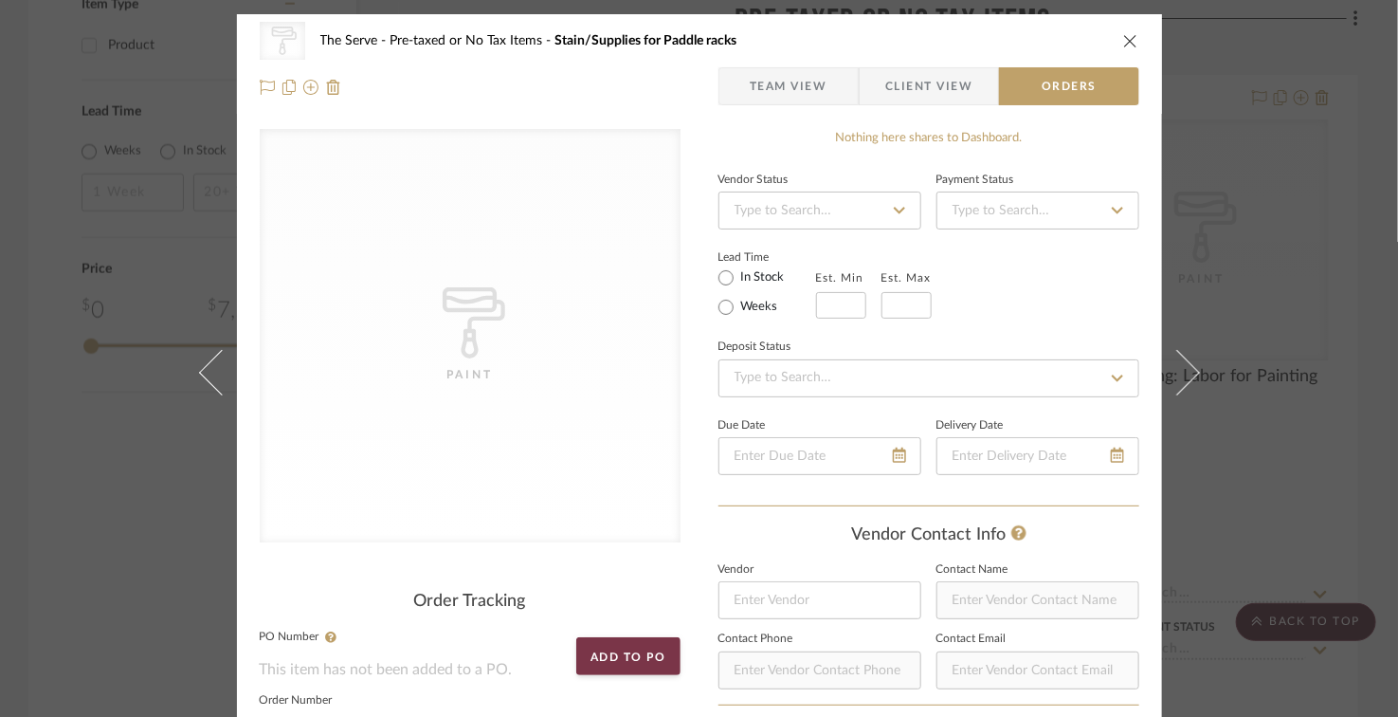
click at [1091, 41] on icon "close" at bounding box center [1130, 40] width 15 height 15
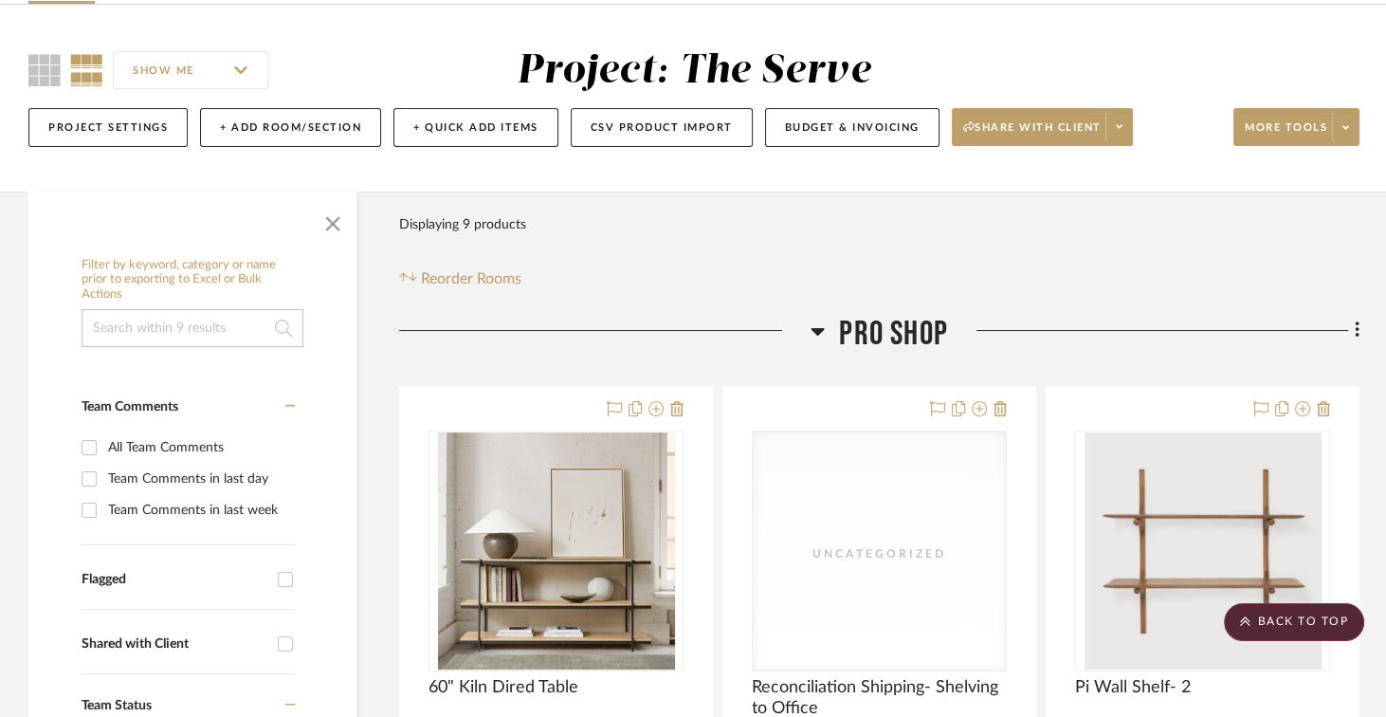
scroll to position [100, 0]
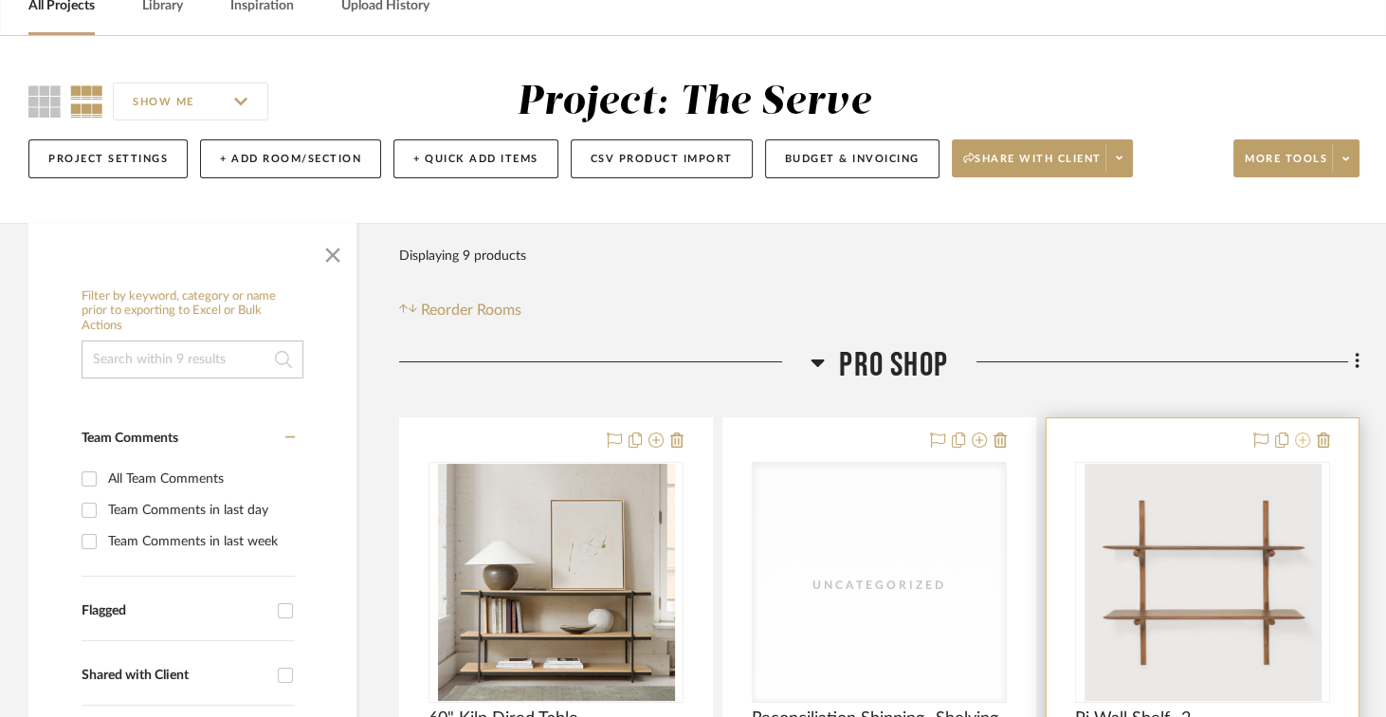
click at [1091, 441] on icon at bounding box center [1302, 439] width 15 height 15
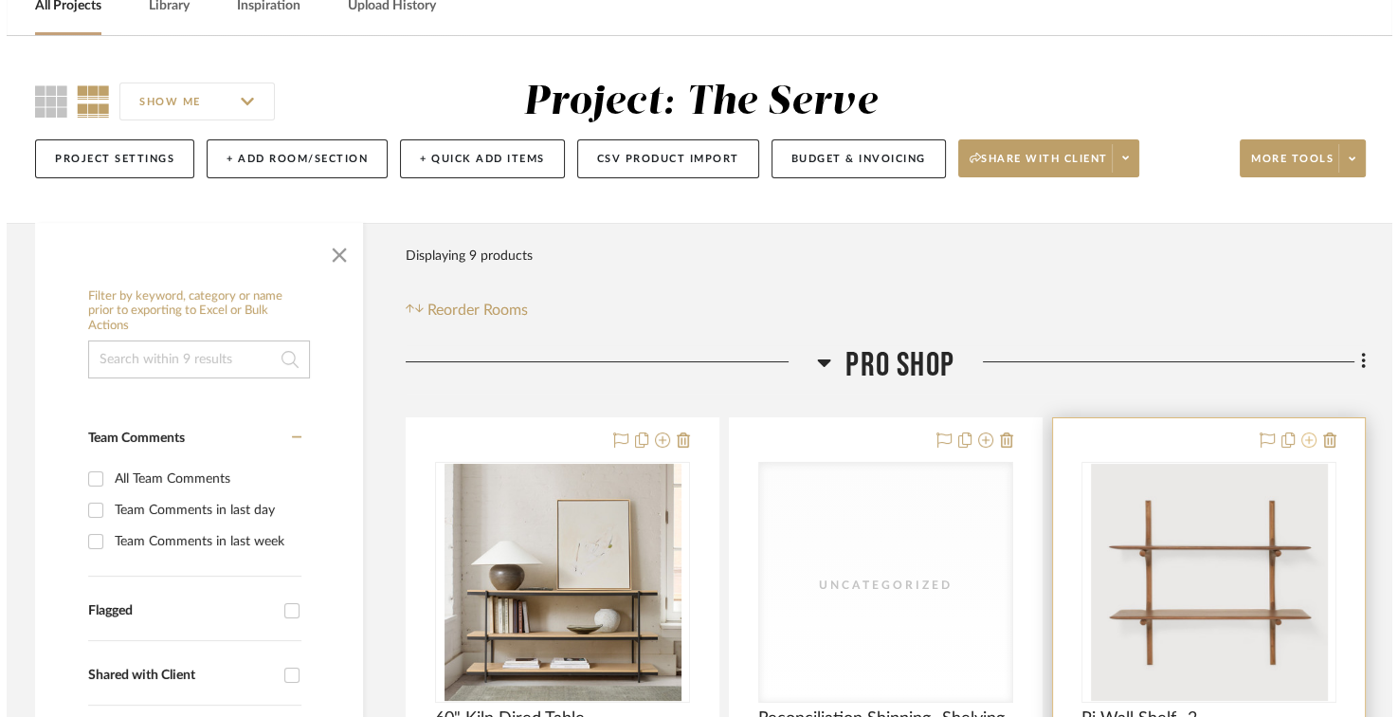
scroll to position [0, 0]
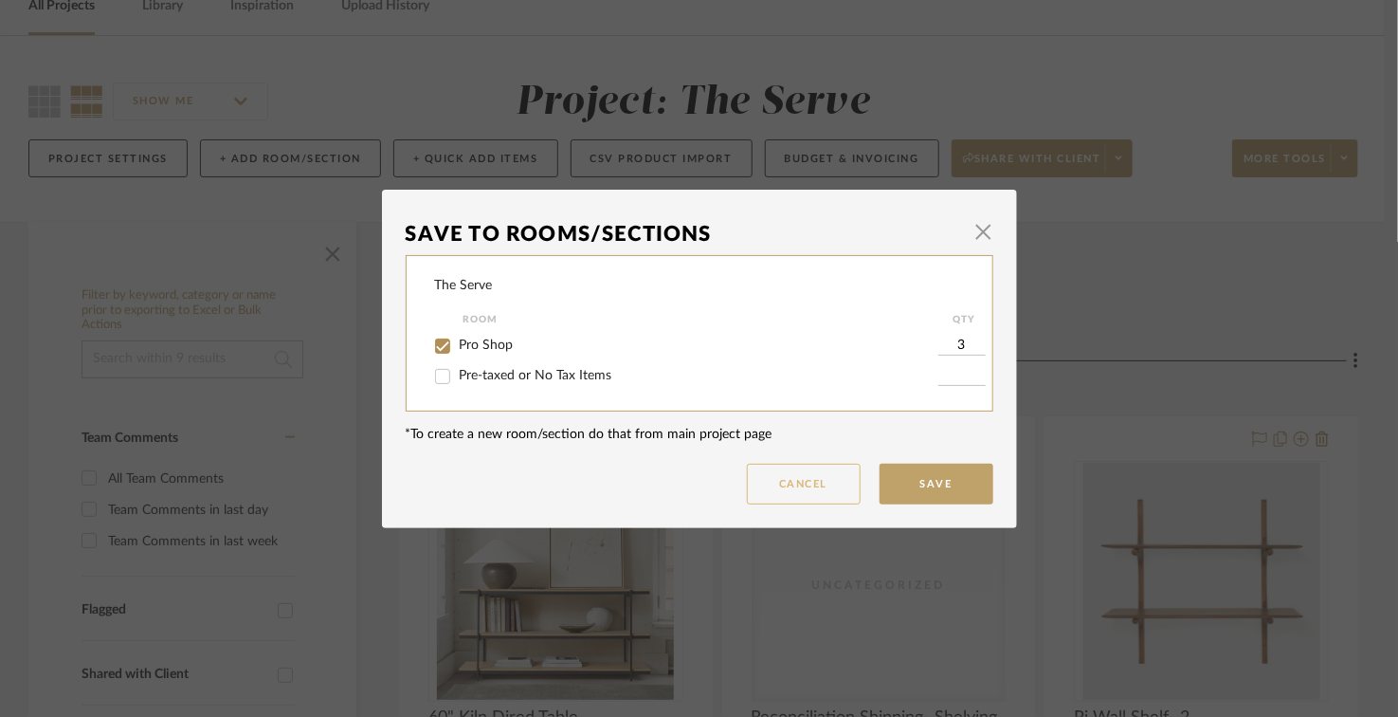
click at [821, 490] on button "Cancel" at bounding box center [804, 483] width 114 height 41
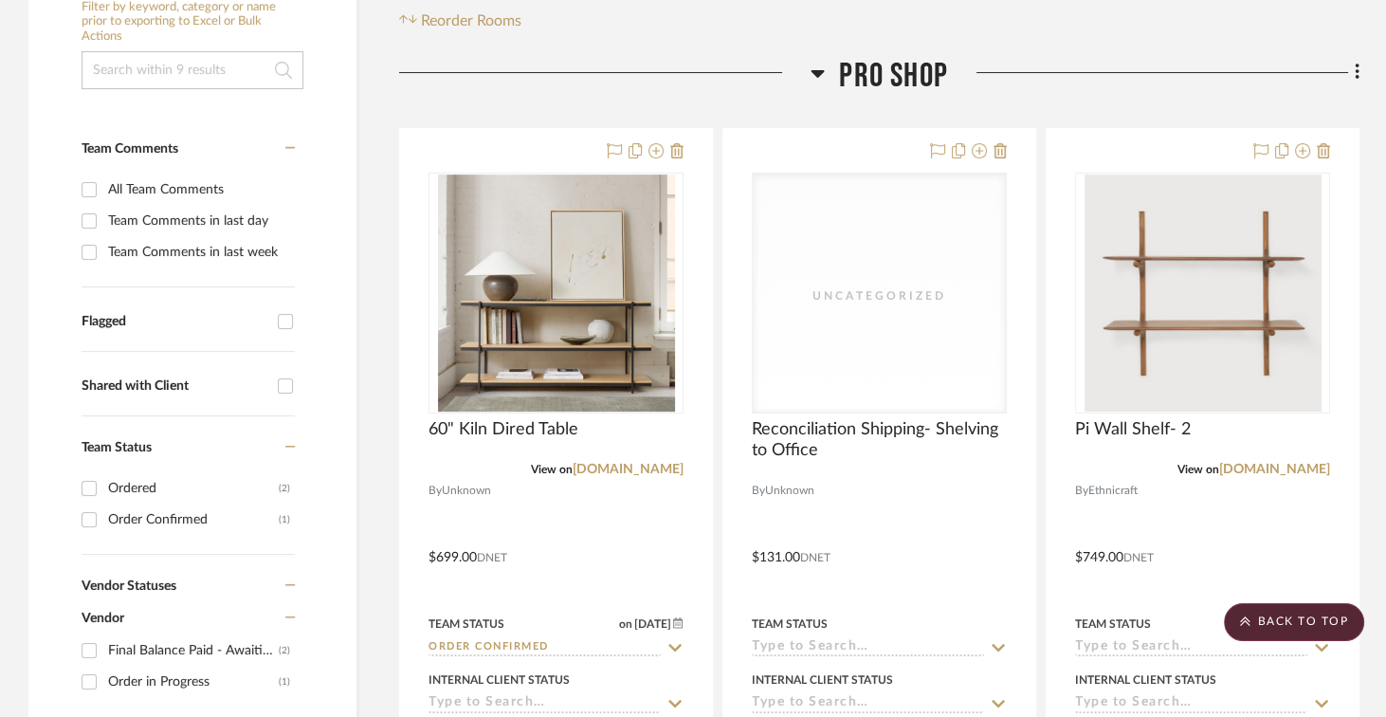
scroll to position [135, 0]
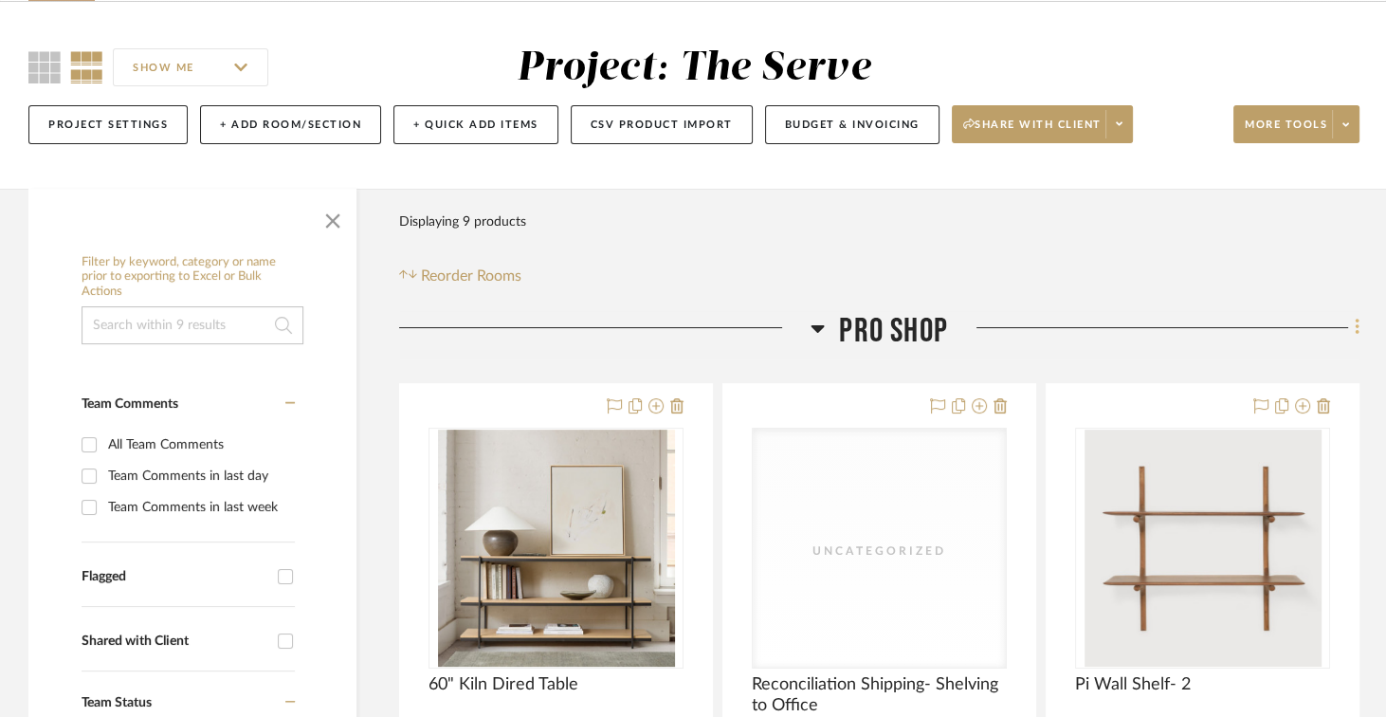
click at [1091, 322] on fa-icon at bounding box center [1354, 329] width 12 height 31
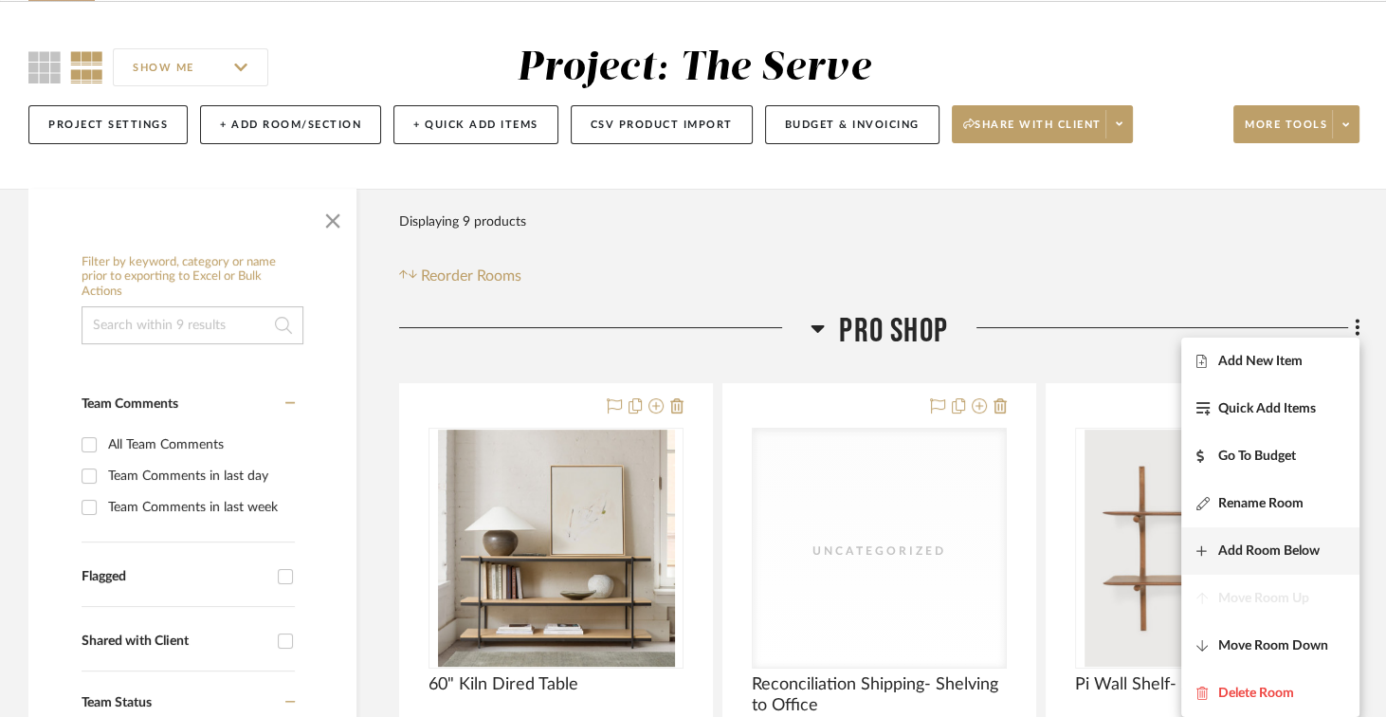
click at [1091, 544] on span "Add Room Below" at bounding box center [1268, 551] width 101 height 16
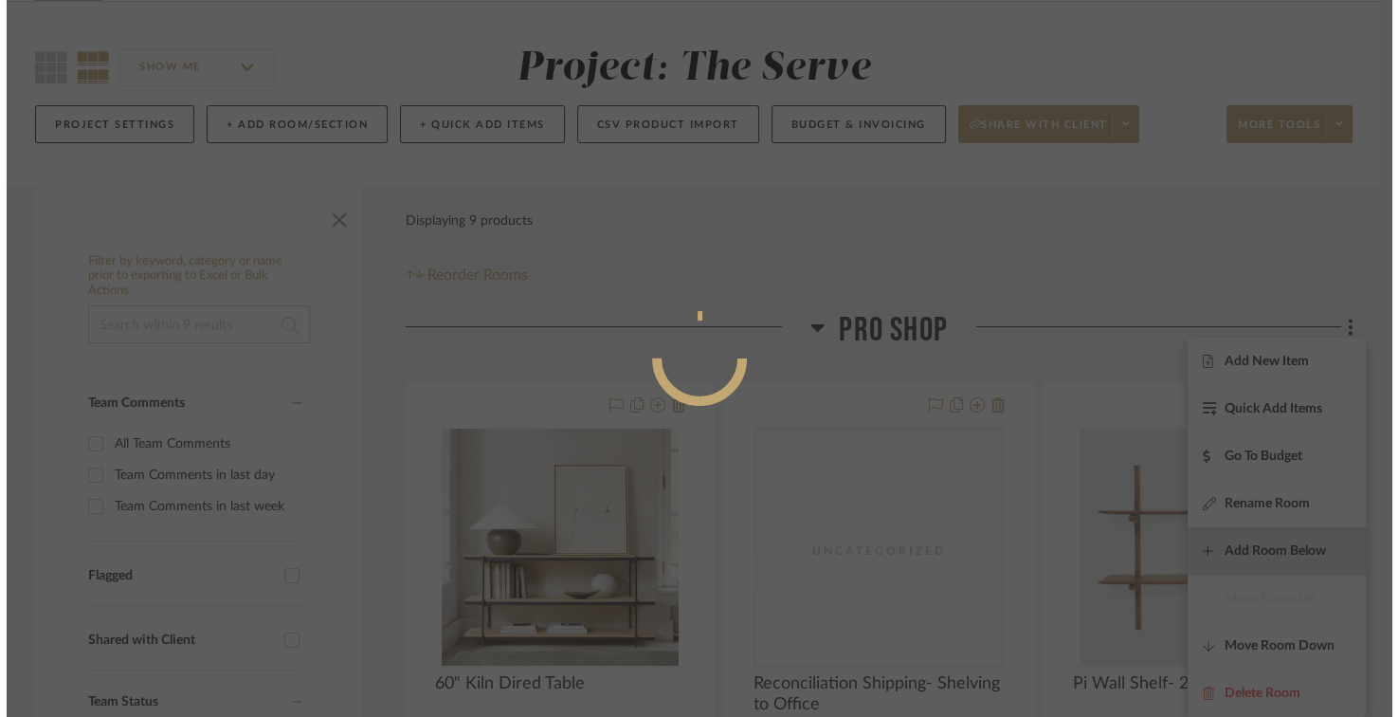
scroll to position [0, 0]
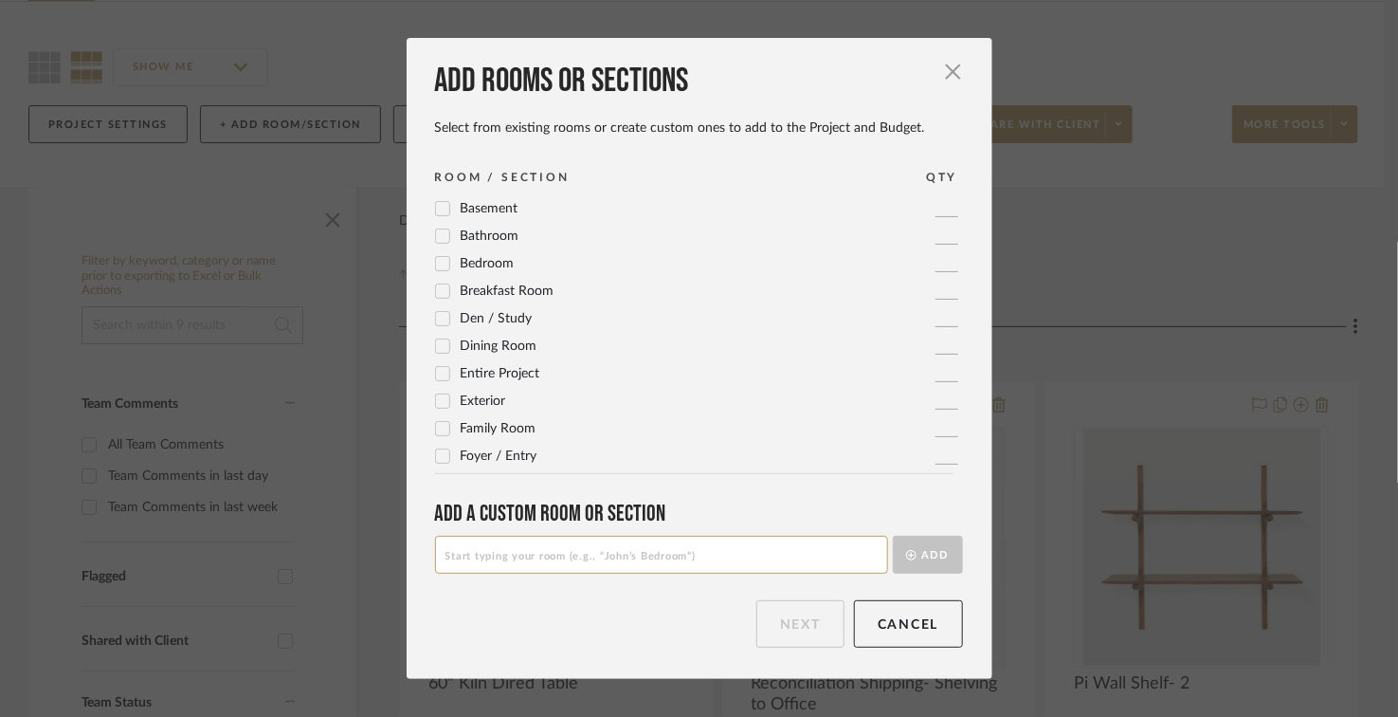
click at [560, 550] on input at bounding box center [661, 555] width 453 height 38
type input "RETURNS"
click at [918, 554] on button "Add" at bounding box center [928, 555] width 70 height 38
click at [807, 635] on button "Next" at bounding box center [800, 623] width 88 height 47
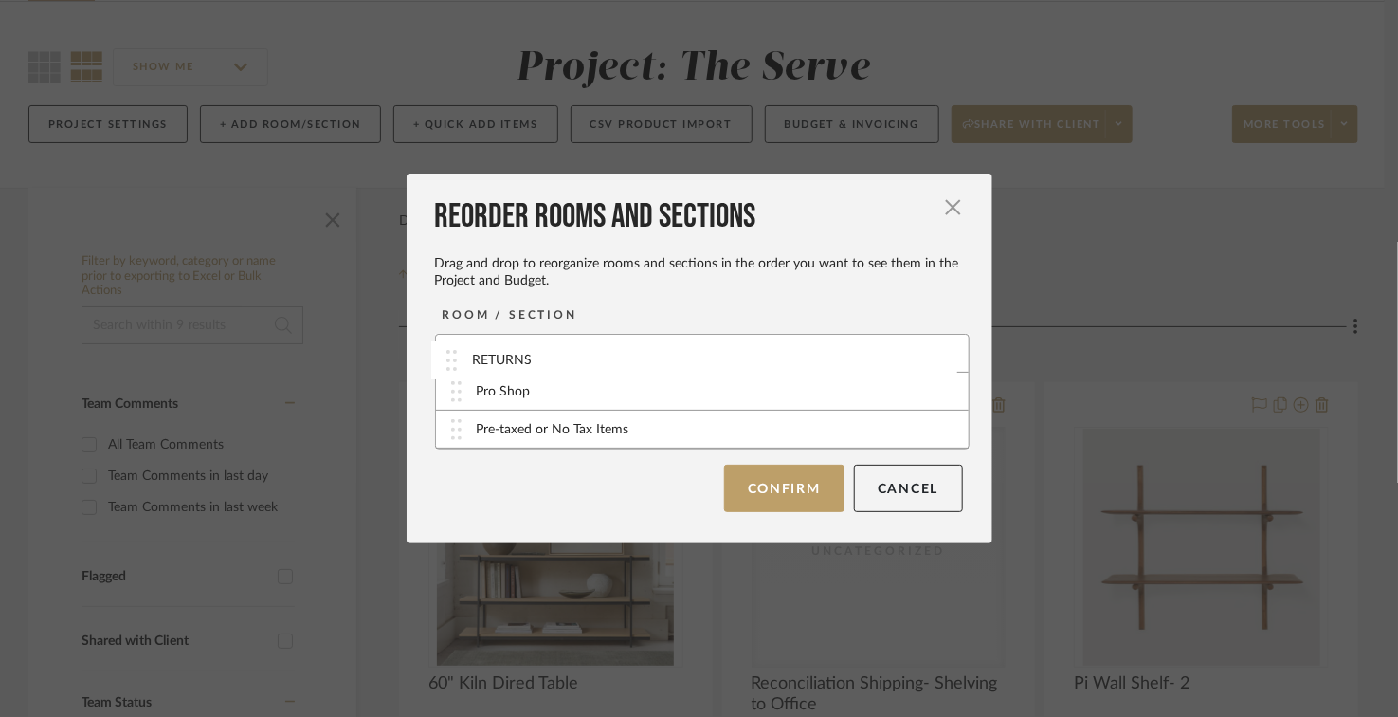
drag, startPoint x: 489, startPoint y: 397, endPoint x: 491, endPoint y: 366, distance: 31.3
click at [789, 485] on button "Confirm" at bounding box center [784, 487] width 120 height 47
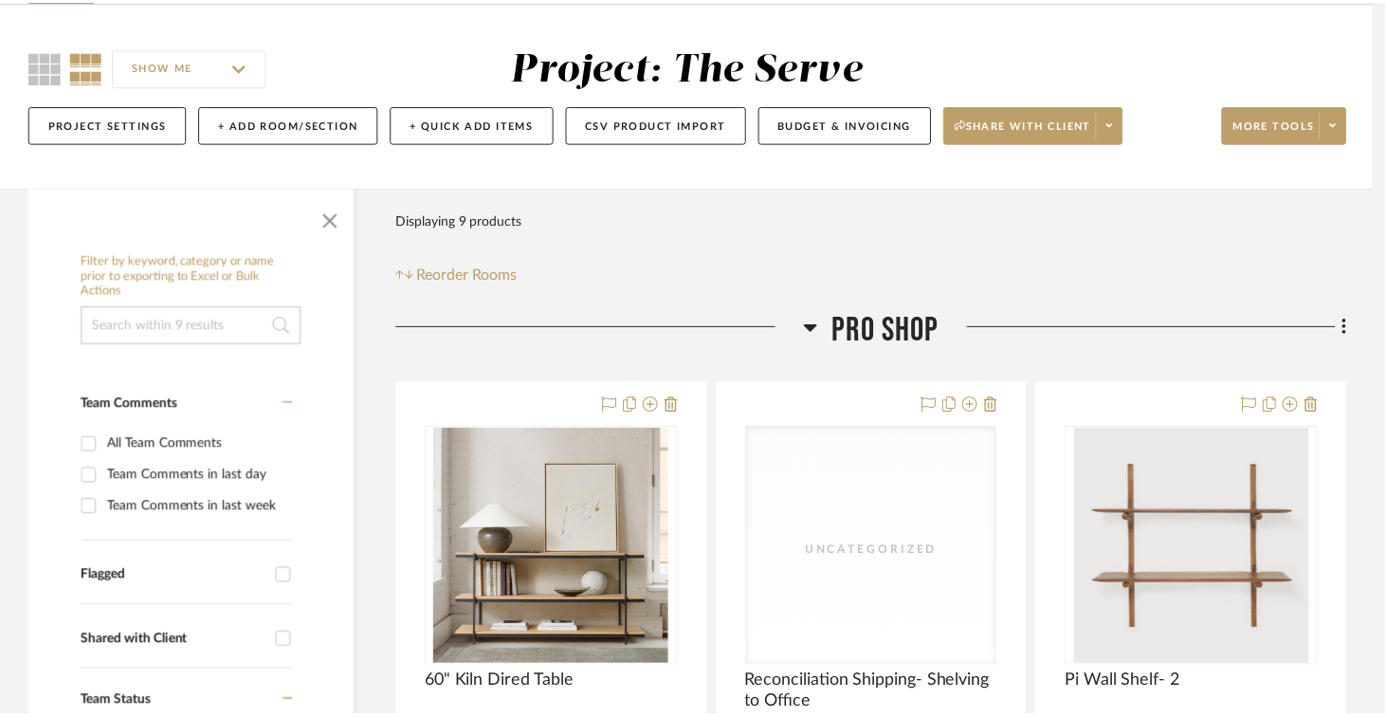
scroll to position [135, 0]
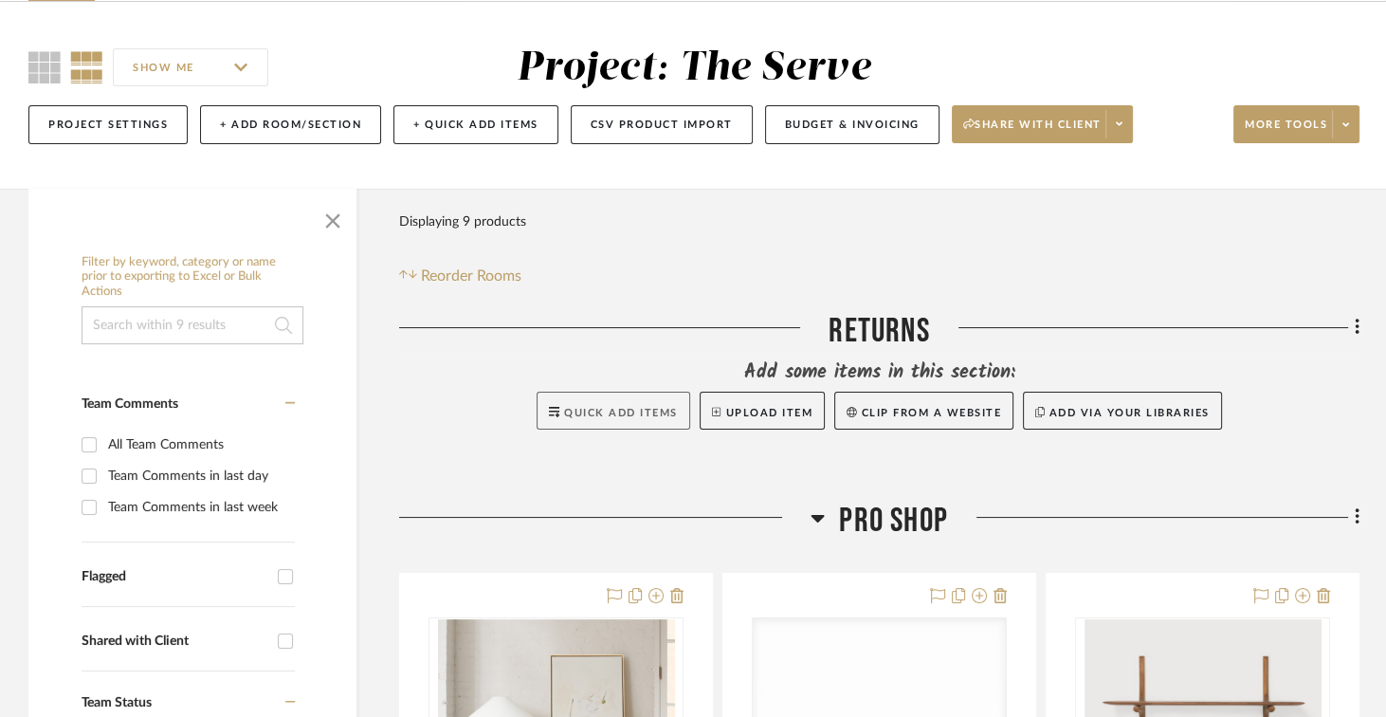
click at [619, 417] on span "Quick Add Items" at bounding box center [621, 413] width 114 height 10
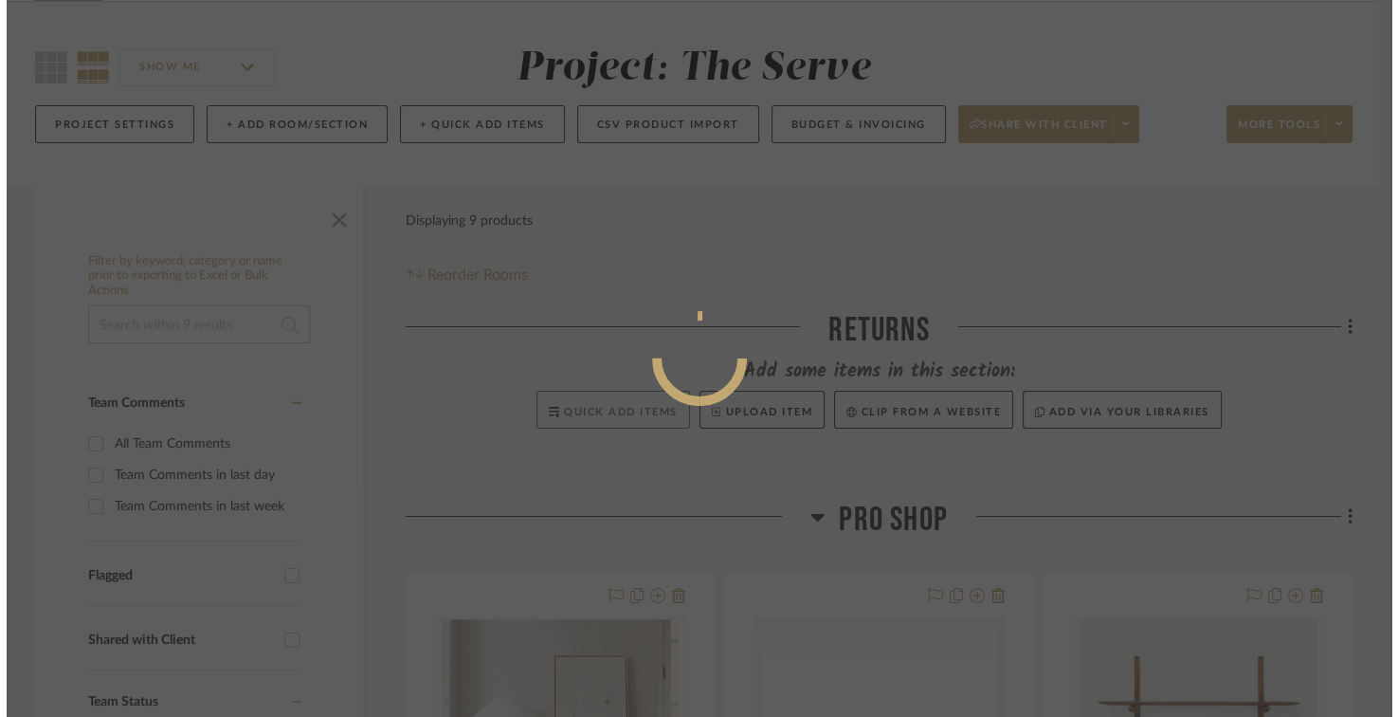
scroll to position [0, 0]
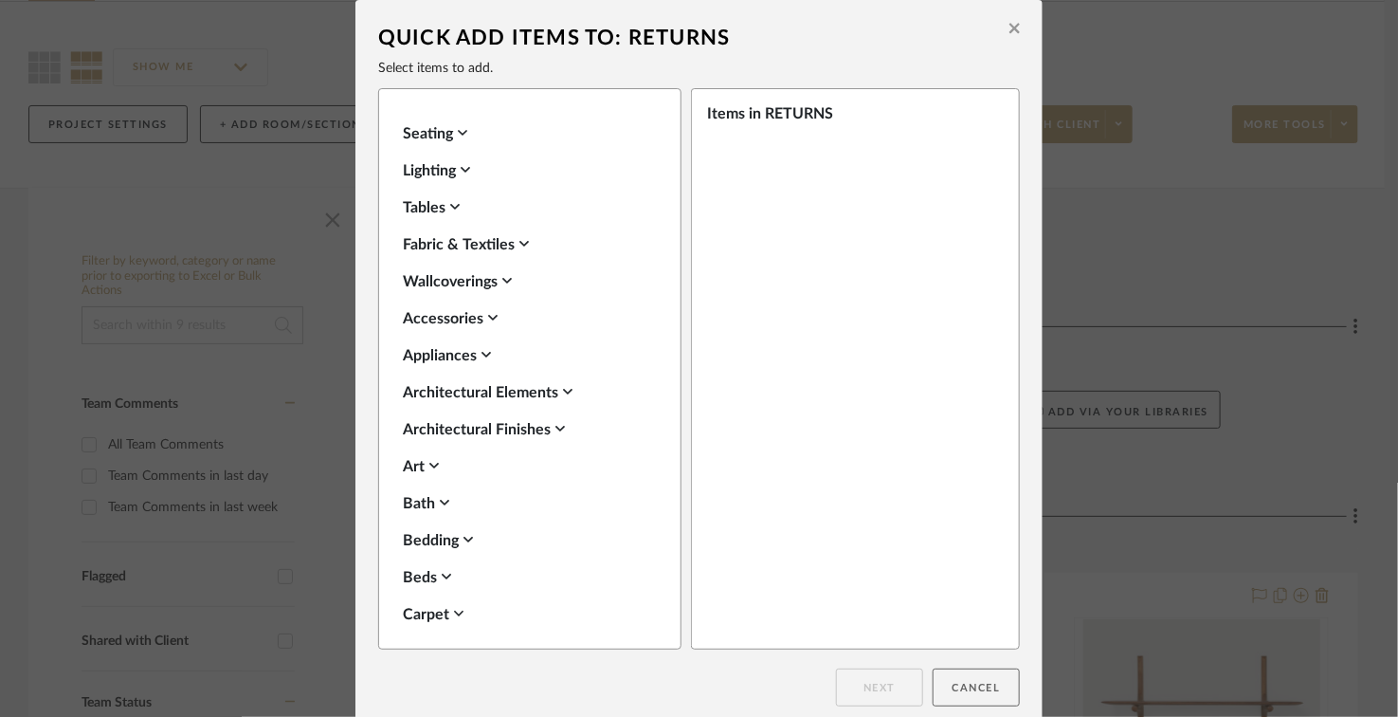
click at [960, 686] on button "Cancel" at bounding box center [976, 687] width 87 height 38
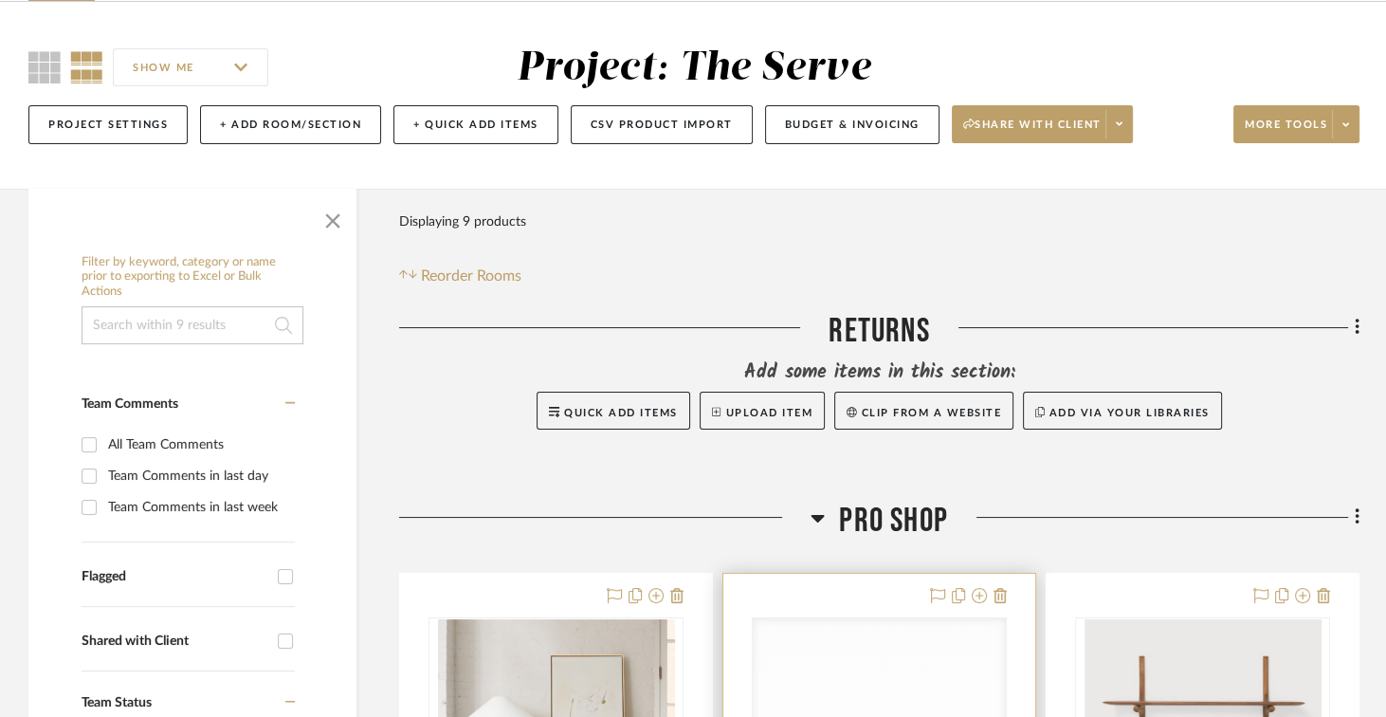
scroll to position [137, 0]
